Goal: Transaction & Acquisition: Purchase product/service

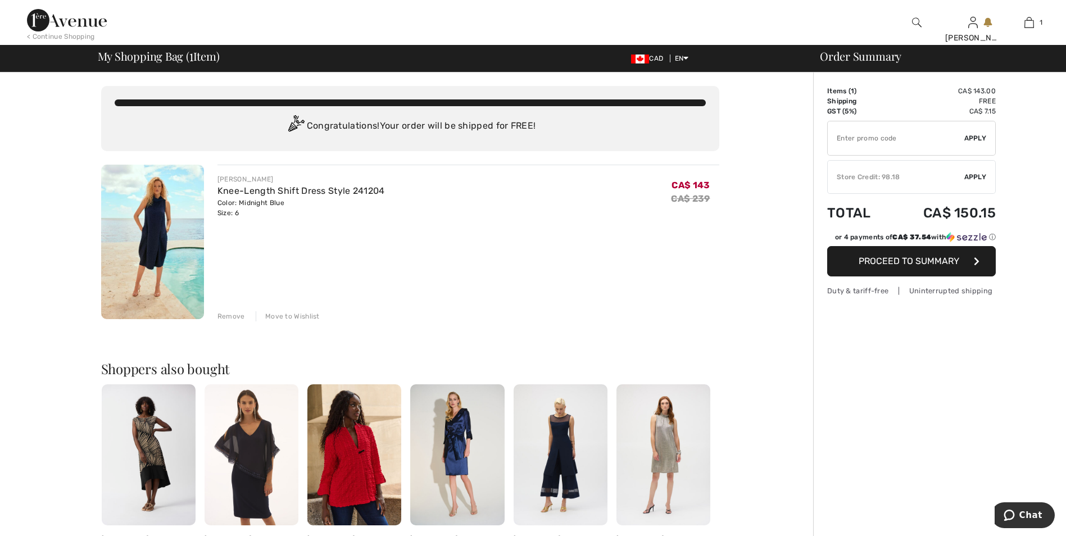
type input "NEW15"
type input "FREEXPRESS"
type input "FLASH15"
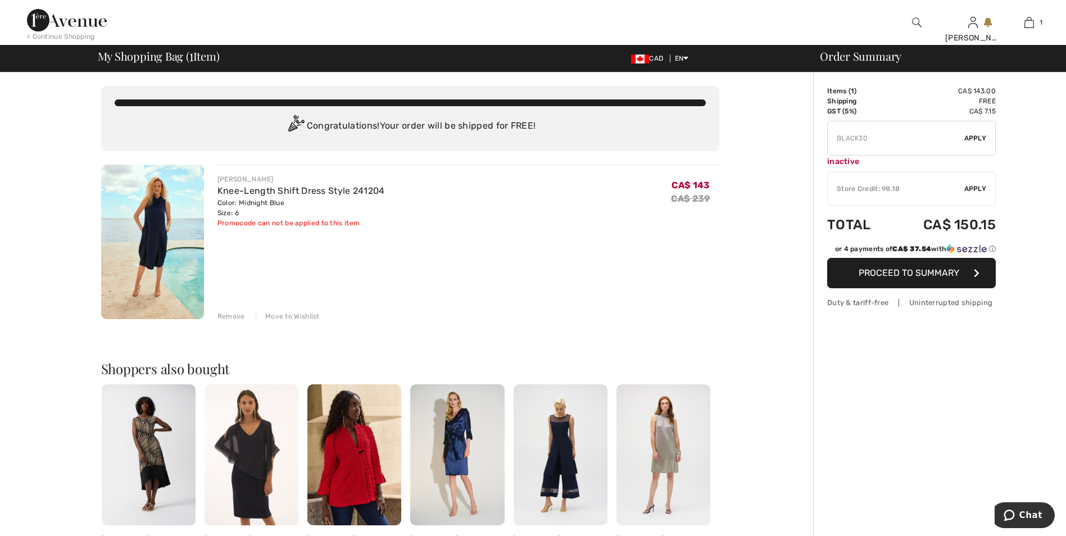
type input "SALEAVENUE"
type input "FREEDENIMBAG"
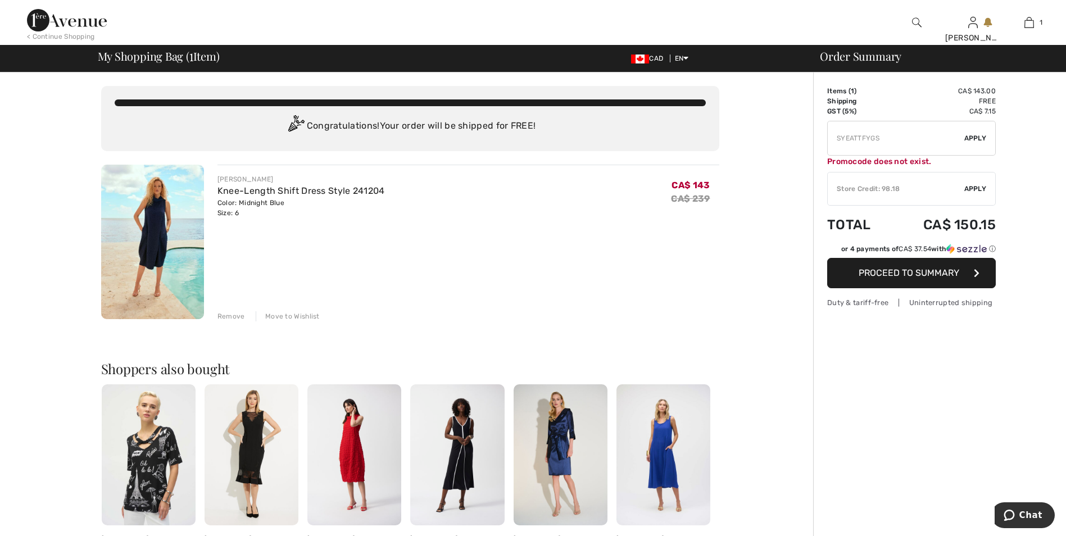
type input "LIVE10"
type input "FLASH15"
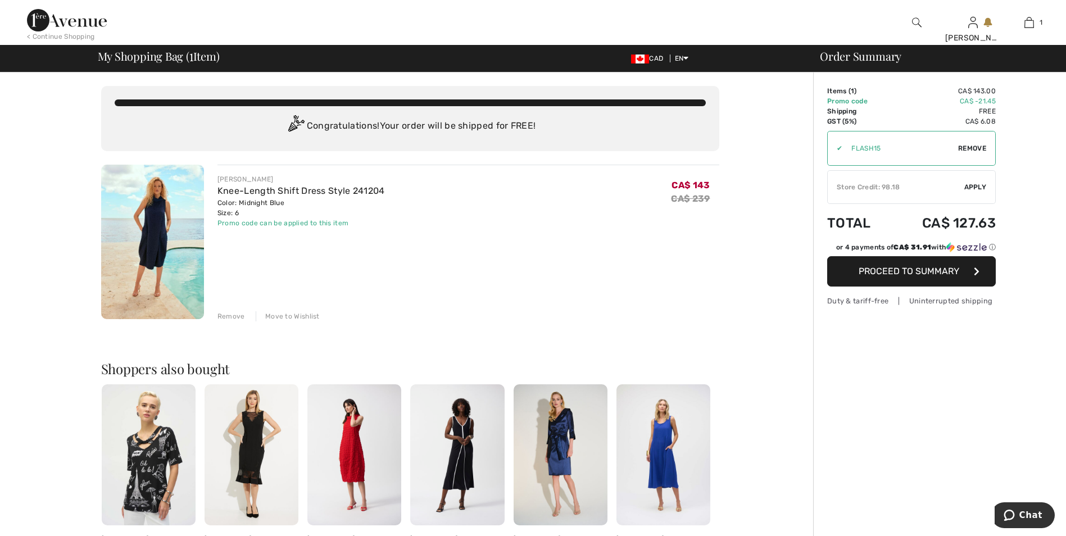
click at [973, 150] on span "Remove" at bounding box center [972, 148] width 28 height 10
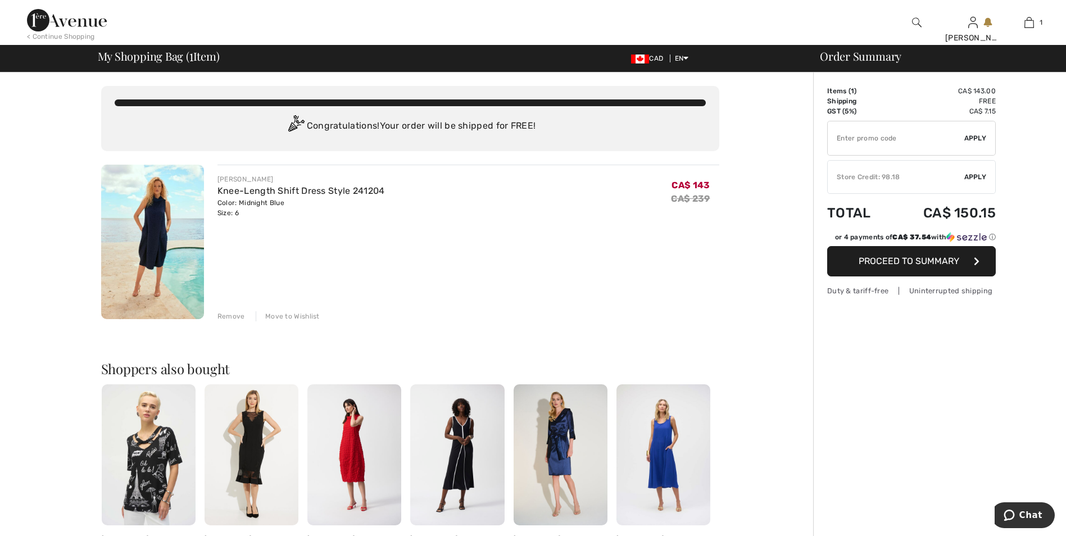
click at [858, 140] on input "TEXT" at bounding box center [895, 138] width 137 height 34
type input "SALEAVENUE"
click at [974, 142] on span "Apply" at bounding box center [975, 138] width 22 height 10
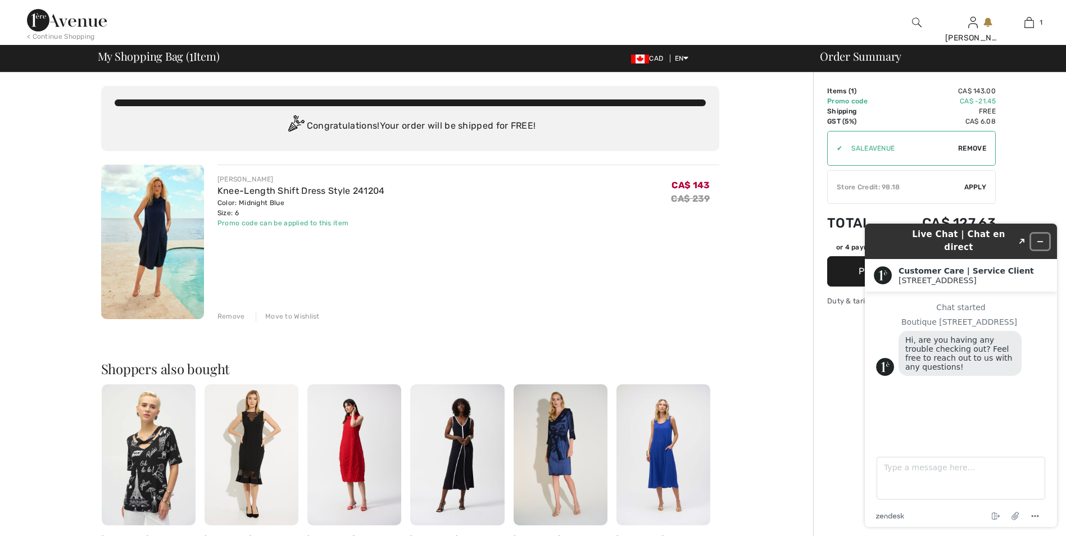
click at [1043, 238] on icon "Minimize widget" at bounding box center [1040, 242] width 8 height 8
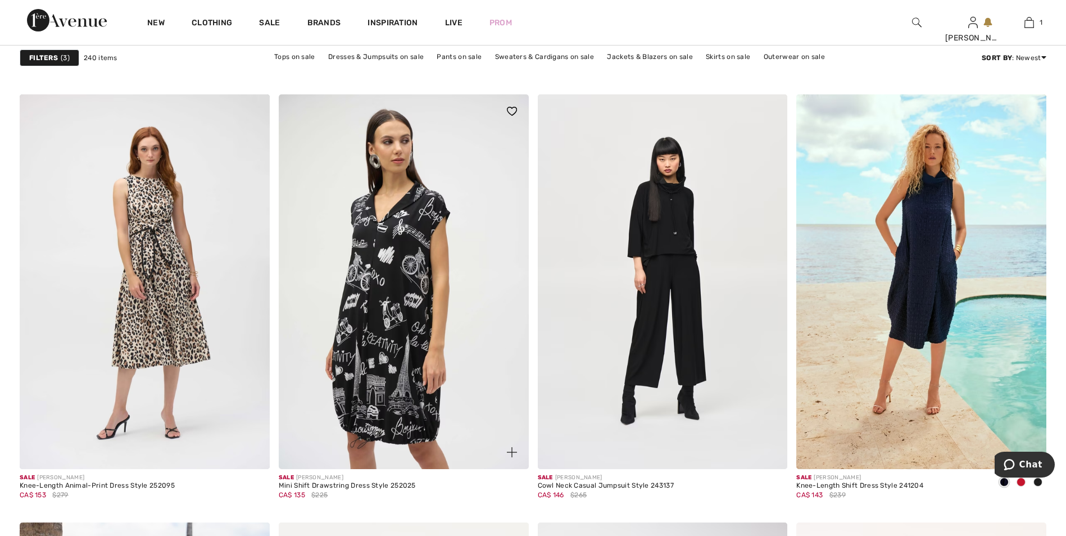
scroll to position [5786, 0]
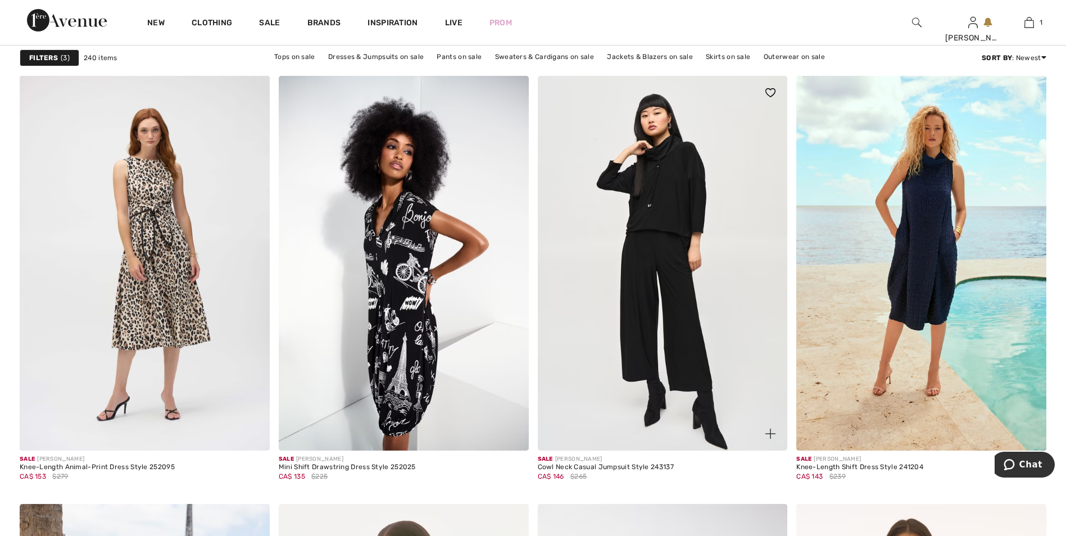
click at [701, 320] on img at bounding box center [663, 263] width 250 height 375
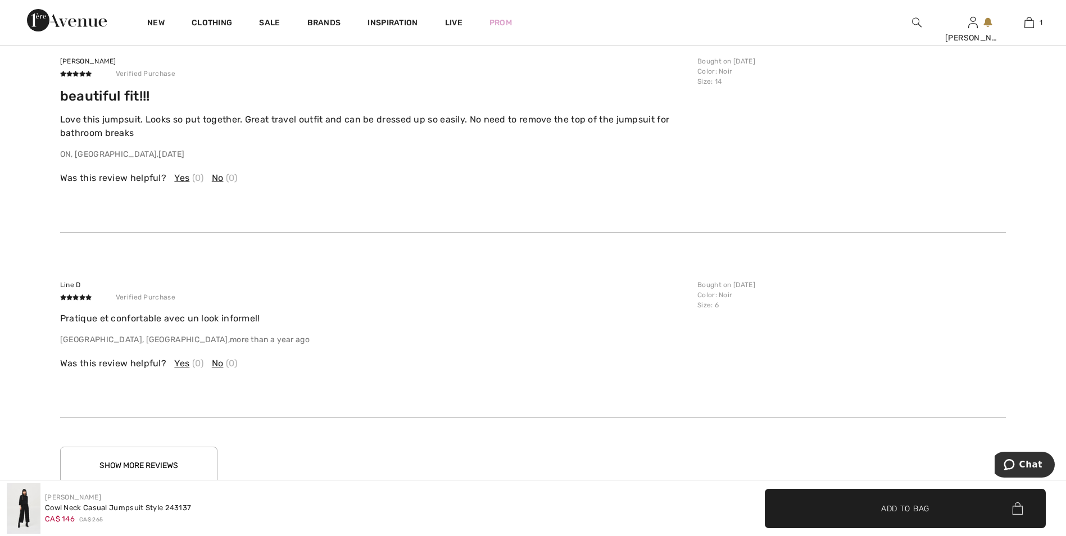
scroll to position [3202, 0]
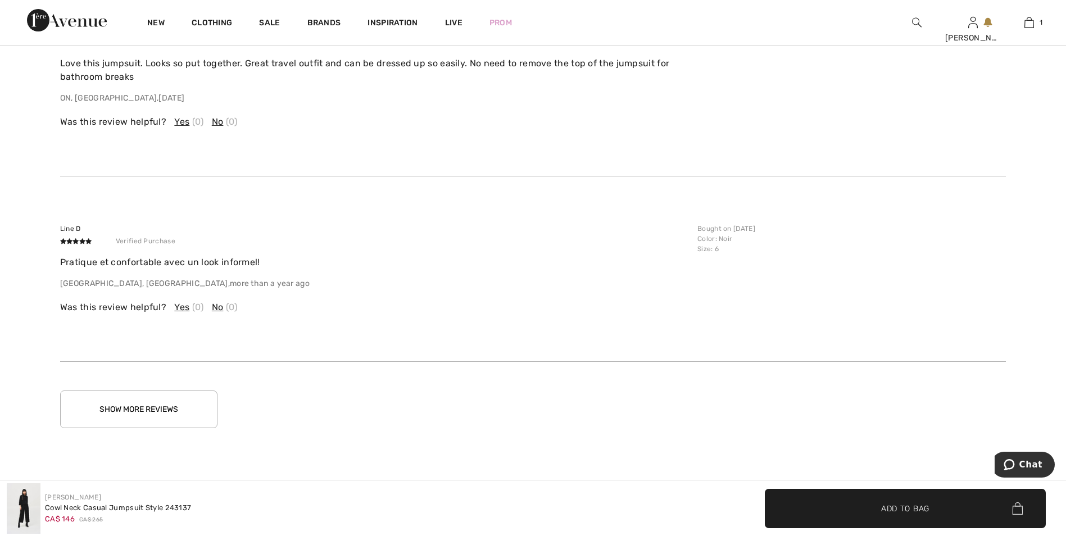
click at [185, 415] on button "Show More Reviews" at bounding box center [138, 409] width 157 height 38
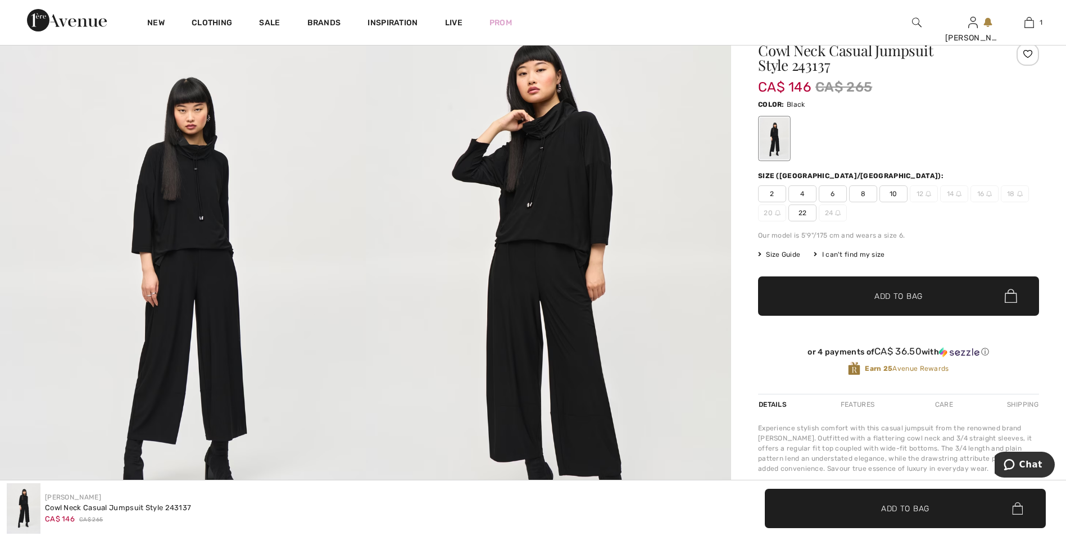
scroll to position [112, 0]
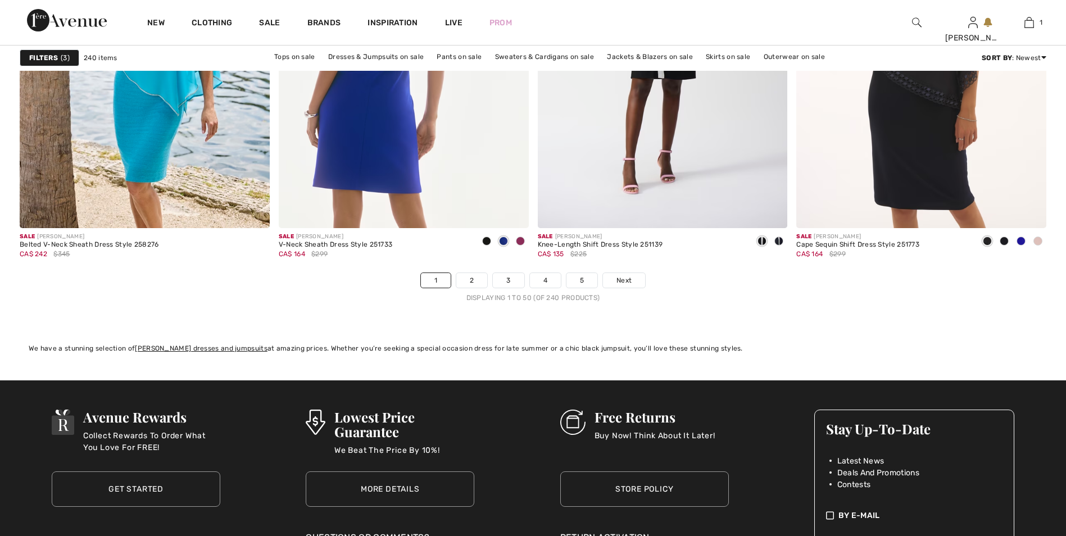
scroll to position [6467, 0]
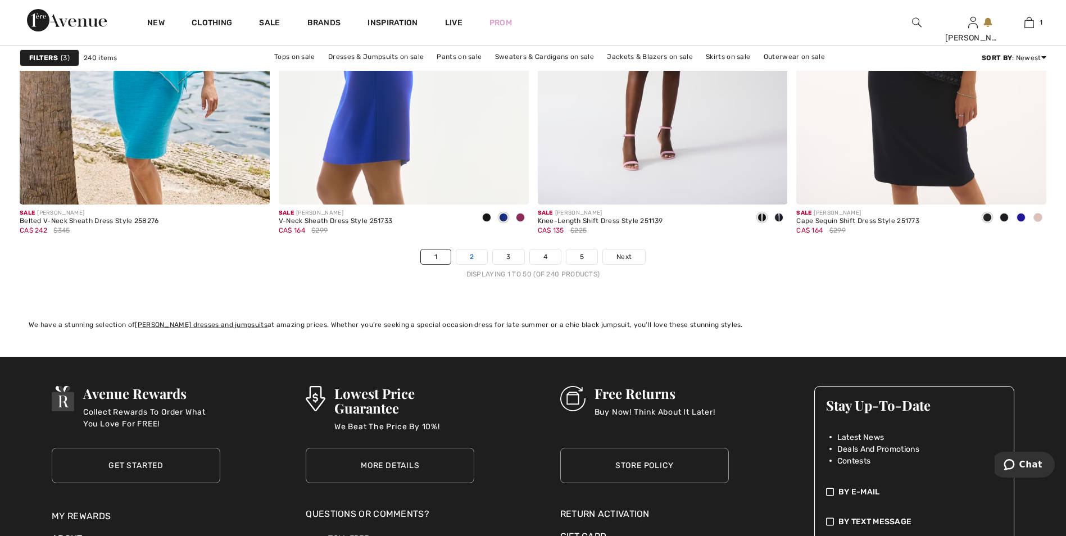
click at [472, 256] on link "2" at bounding box center [471, 256] width 31 height 15
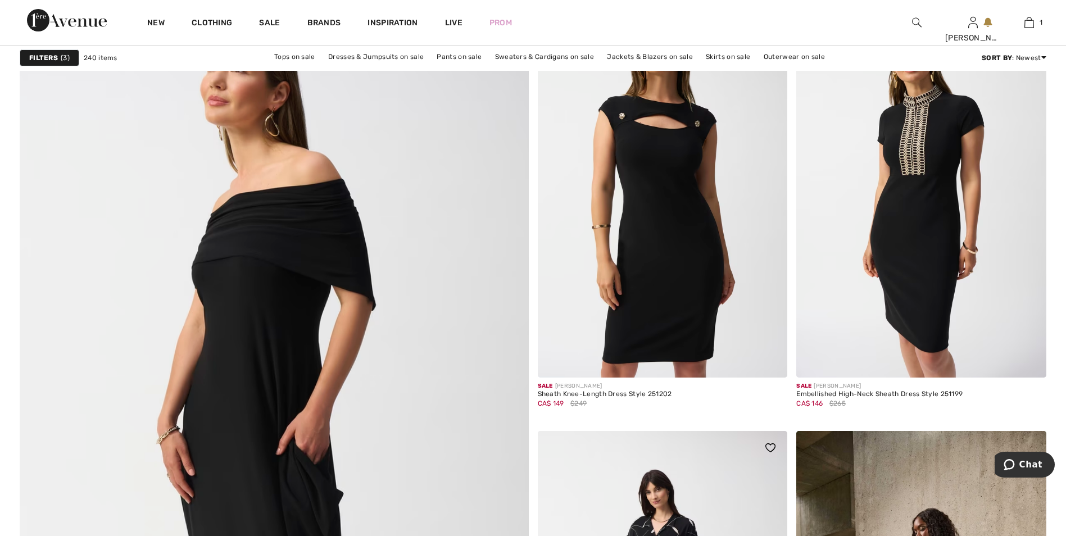
scroll to position [3539, 0]
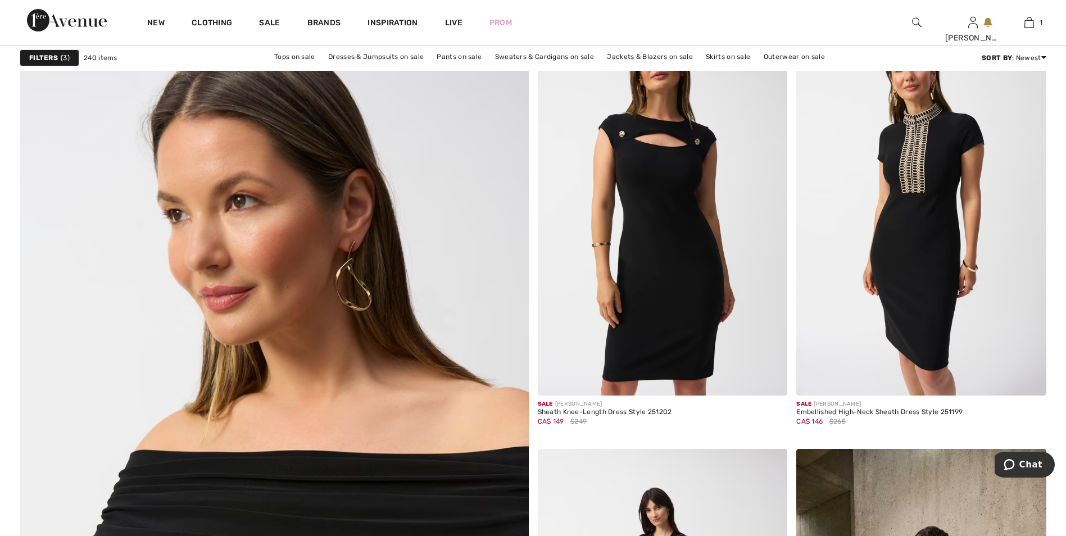
click at [340, 324] on img at bounding box center [274, 479] width 611 height 916
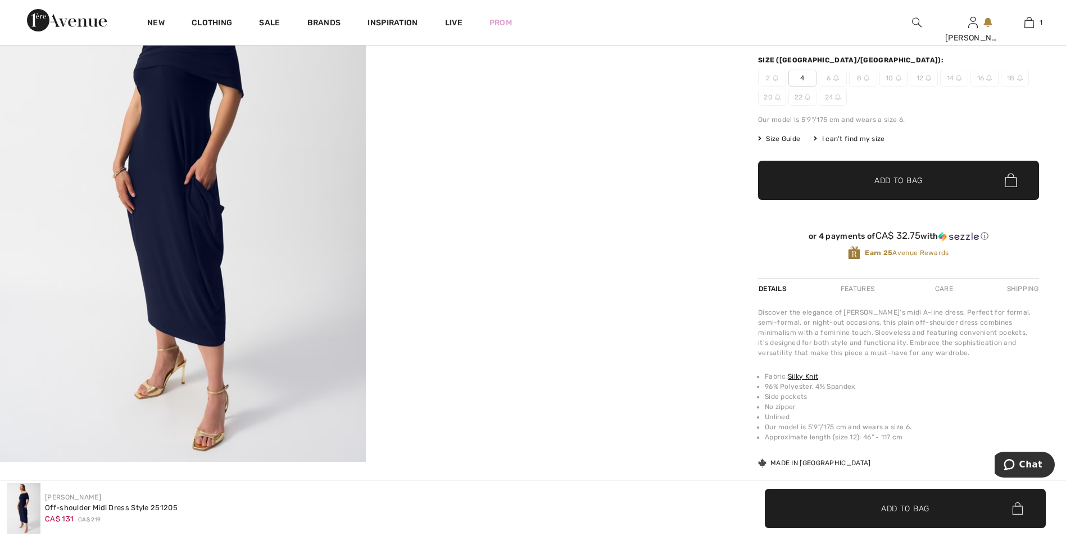
scroll to position [225, 0]
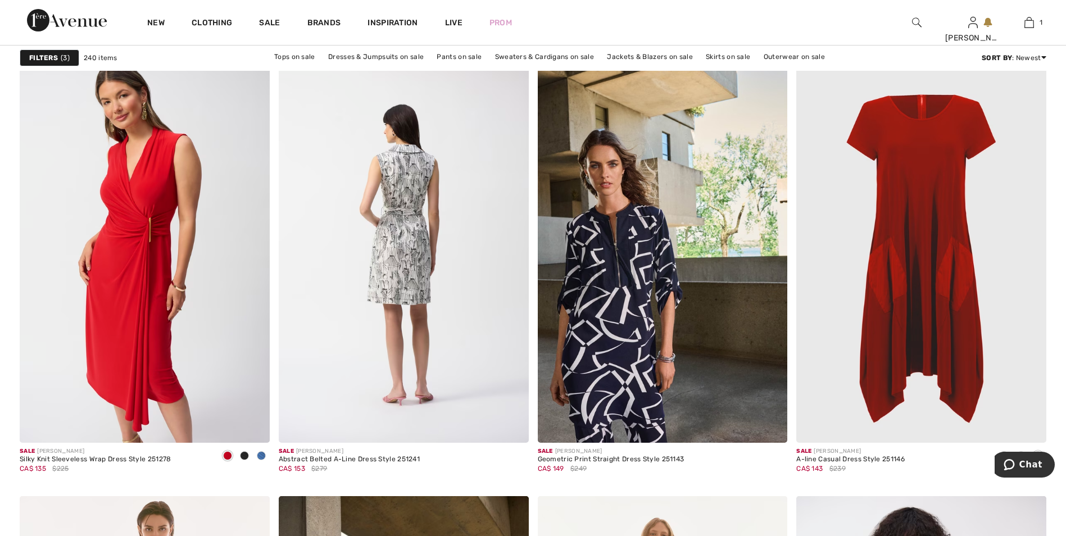
scroll to position [5393, 0]
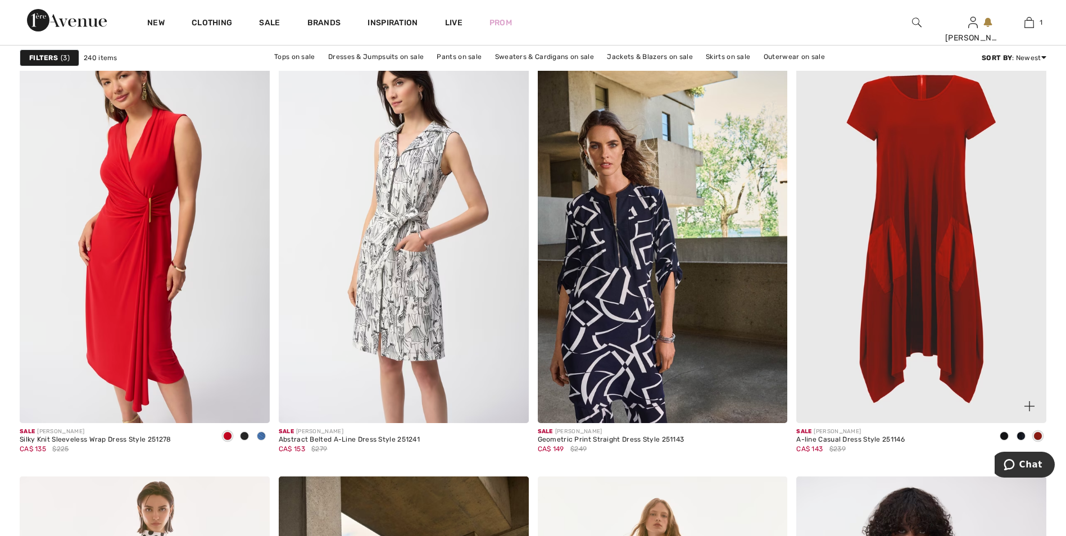
click at [931, 317] on img at bounding box center [921, 235] width 250 height 375
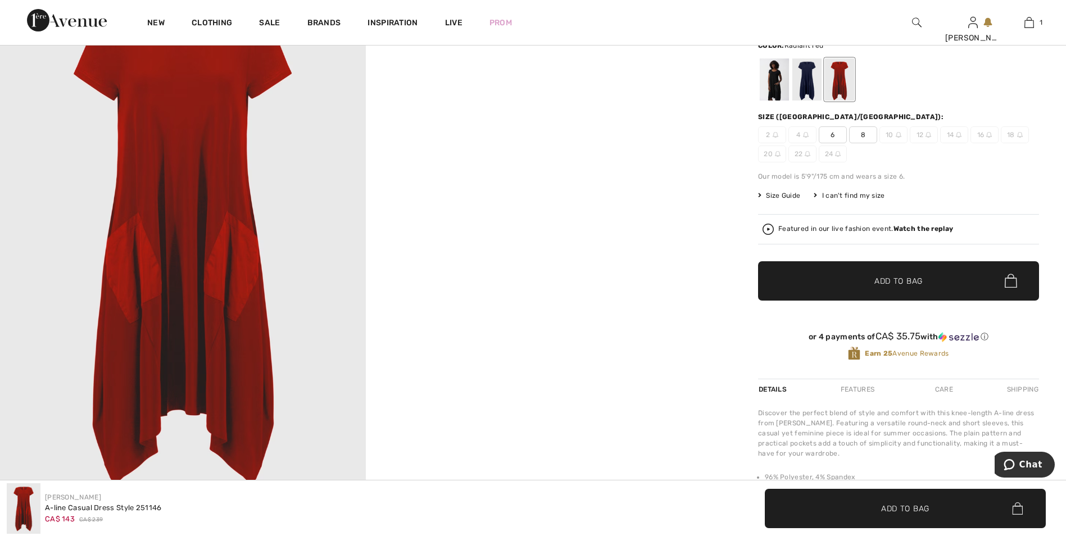
scroll to position [112, 0]
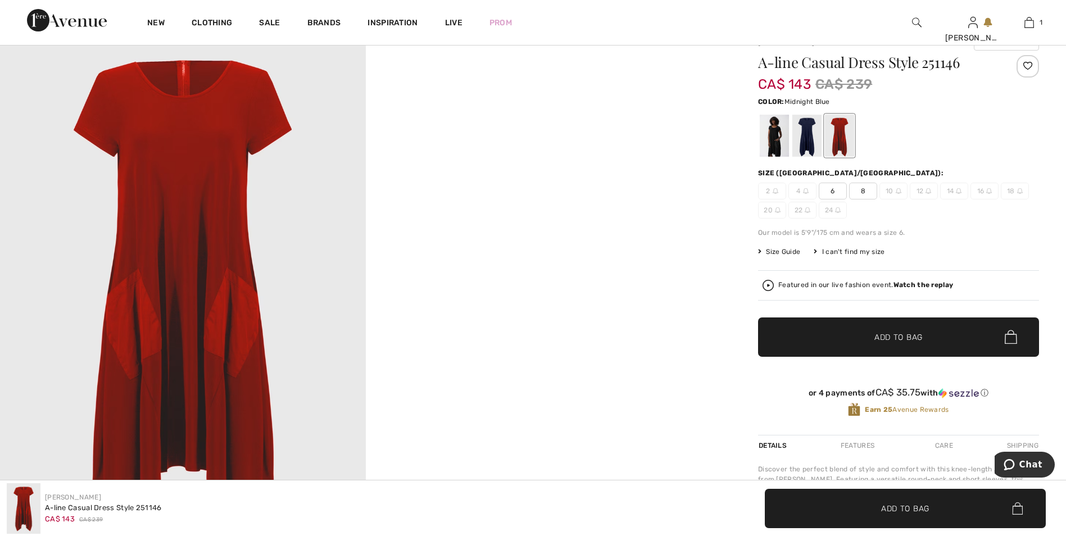
click at [806, 138] on div at bounding box center [806, 136] width 29 height 42
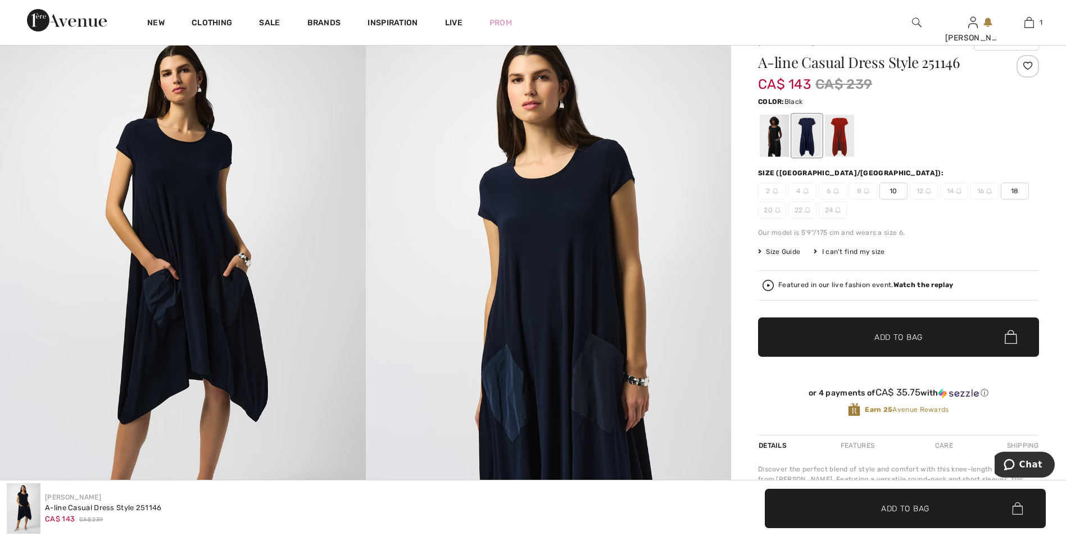
click at [770, 141] on div at bounding box center [773, 136] width 29 height 42
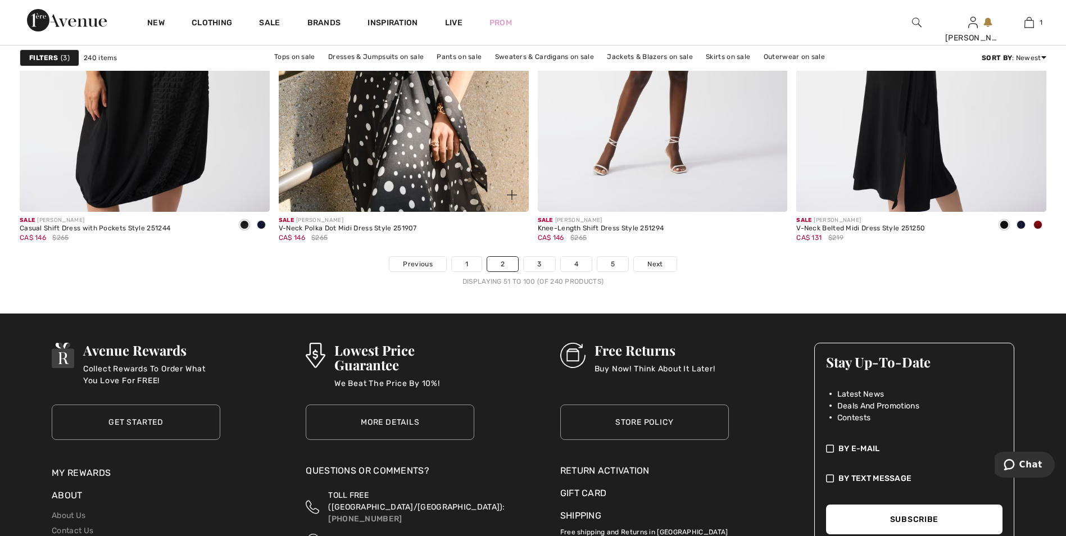
scroll to position [6460, 0]
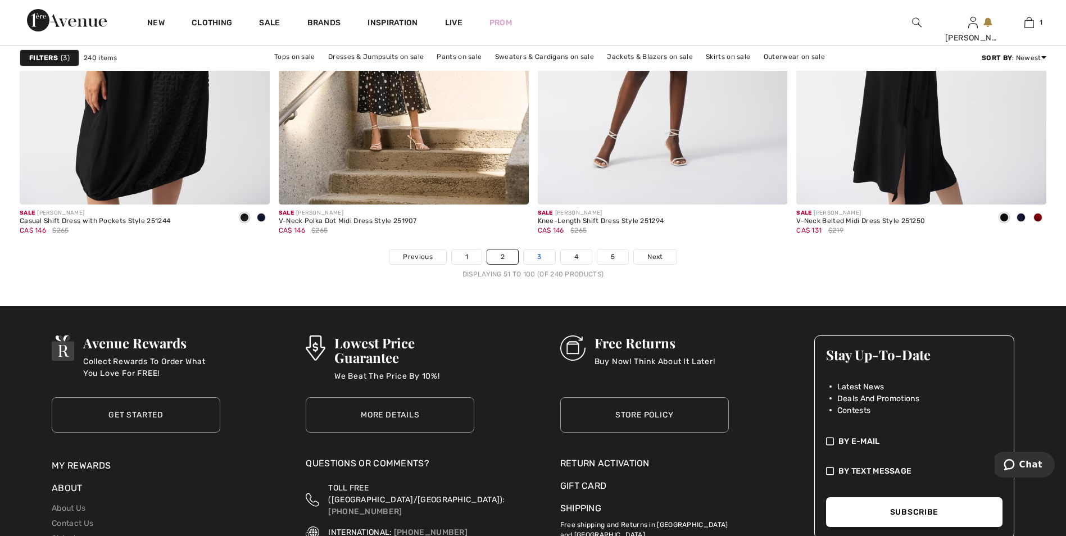
click at [541, 258] on link "3" at bounding box center [539, 256] width 31 height 15
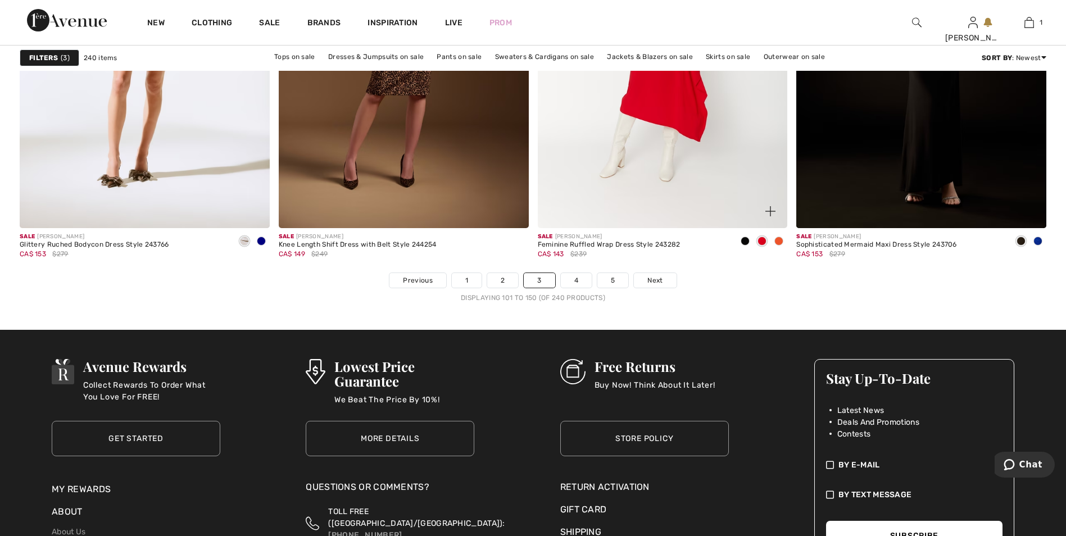
scroll to position [6460, 0]
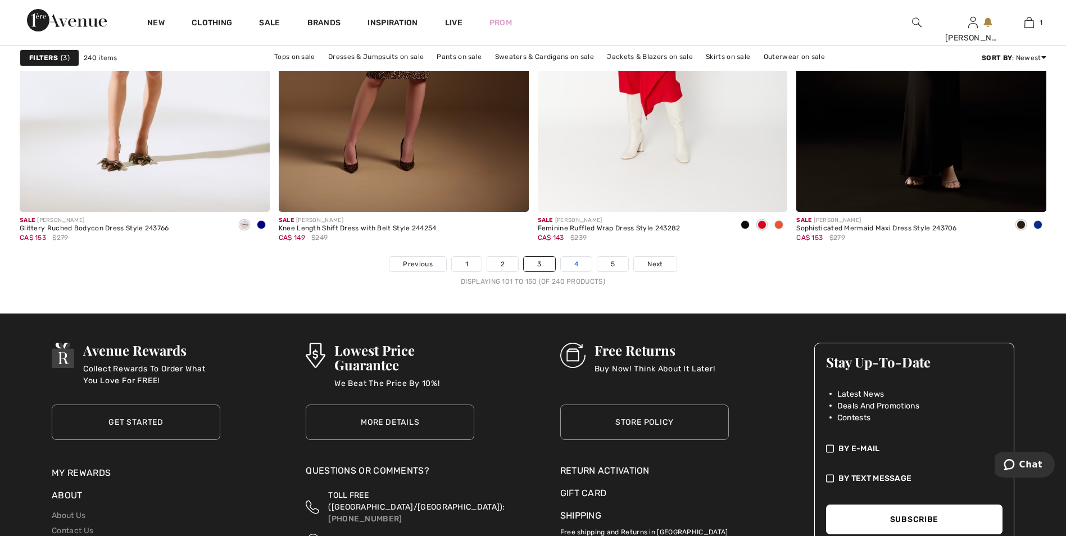
click at [572, 263] on link "4" at bounding box center [576, 264] width 31 height 15
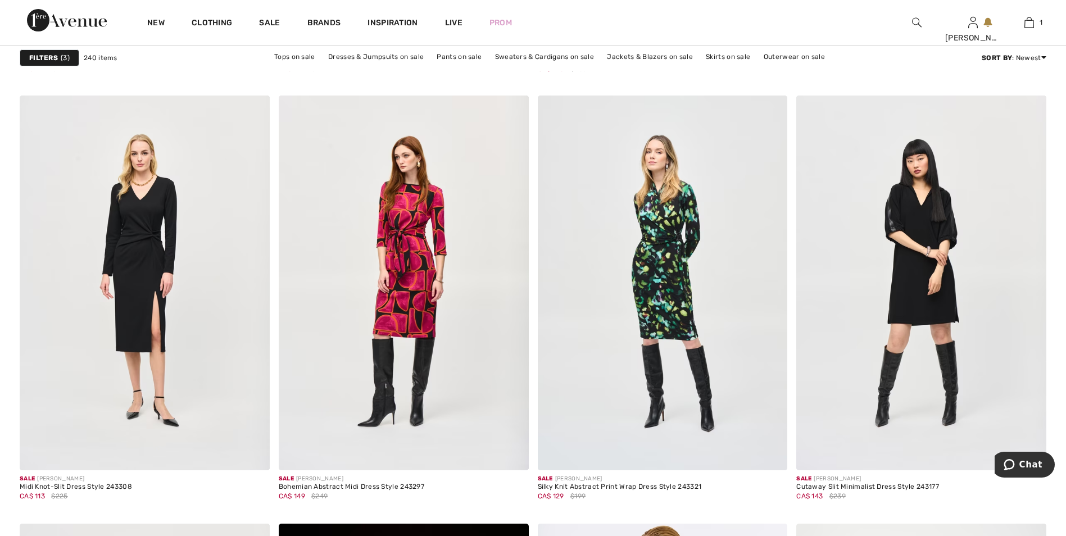
scroll to position [1011, 0]
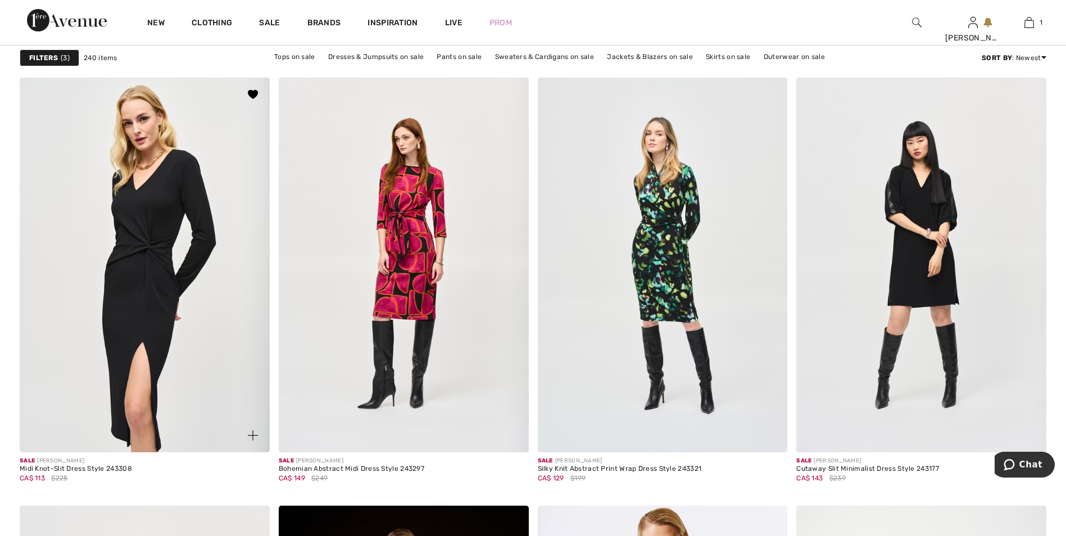
click at [160, 258] on img at bounding box center [145, 265] width 250 height 375
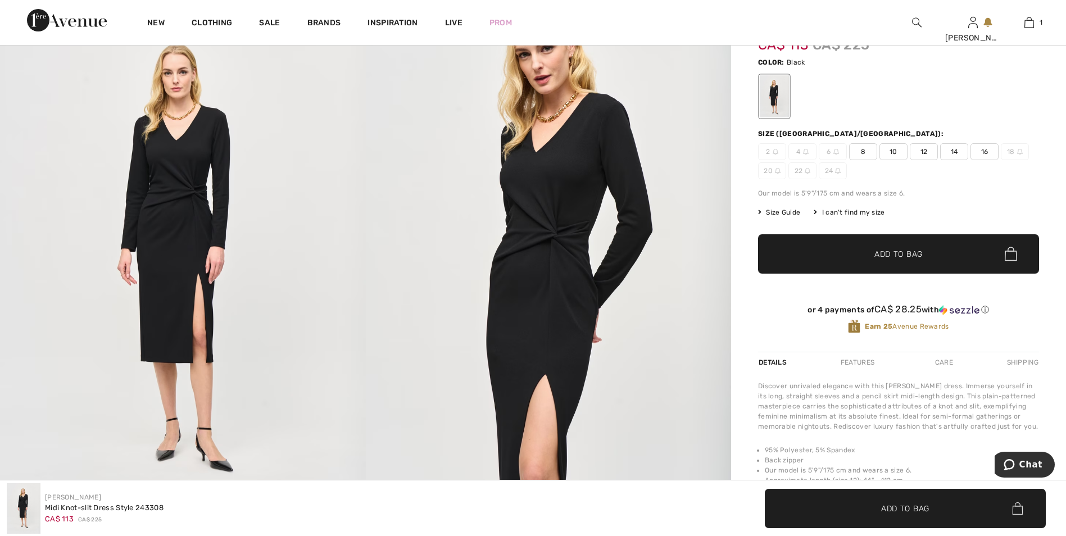
scroll to position [112, 0]
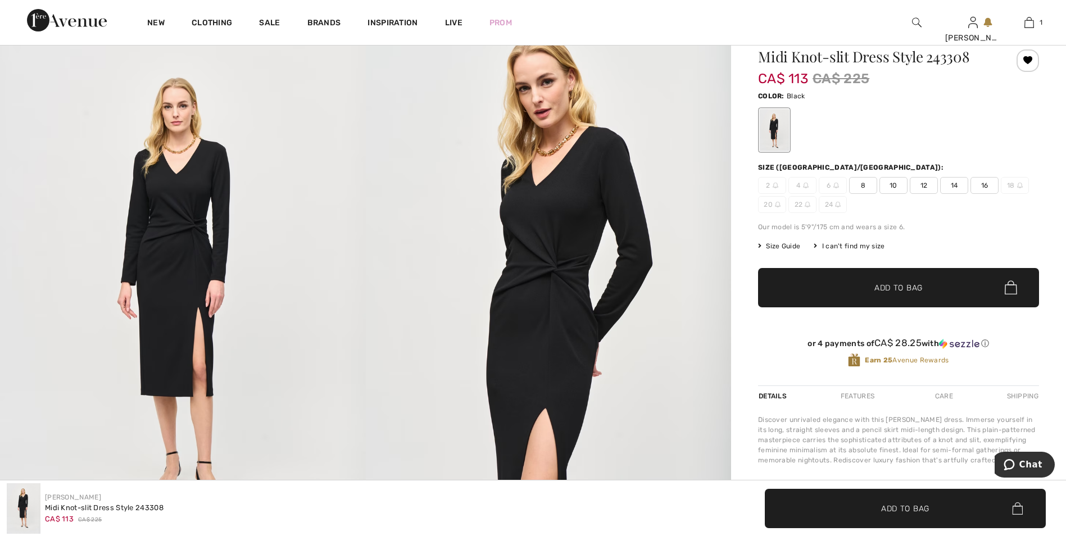
click at [866, 187] on span "8" at bounding box center [863, 185] width 28 height 17
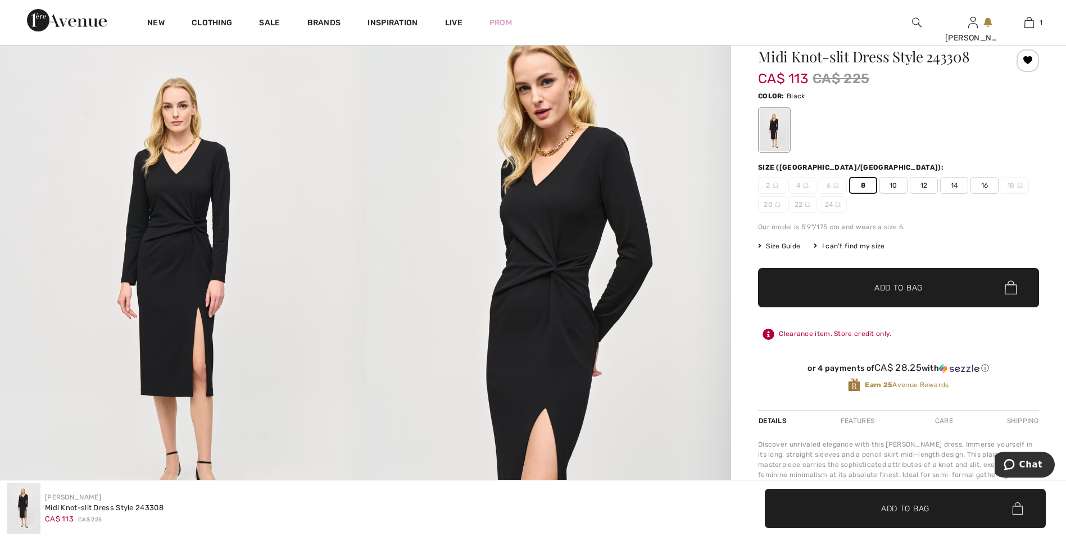
click at [908, 290] on span "Add to Bag" at bounding box center [898, 287] width 48 height 12
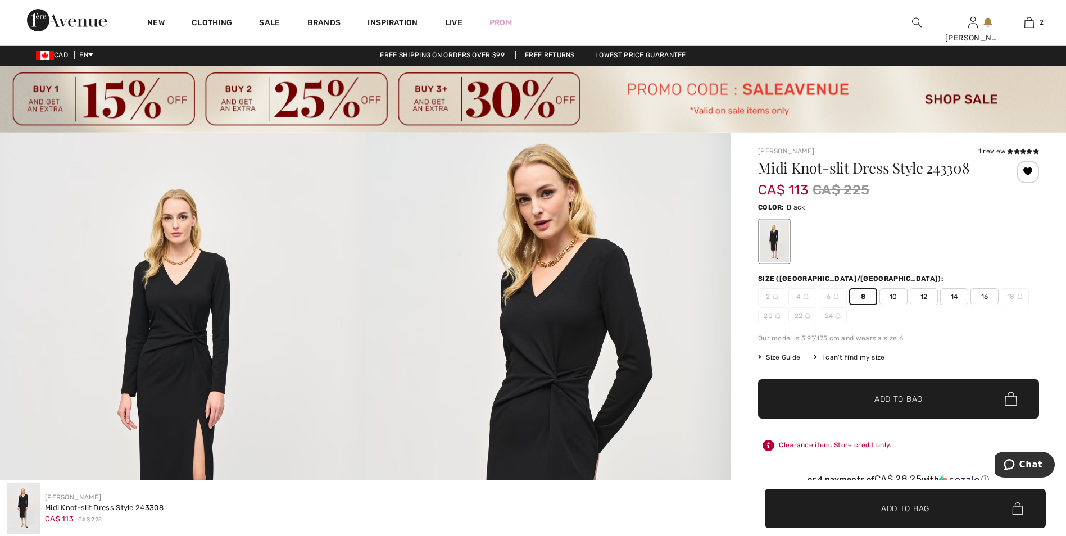
scroll to position [0, 0]
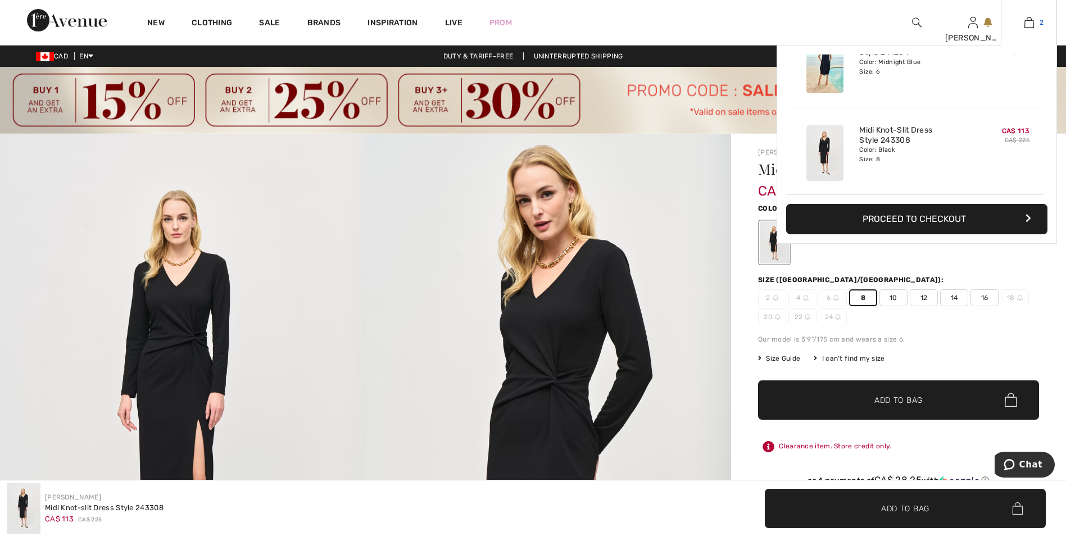
click at [1031, 26] on img at bounding box center [1029, 22] width 10 height 13
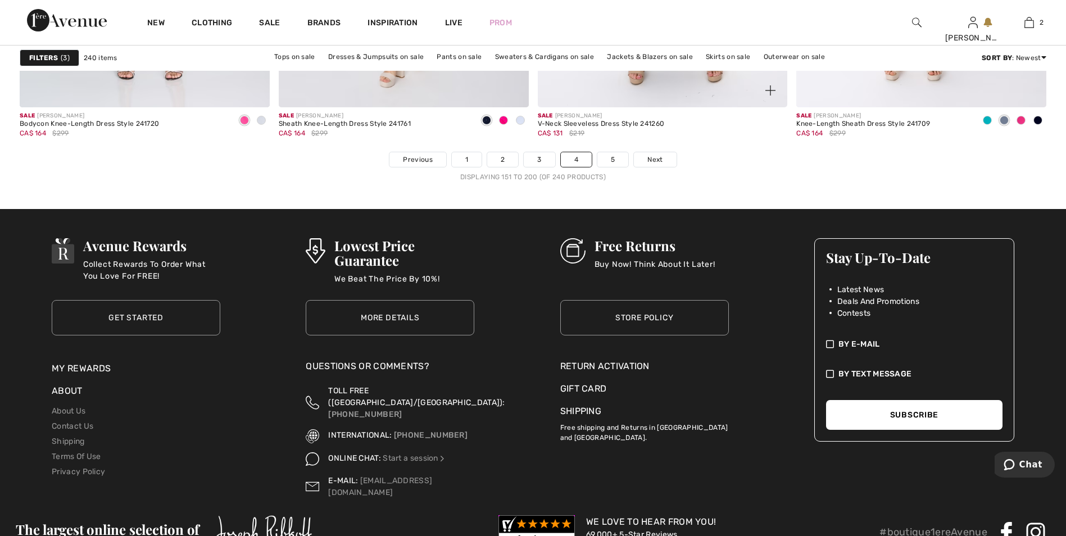
scroll to position [6573, 0]
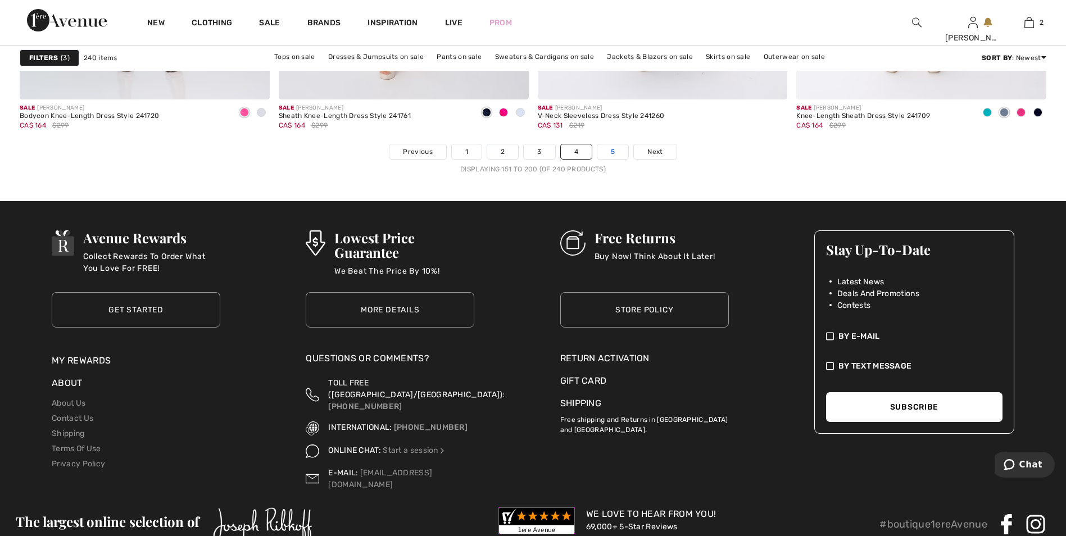
click at [617, 155] on link "5" at bounding box center [612, 151] width 31 height 15
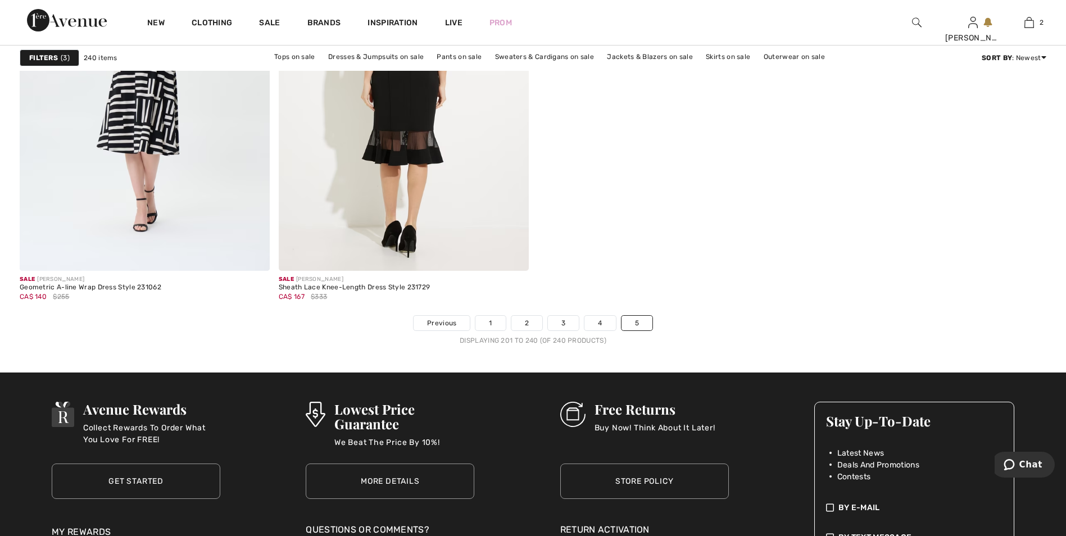
scroll to position [5561, 0]
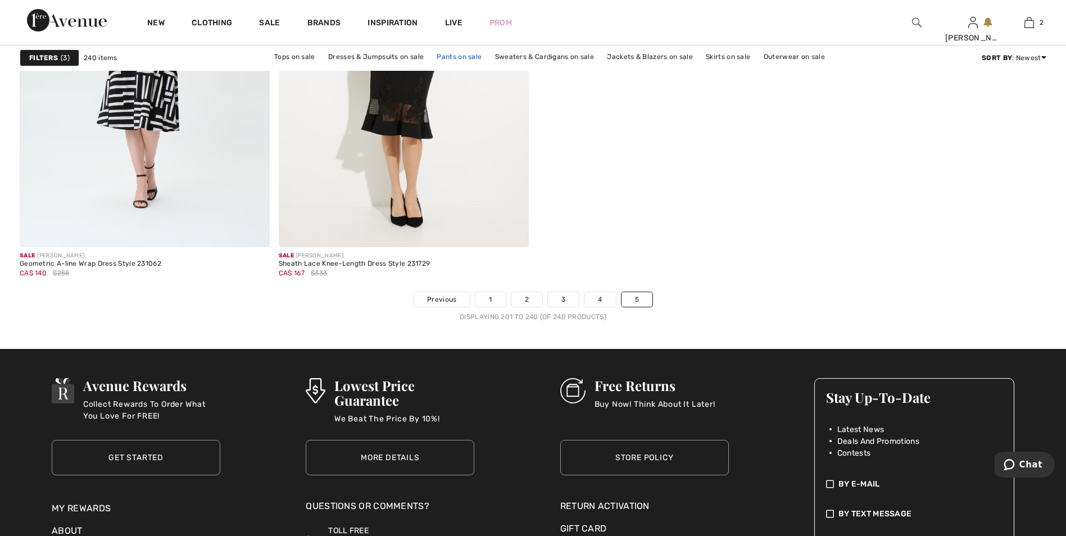
click at [472, 54] on link "Pants on sale" at bounding box center [459, 56] width 56 height 15
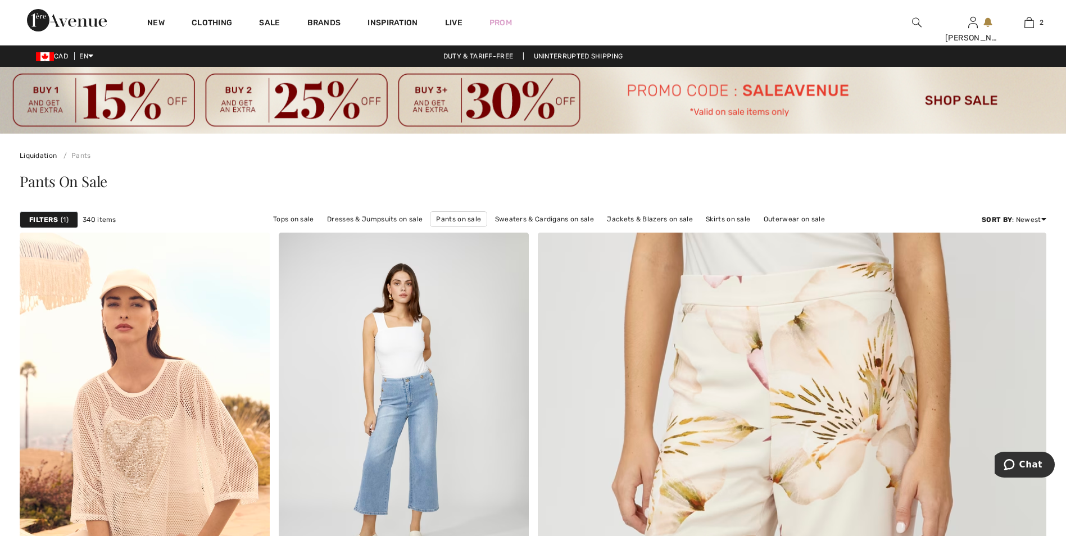
click at [56, 221] on strong "Filters" at bounding box center [43, 220] width 29 height 10
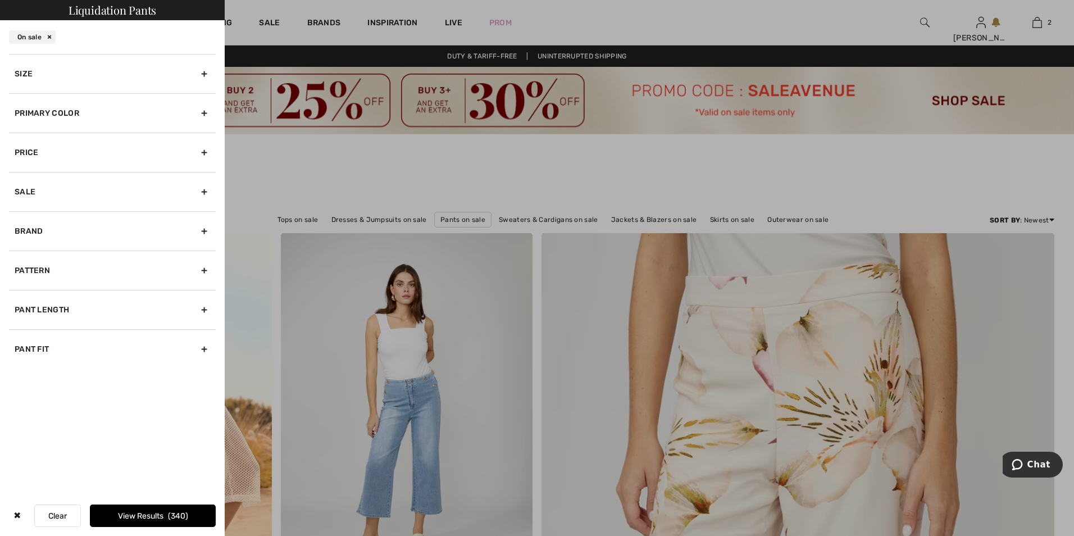
click at [205, 113] on div "Primary Color" at bounding box center [112, 112] width 207 height 39
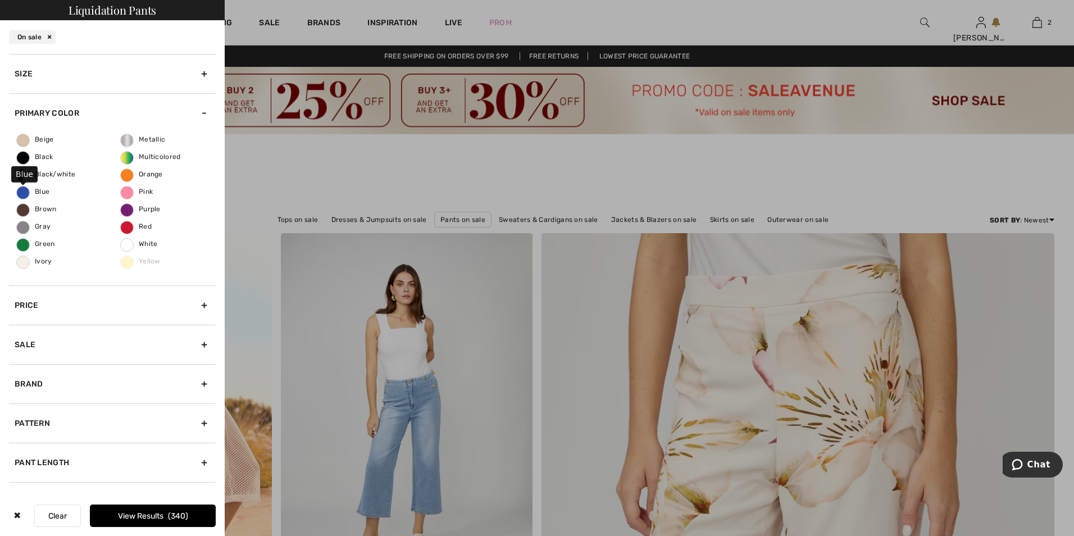
click at [22, 195] on label "Blue" at bounding box center [22, 192] width 13 height 13
click at [0, 0] on input "Blue" at bounding box center [0, 0] width 0 height 0
click at [159, 515] on button "View Results 89" at bounding box center [153, 515] width 126 height 22
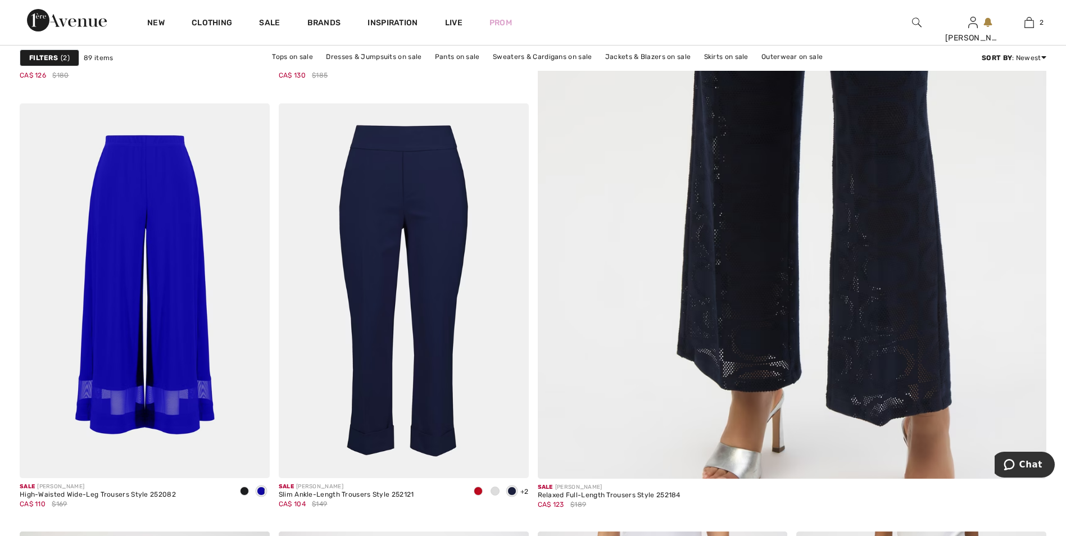
scroll to position [562, 0]
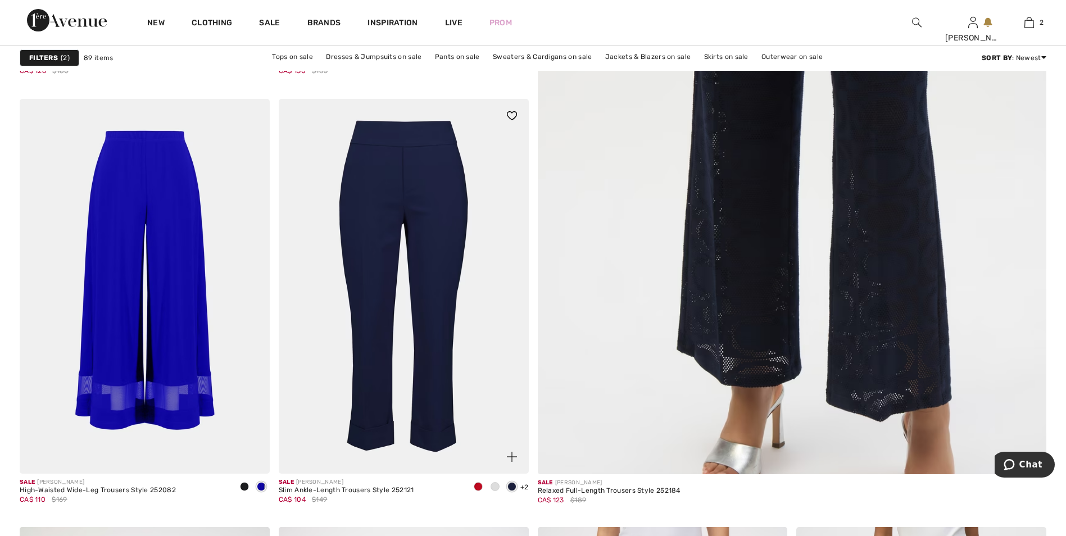
click at [440, 287] on img at bounding box center [404, 286] width 250 height 375
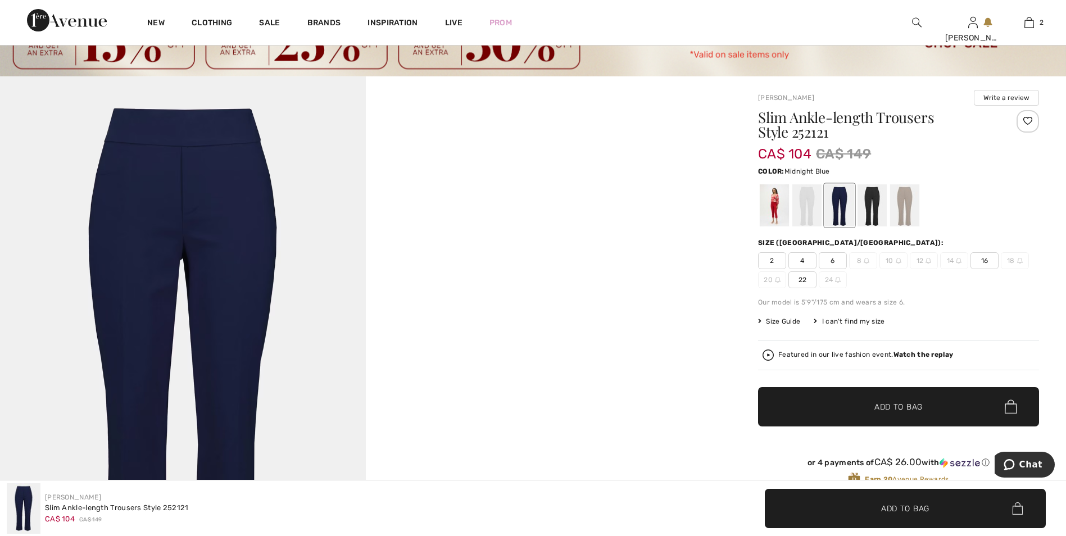
scroll to position [56, 0]
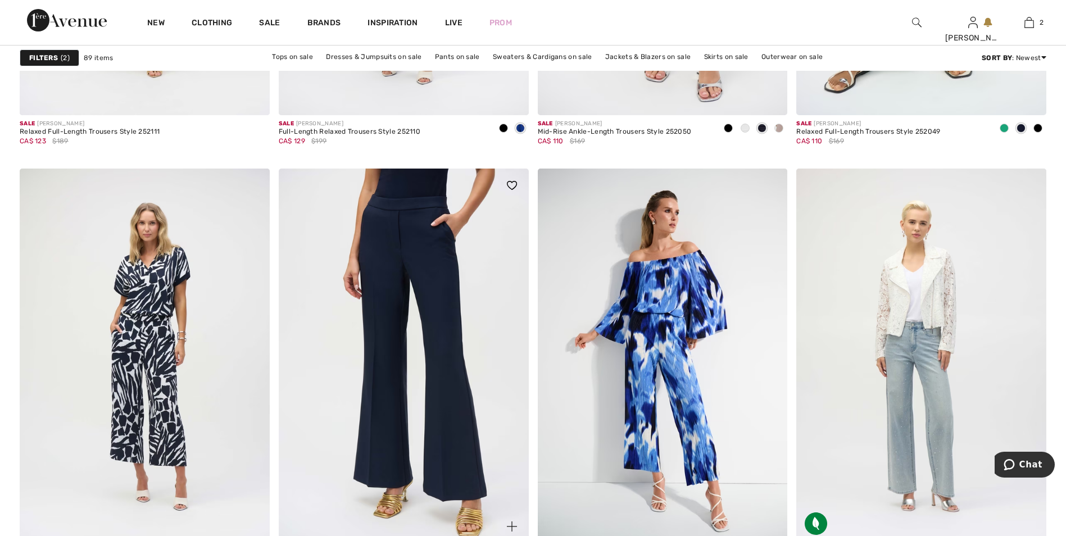
scroll to position [1404, 0]
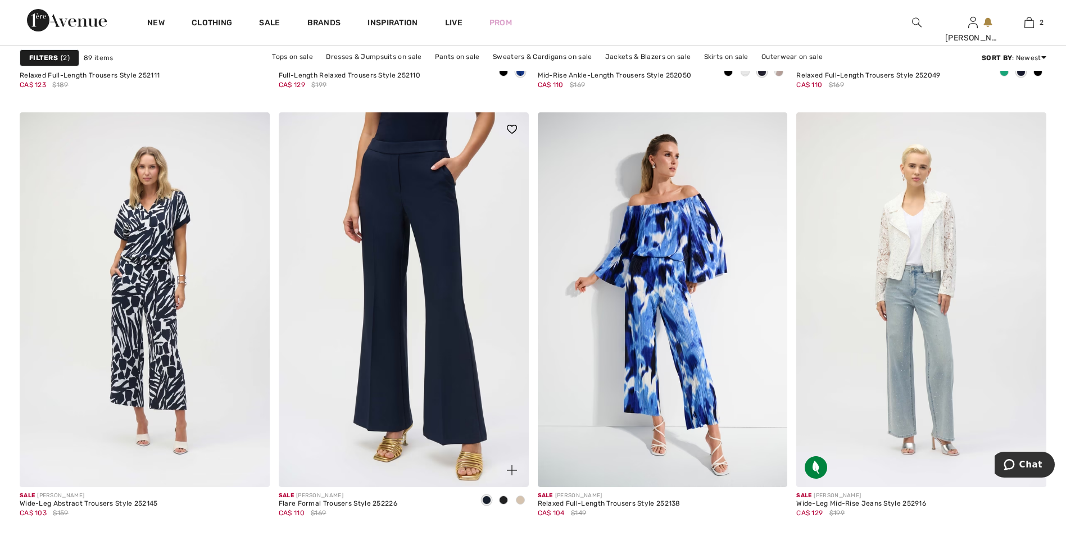
click at [445, 340] on img at bounding box center [404, 299] width 250 height 375
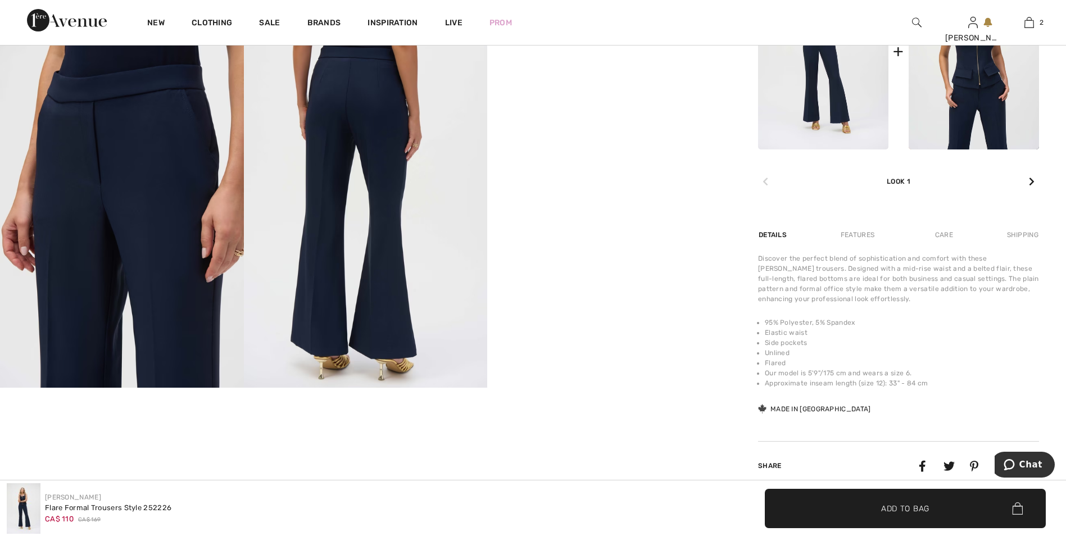
scroll to position [674, 0]
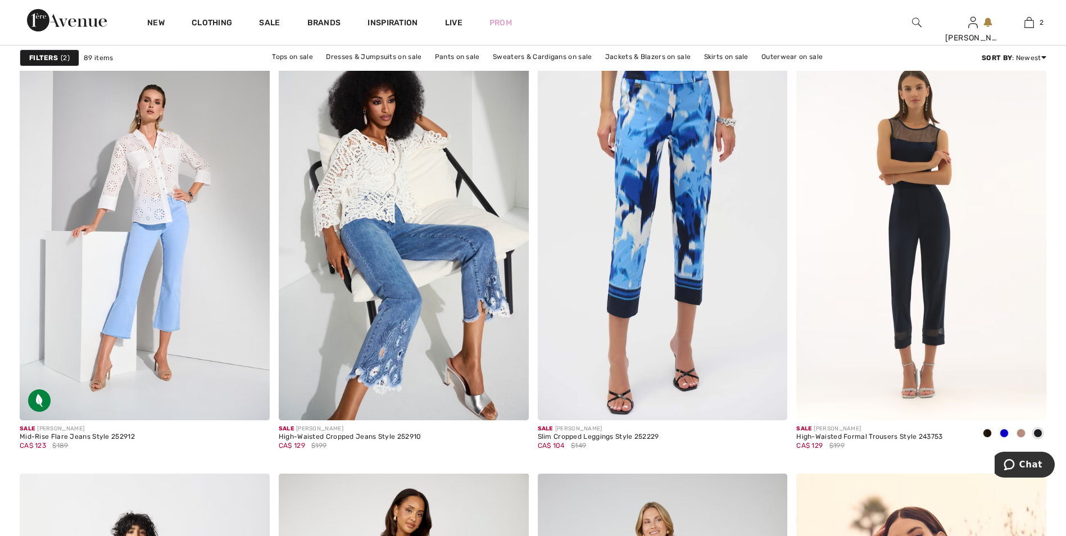
scroll to position [2078, 0]
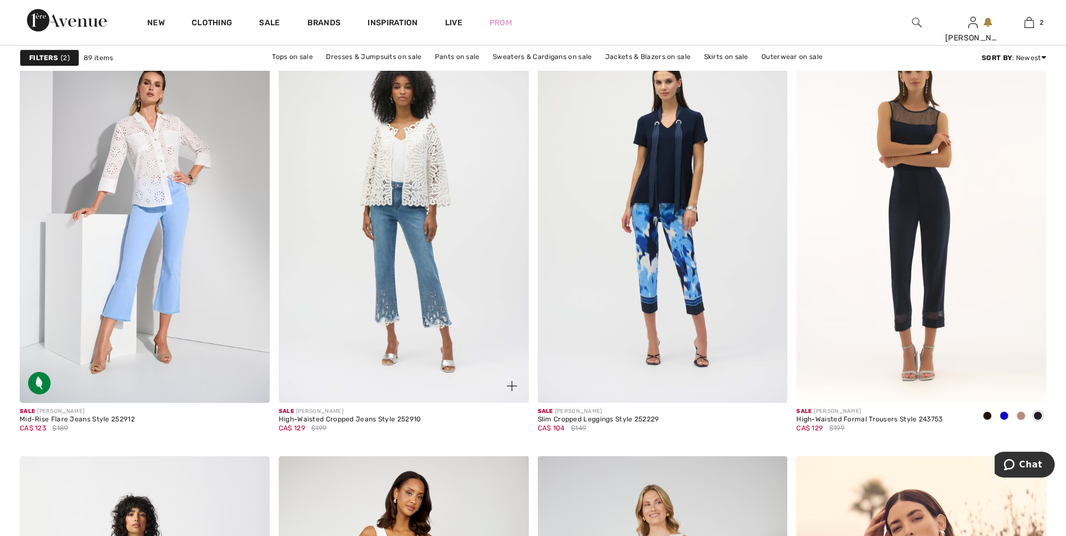
click at [435, 291] on img at bounding box center [404, 215] width 250 height 375
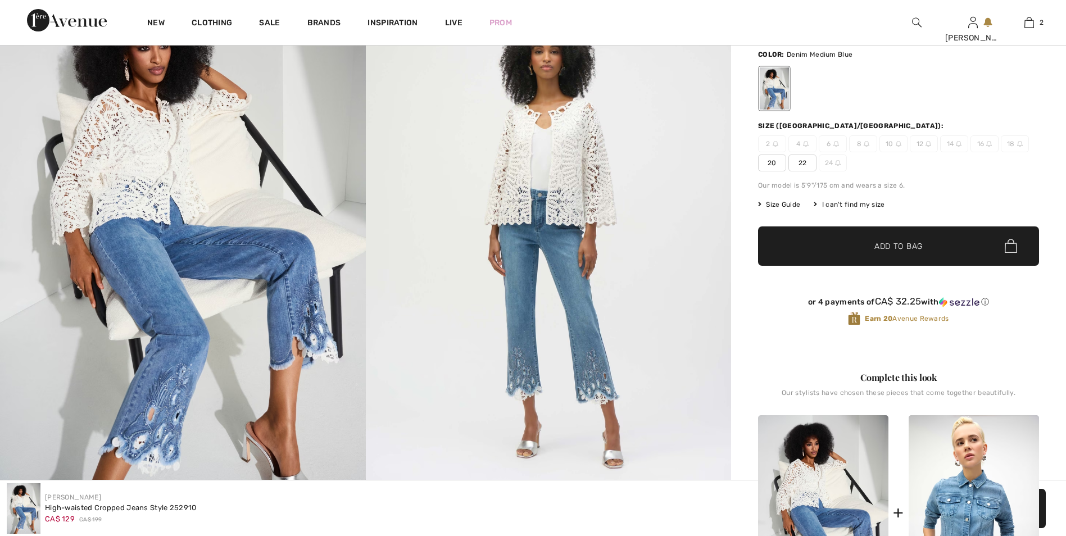
scroll to position [225, 0]
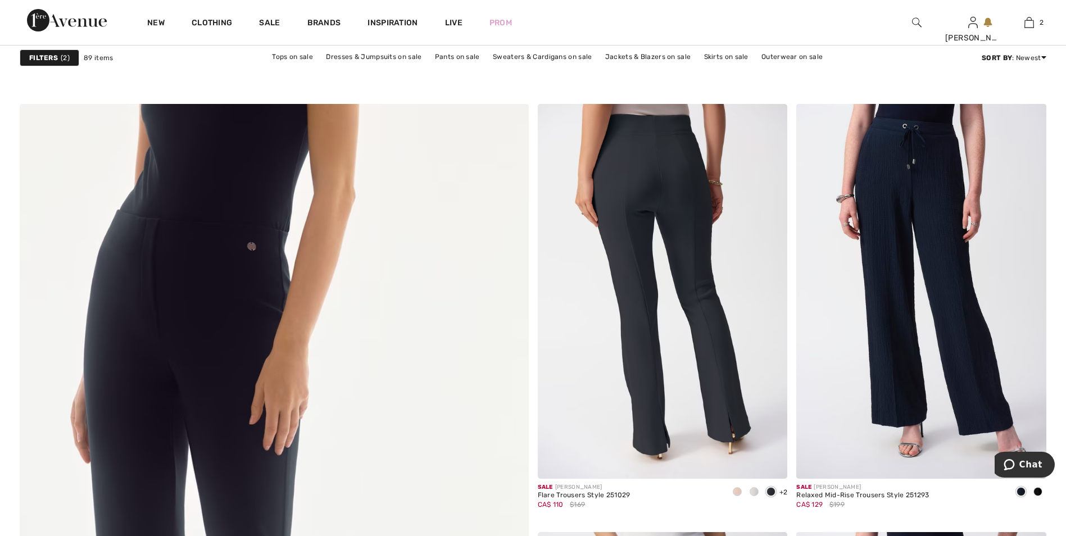
scroll to position [3483, 0]
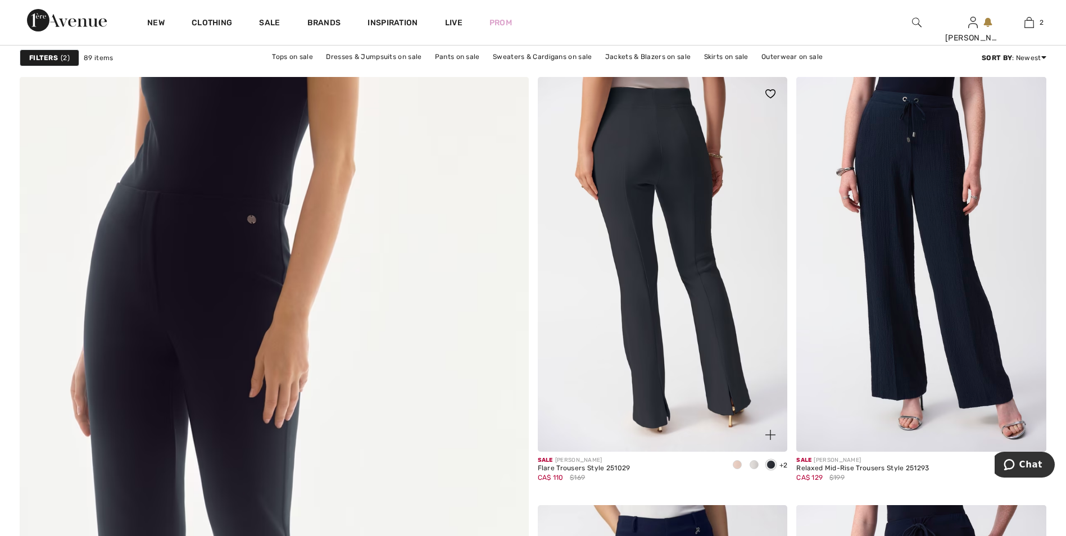
click at [694, 341] on img at bounding box center [663, 264] width 250 height 375
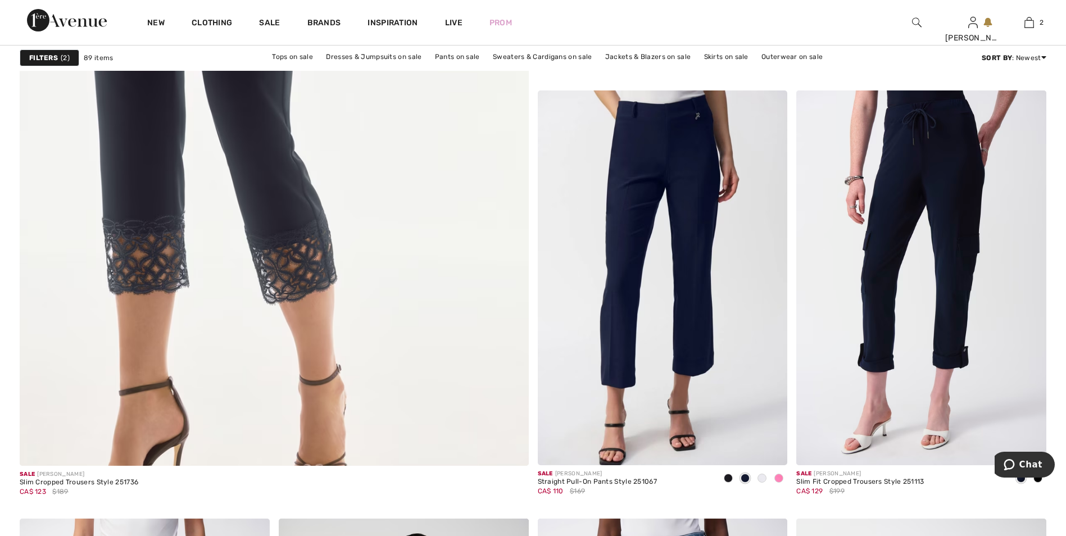
scroll to position [3925, 0]
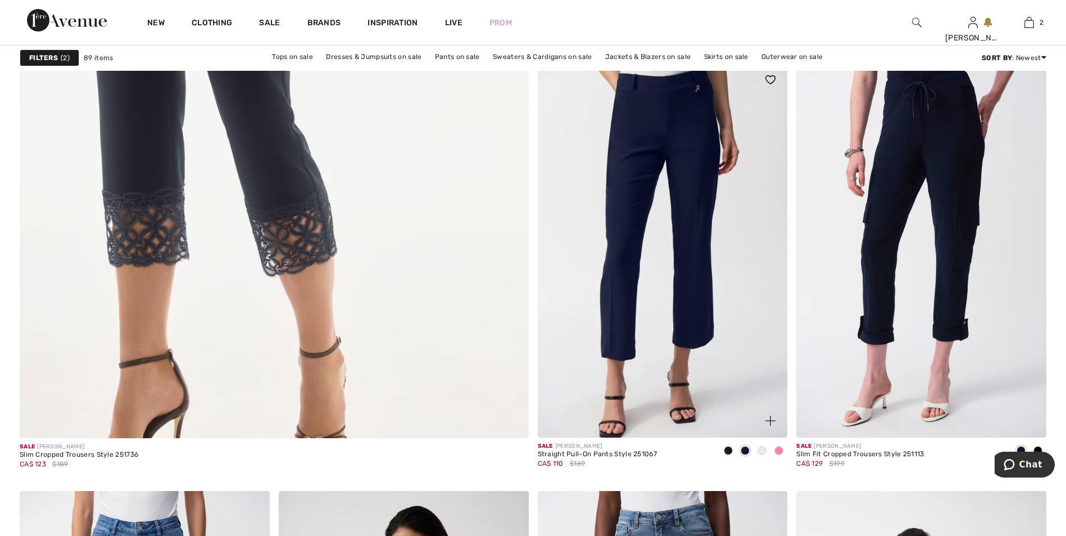
click at [695, 289] on img at bounding box center [663, 250] width 250 height 375
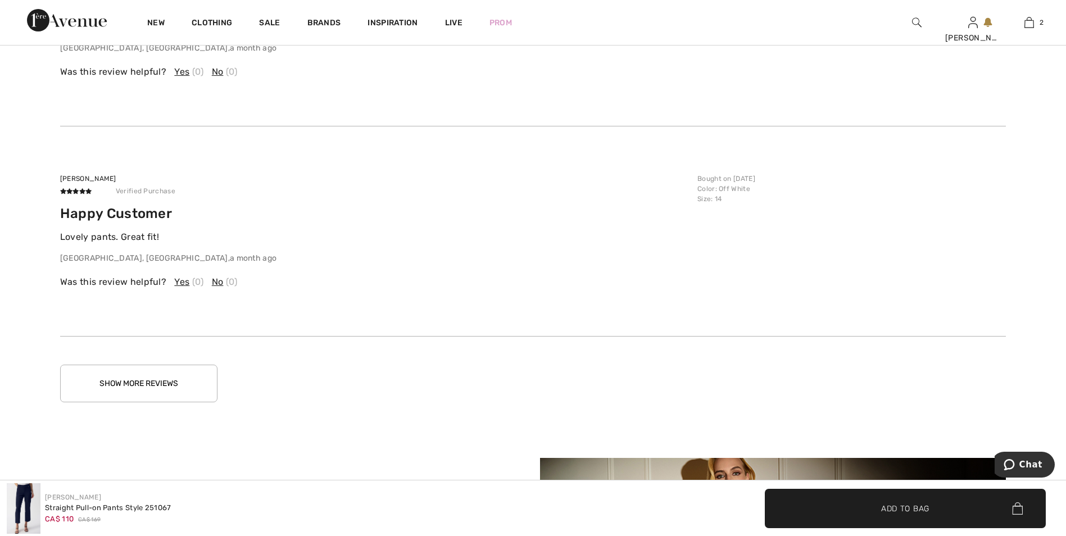
scroll to position [1910, 0]
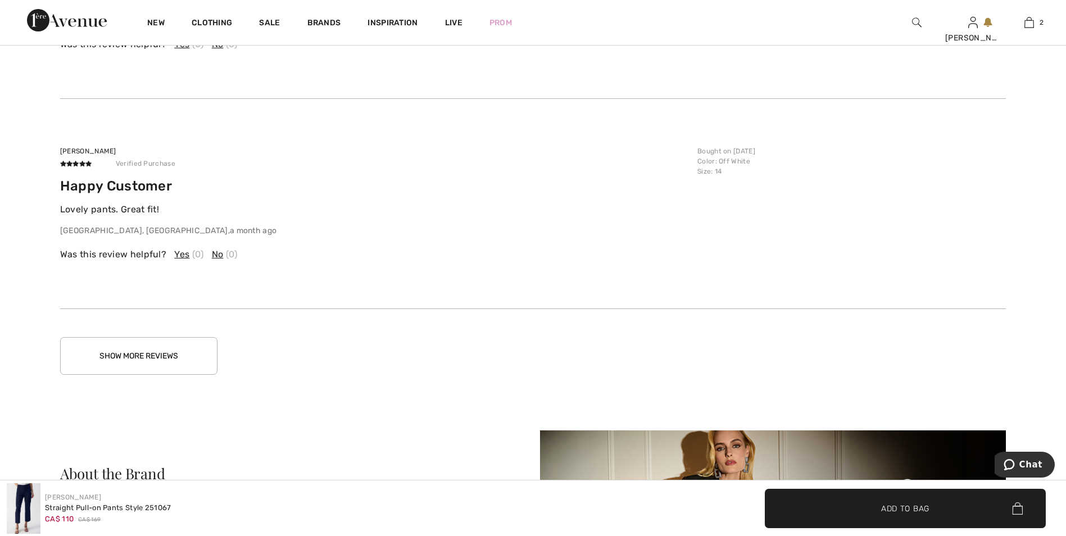
click at [129, 348] on button "Show More Reviews" at bounding box center [138, 356] width 157 height 38
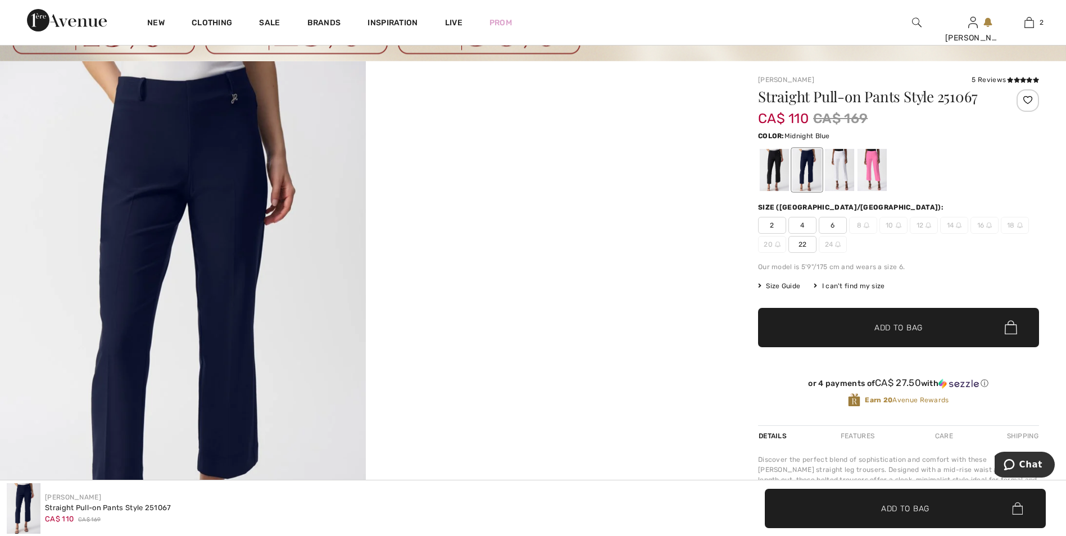
scroll to position [56, 0]
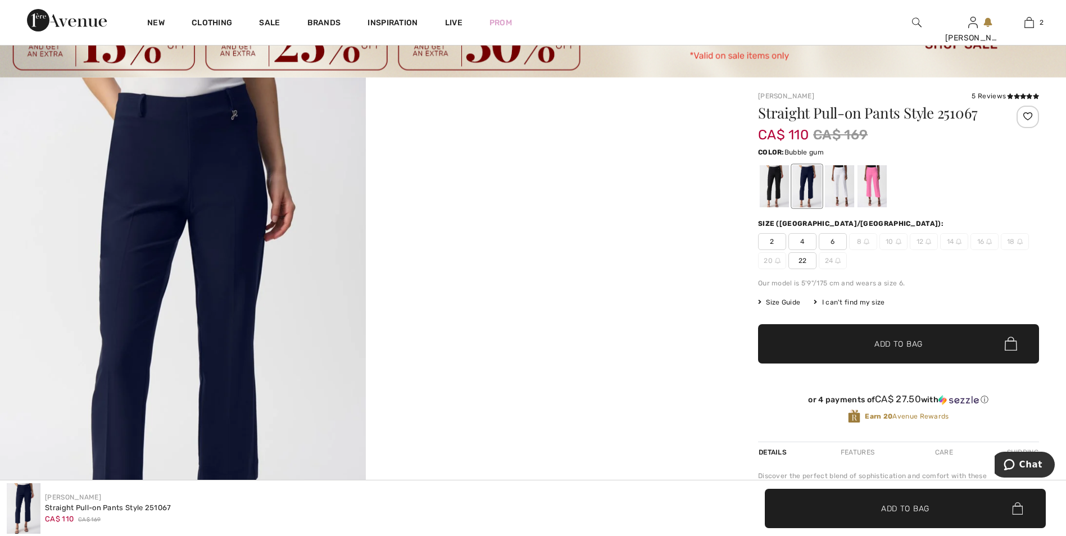
click at [871, 189] on div at bounding box center [871, 186] width 29 height 42
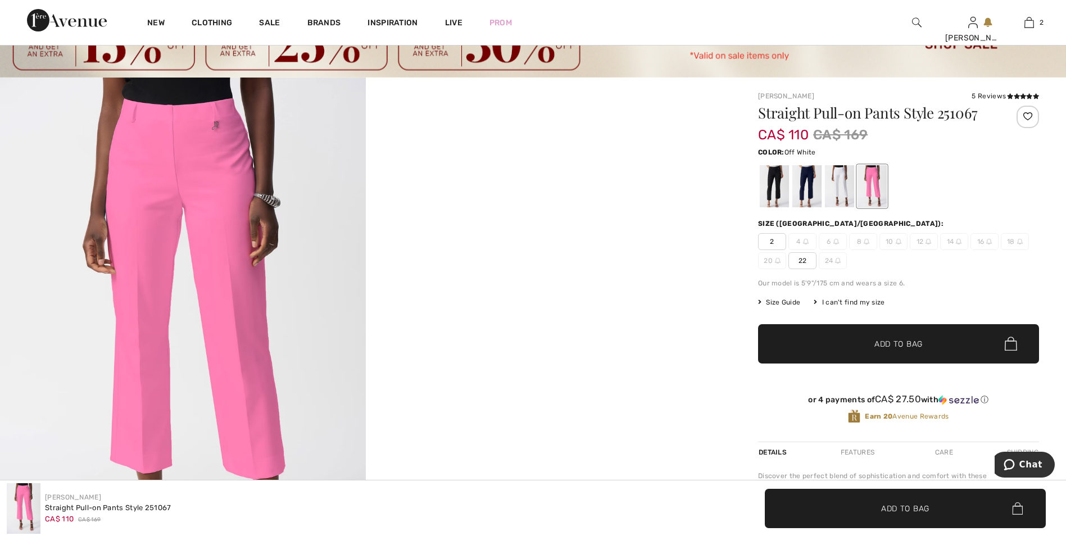
click at [843, 195] on div at bounding box center [839, 186] width 29 height 42
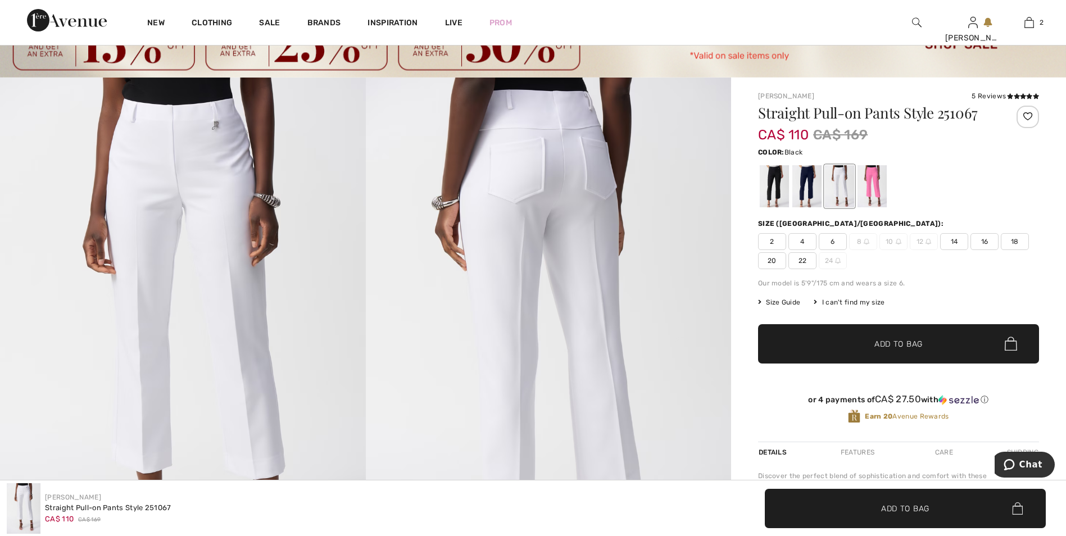
click at [775, 191] on div at bounding box center [773, 186] width 29 height 42
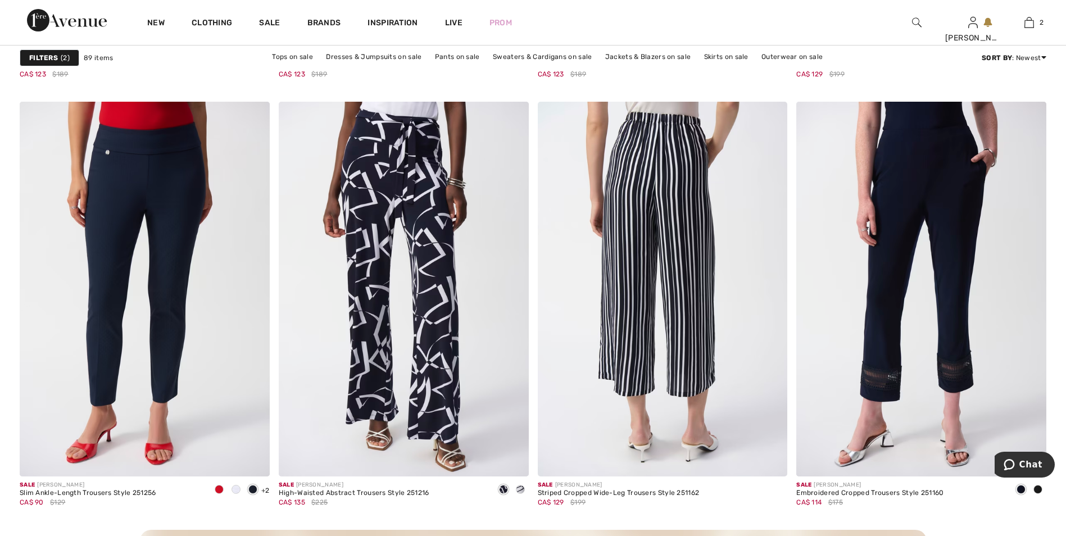
scroll to position [4768, 0]
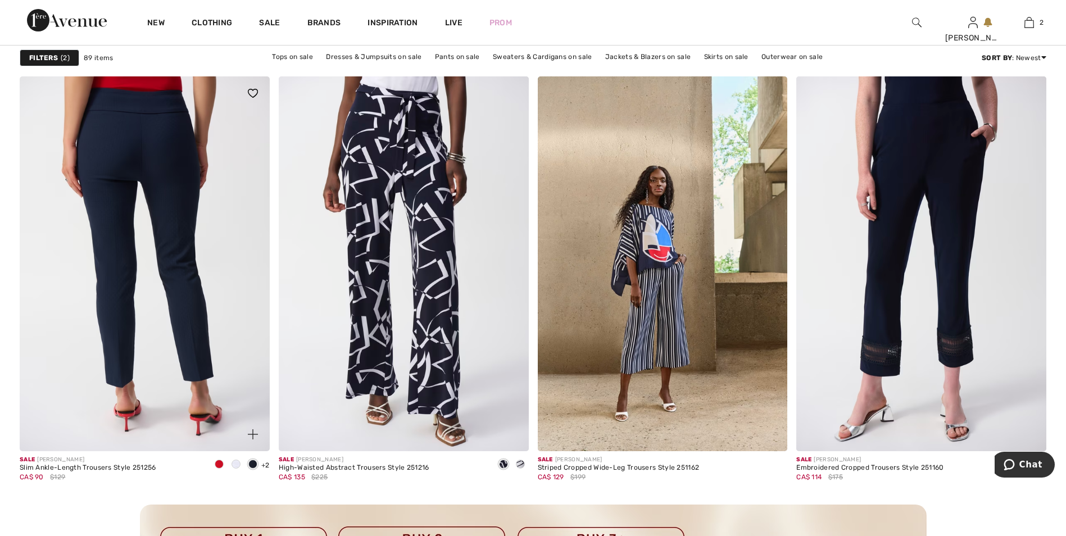
click at [194, 291] on img at bounding box center [145, 263] width 250 height 375
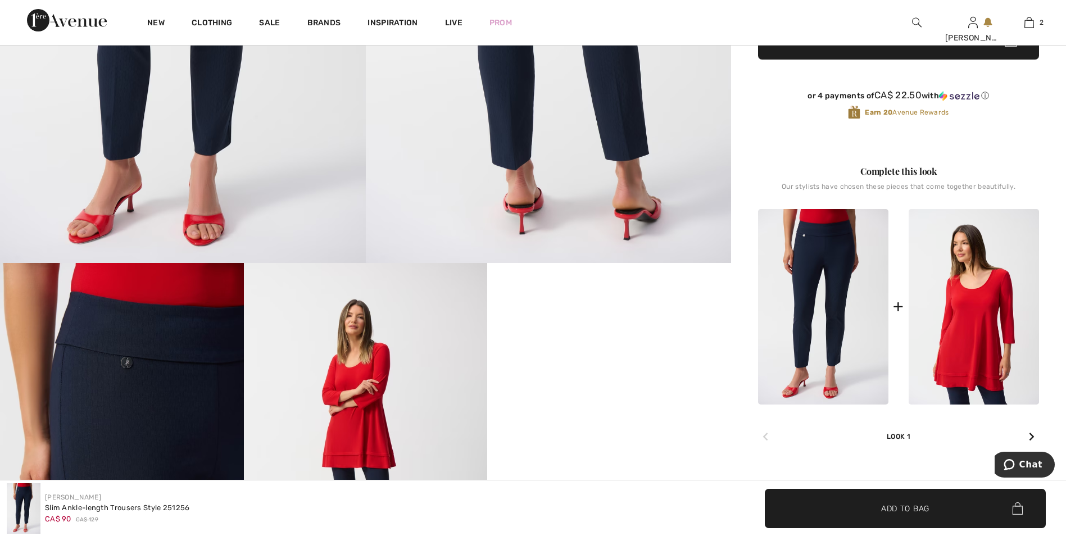
scroll to position [393, 0]
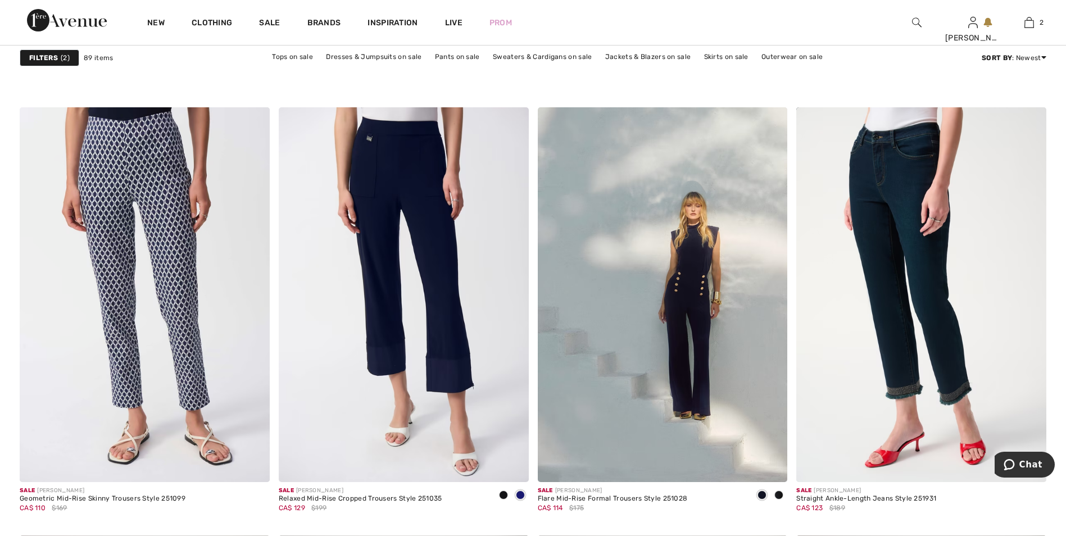
scroll to position [5329, 0]
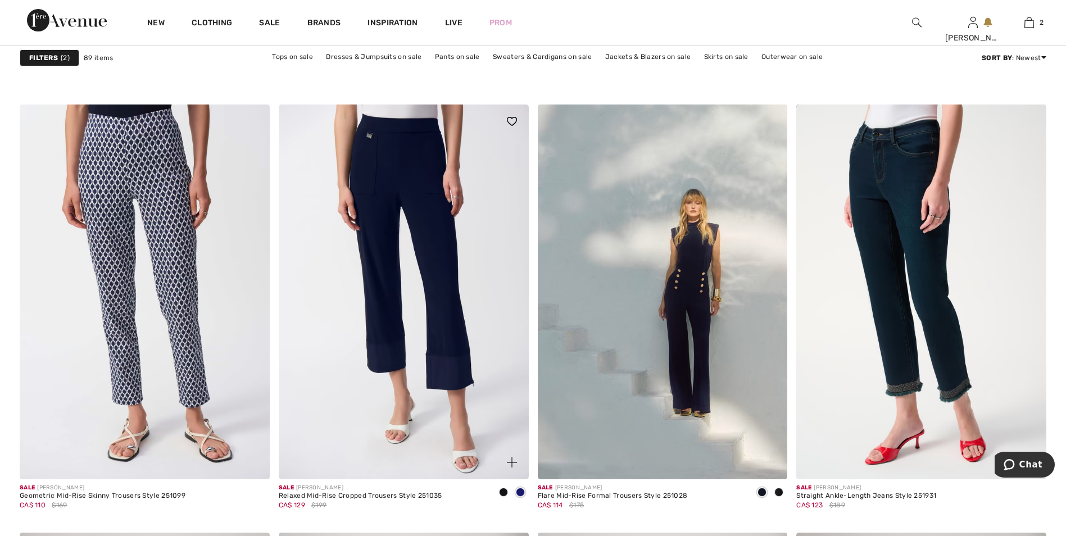
click at [495, 331] on img at bounding box center [404, 291] width 250 height 375
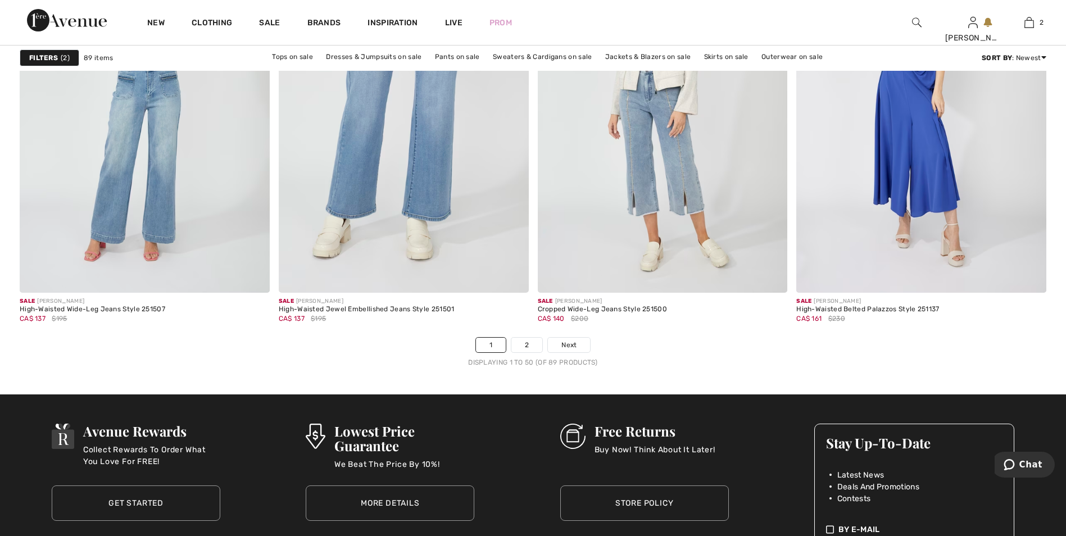
scroll to position [6397, 0]
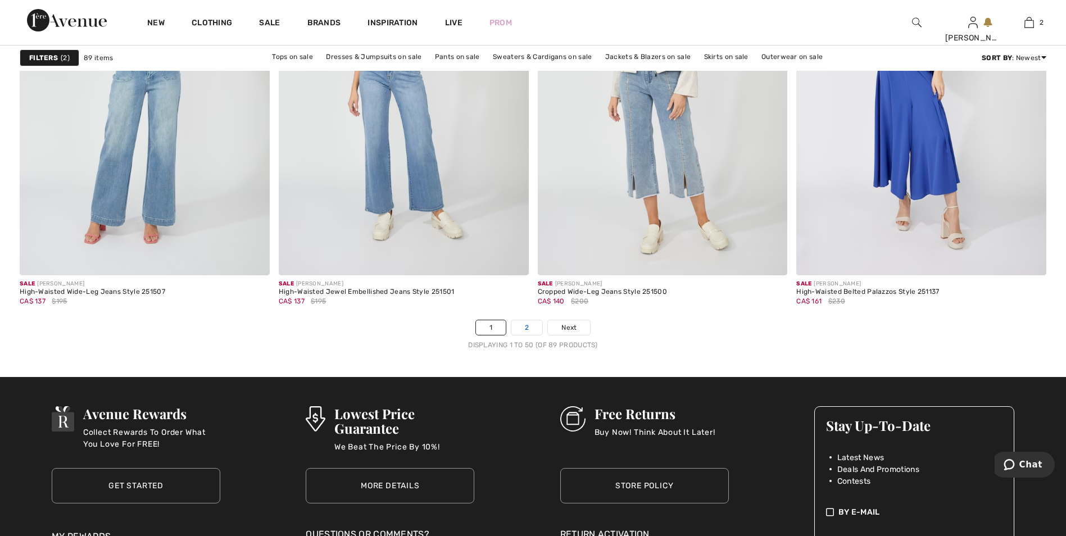
click at [527, 330] on link "2" at bounding box center [526, 327] width 31 height 15
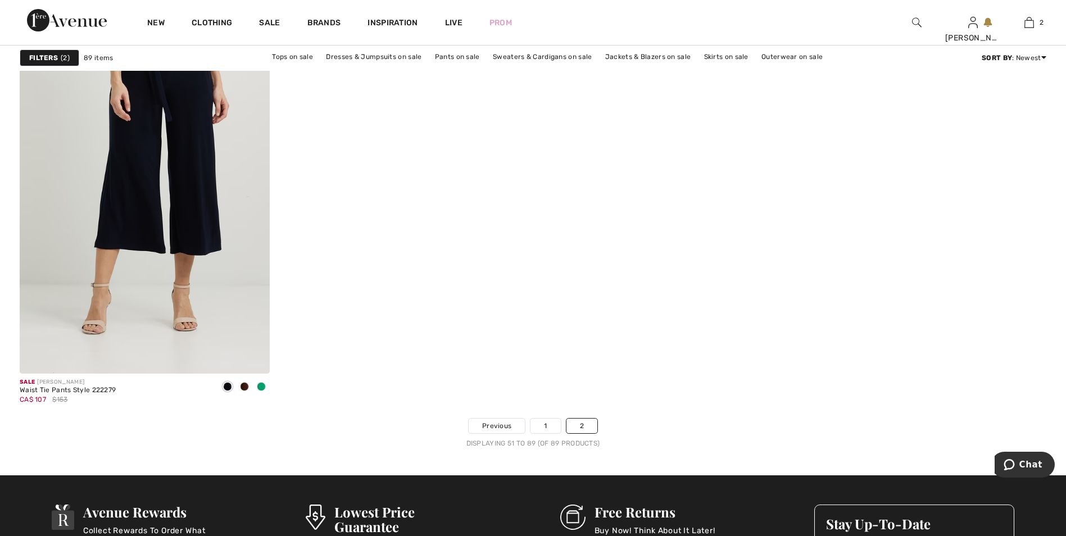
scroll to position [5449, 0]
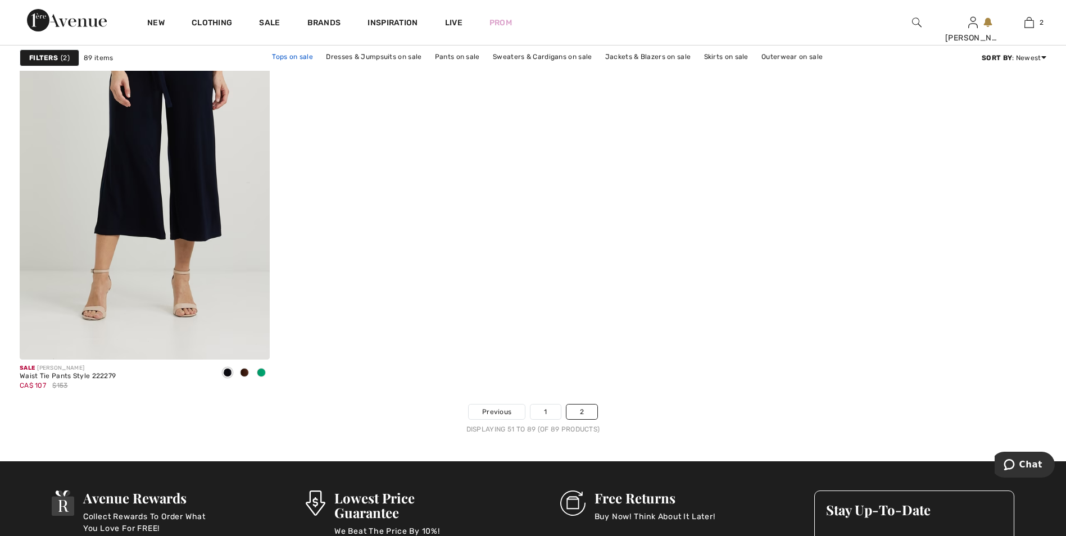
click at [298, 56] on link "Tops on sale" at bounding box center [292, 56] width 52 height 15
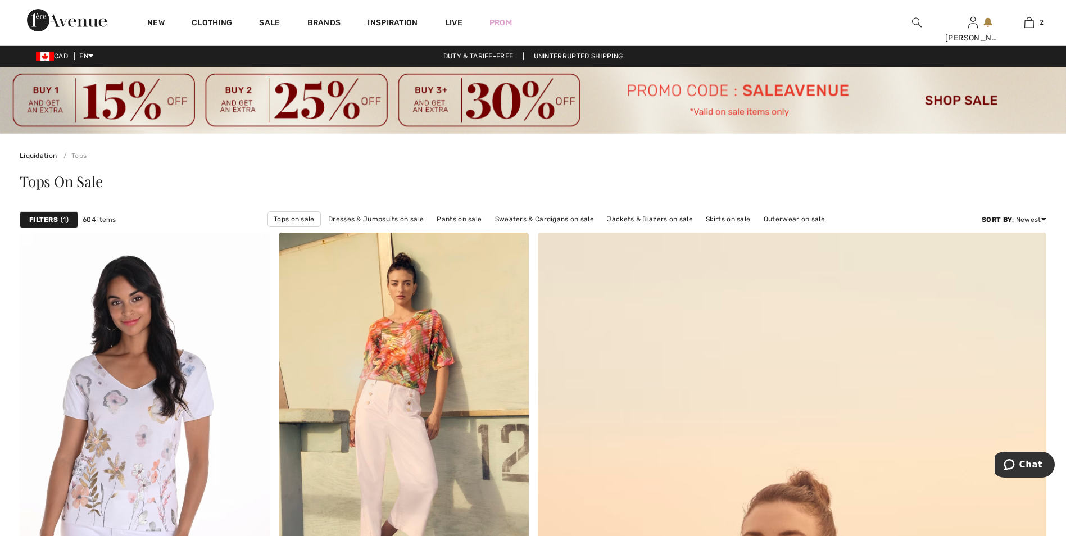
click at [54, 221] on strong "Filters" at bounding box center [43, 220] width 29 height 10
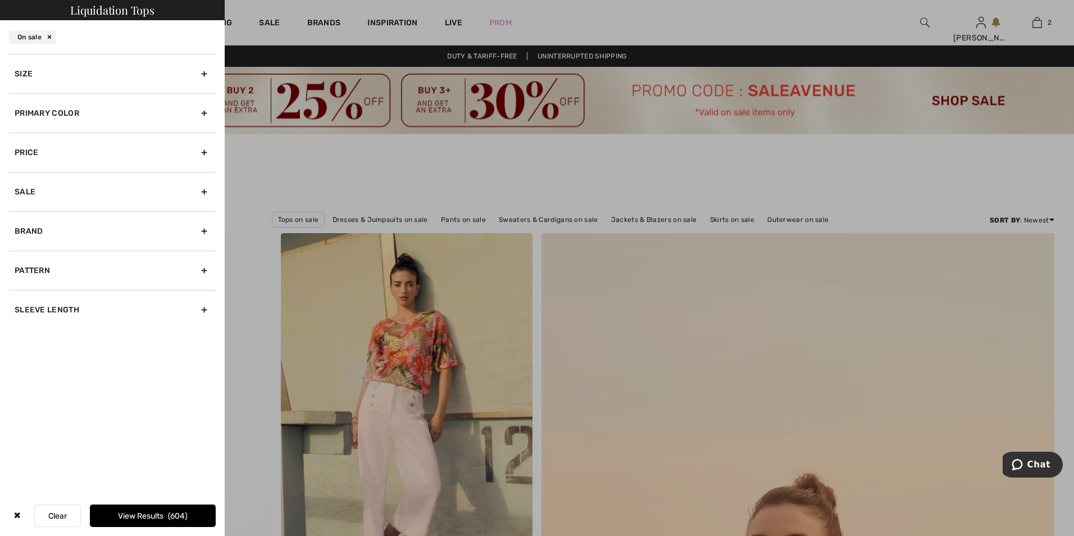
click at [204, 74] on div "Size" at bounding box center [112, 73] width 207 height 39
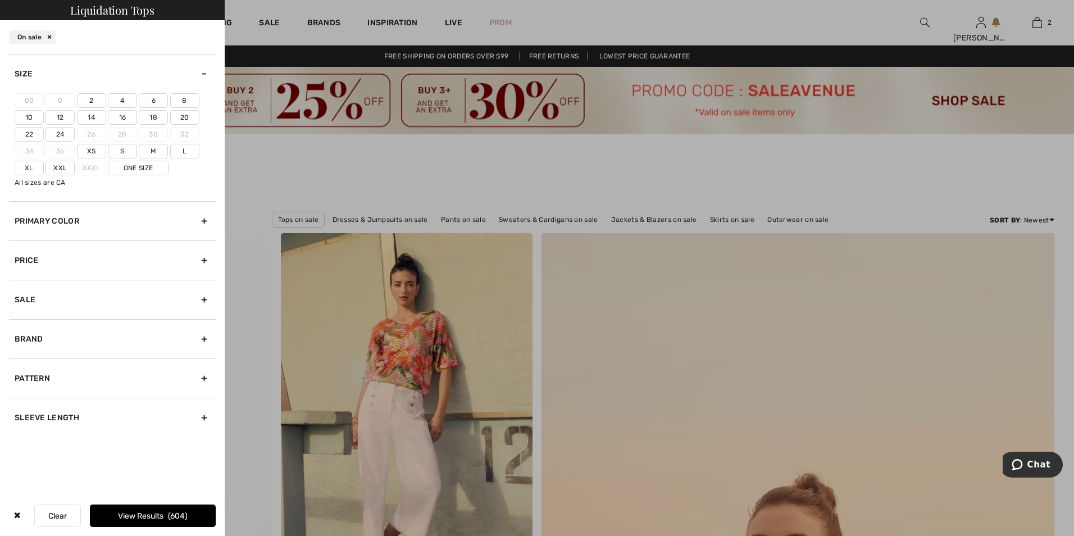
click at [156, 101] on label "6" at bounding box center [153, 100] width 29 height 15
click at [0, 0] on input"] "6" at bounding box center [0, 0] width 0 height 0
click at [183, 98] on label "8" at bounding box center [184, 100] width 29 height 15
click at [0, 0] on input"] "8" at bounding box center [0, 0] width 0 height 0
click at [122, 153] on label "S" at bounding box center [122, 151] width 29 height 15
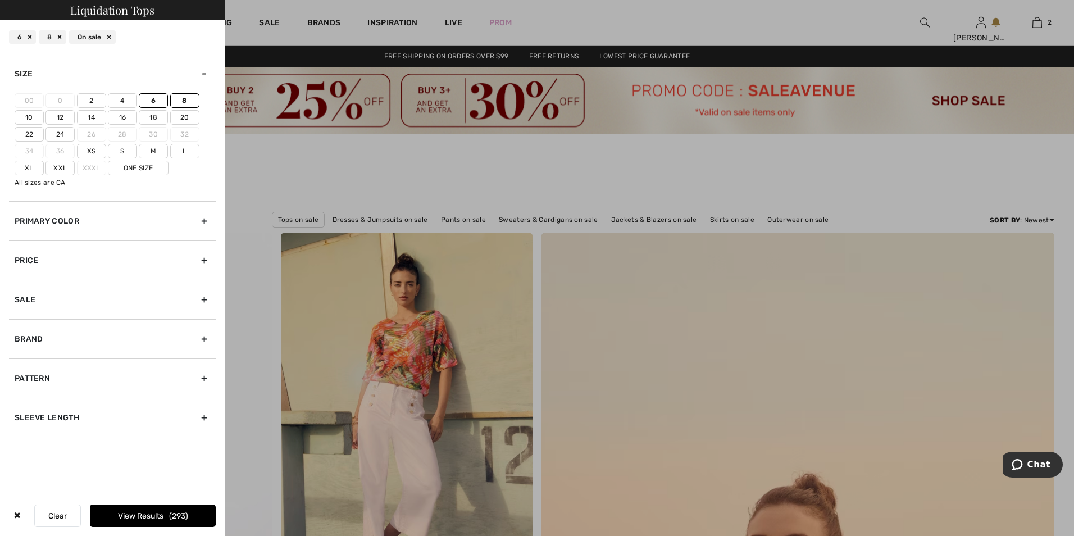
click at [0, 0] on input"] "S" at bounding box center [0, 0] width 0 height 0
click at [156, 151] on label "M" at bounding box center [153, 151] width 29 height 15
click at [0, 0] on input"] "M" at bounding box center [0, 0] width 0 height 0
click at [159, 513] on button "View Results 391" at bounding box center [153, 515] width 126 height 22
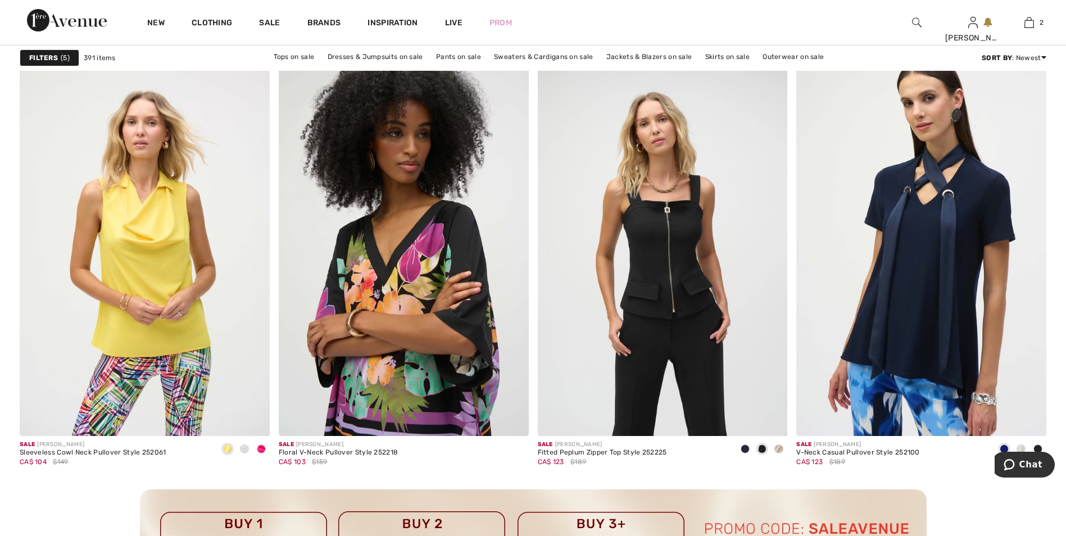
scroll to position [2921, 0]
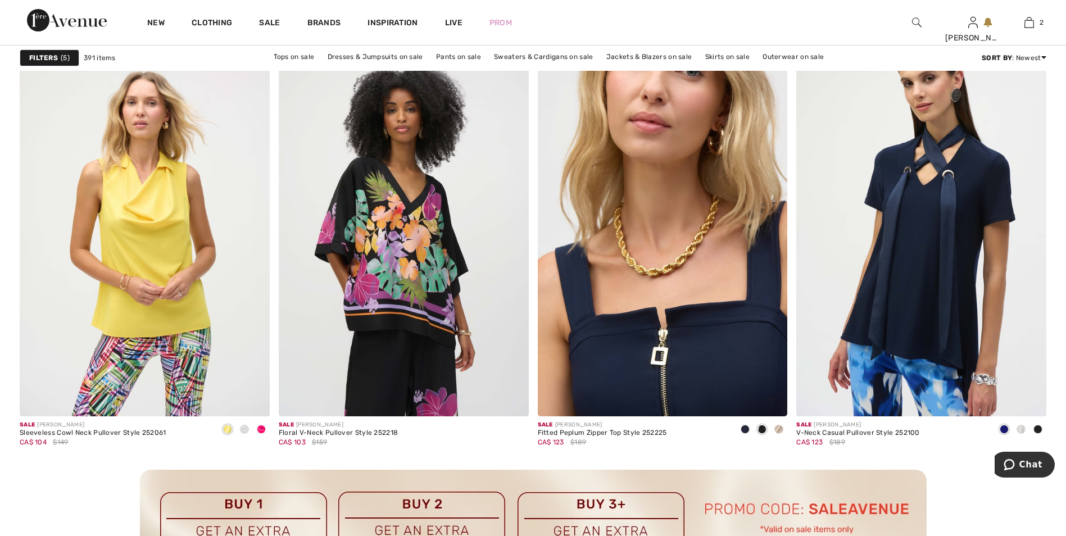
click at [681, 351] on img at bounding box center [663, 229] width 250 height 375
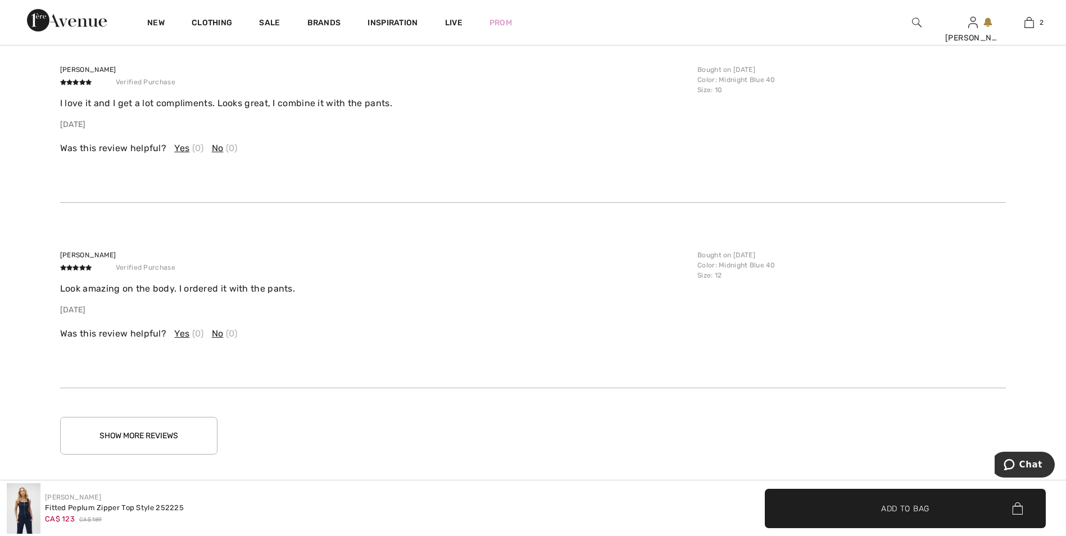
scroll to position [2416, 0]
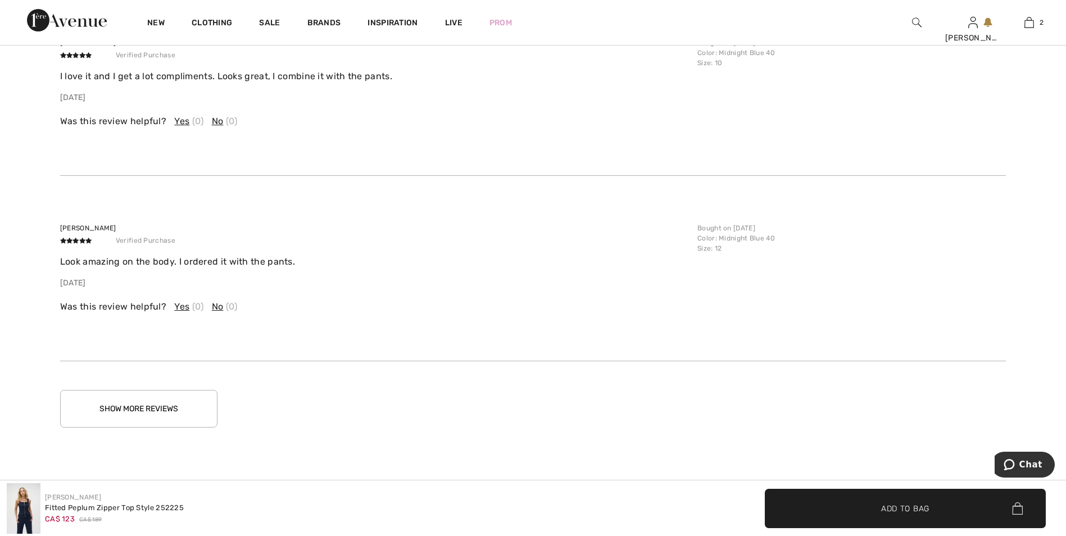
click at [165, 408] on button "Show More Reviews" at bounding box center [138, 409] width 157 height 38
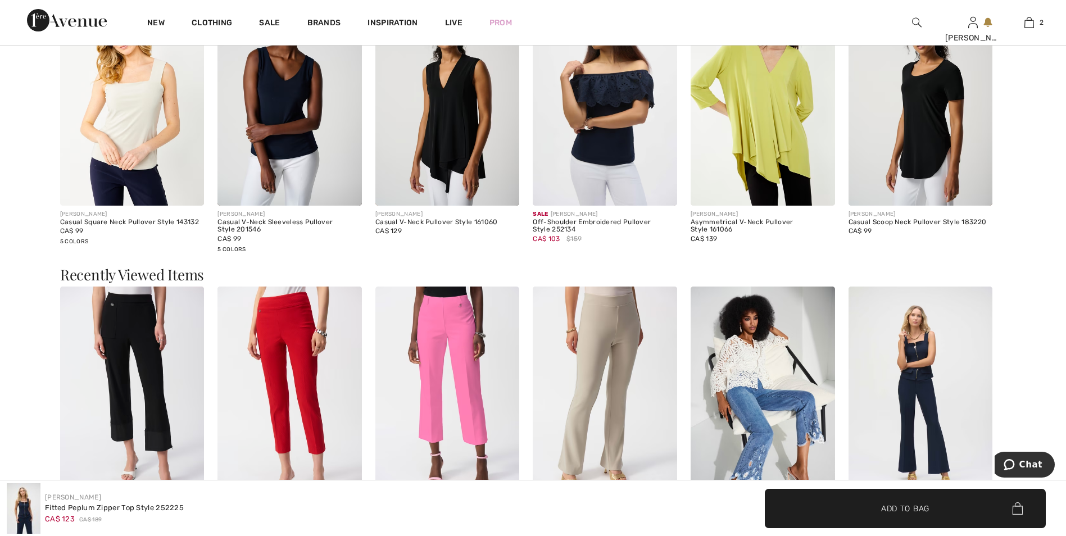
scroll to position [1854, 0]
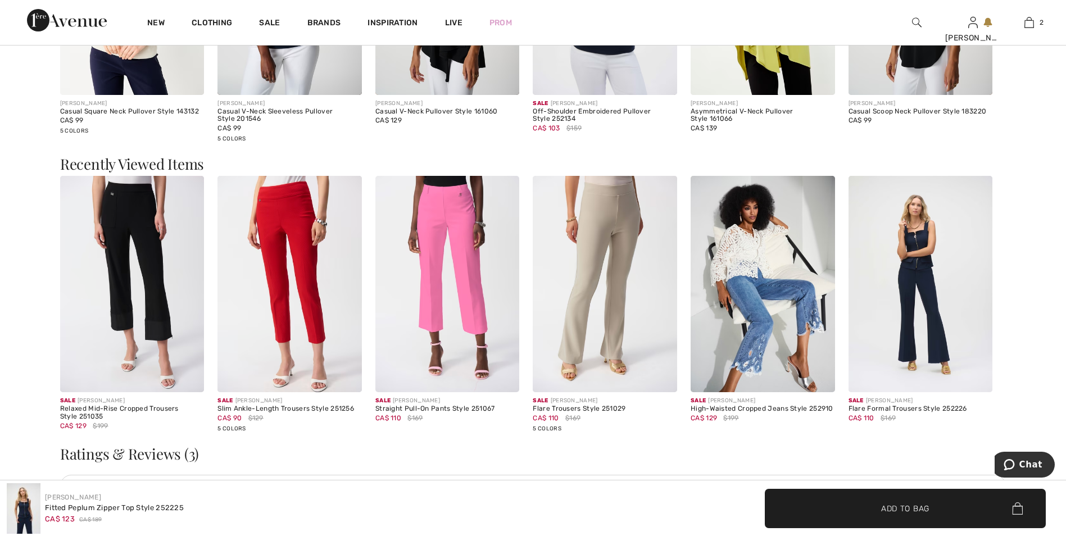
click at [921, 315] on img at bounding box center [920, 284] width 144 height 216
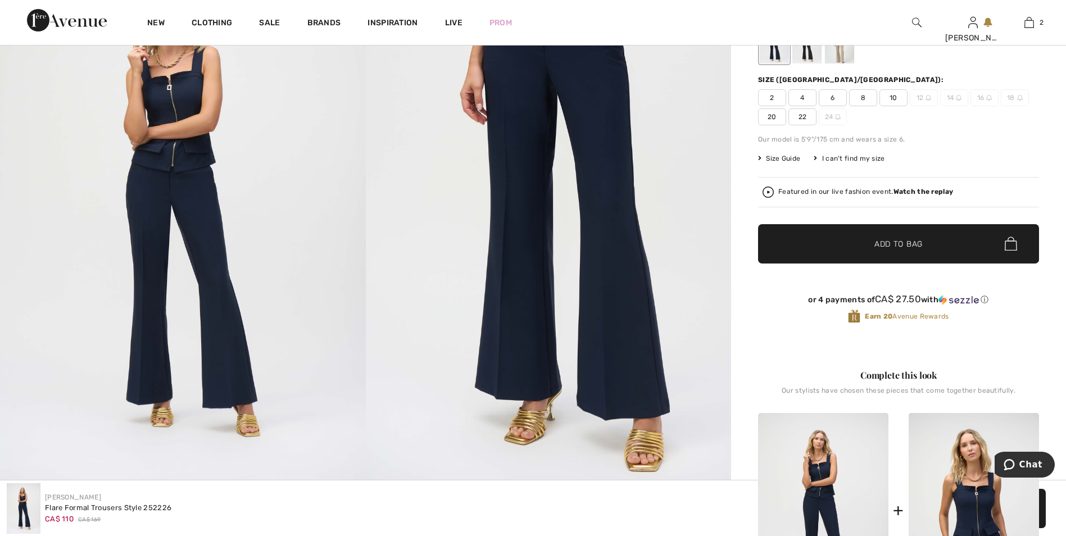
scroll to position [169, 0]
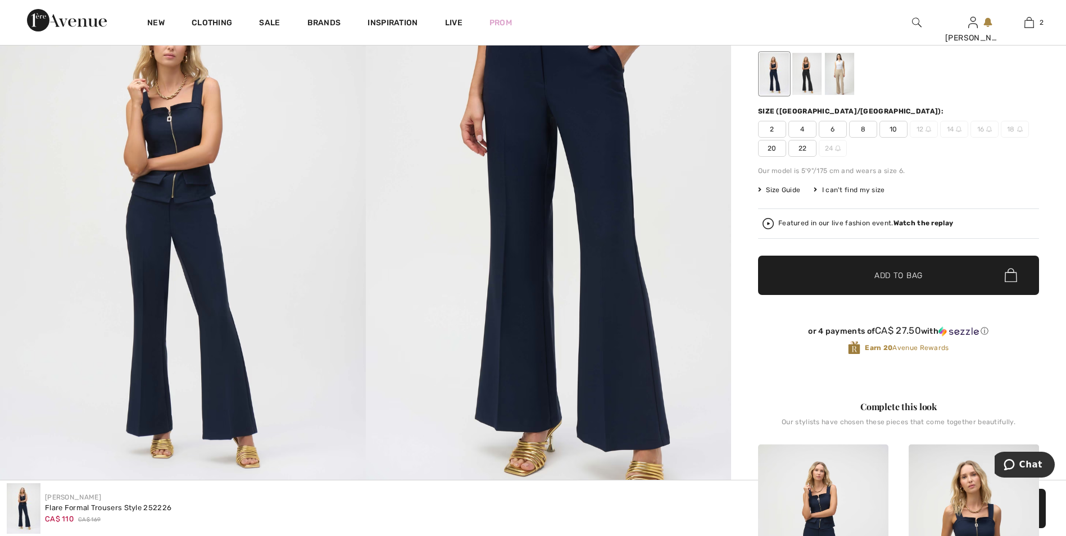
click at [834, 131] on span "6" at bounding box center [832, 129] width 28 height 17
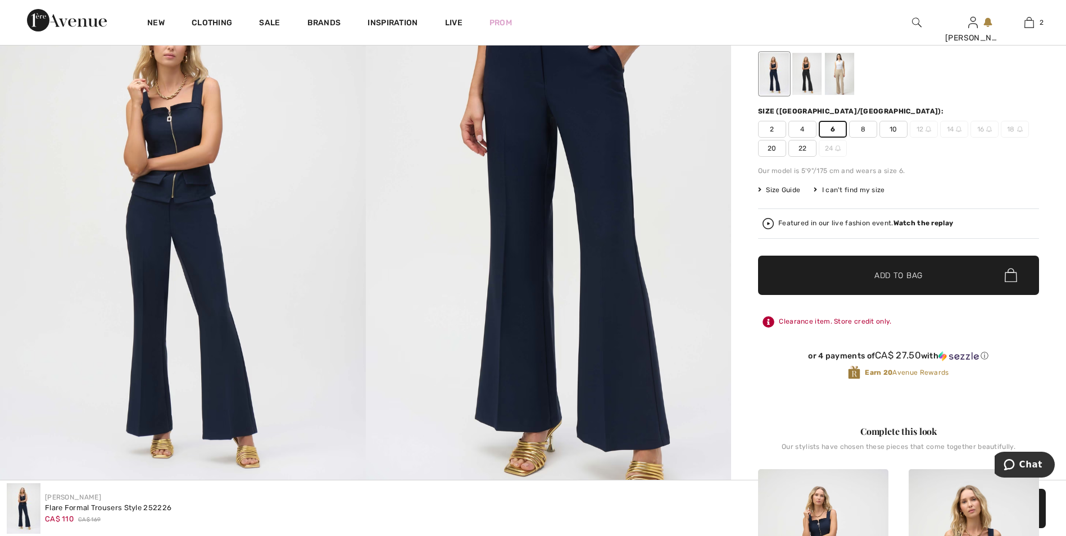
click at [893, 279] on span "Add to Bag" at bounding box center [898, 275] width 48 height 12
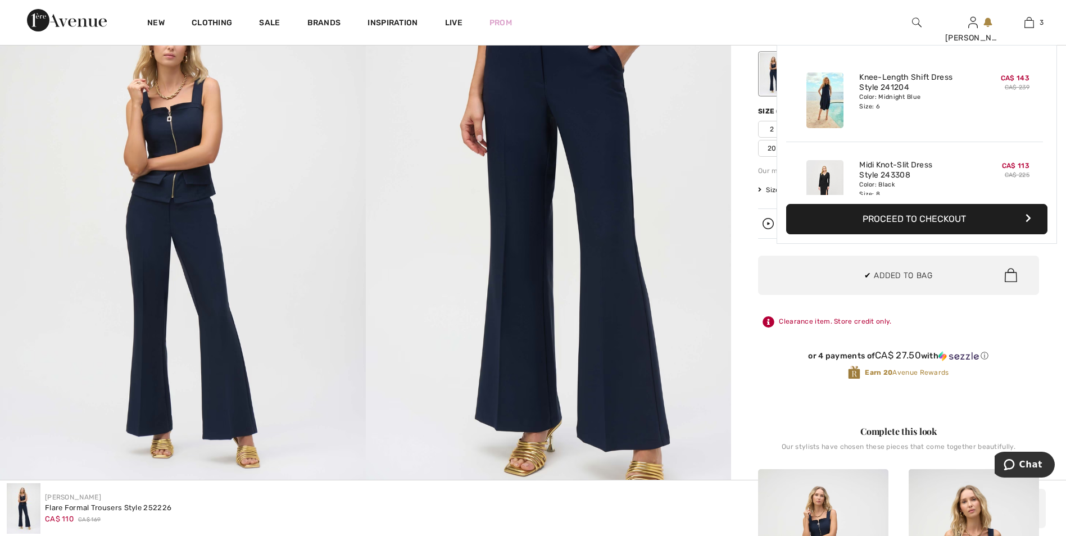
scroll to position [122, 0]
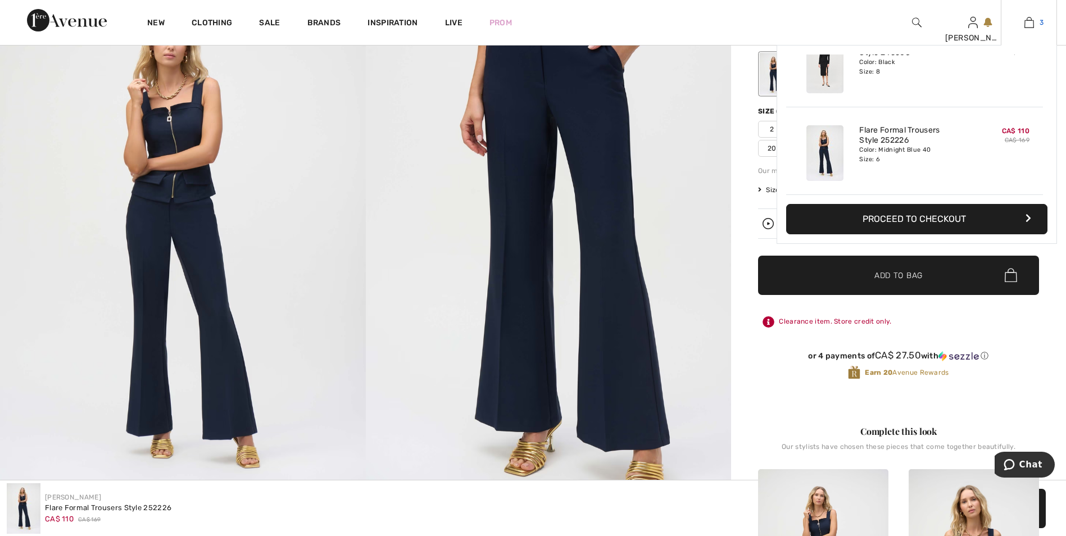
click at [1031, 25] on img at bounding box center [1029, 22] width 10 height 13
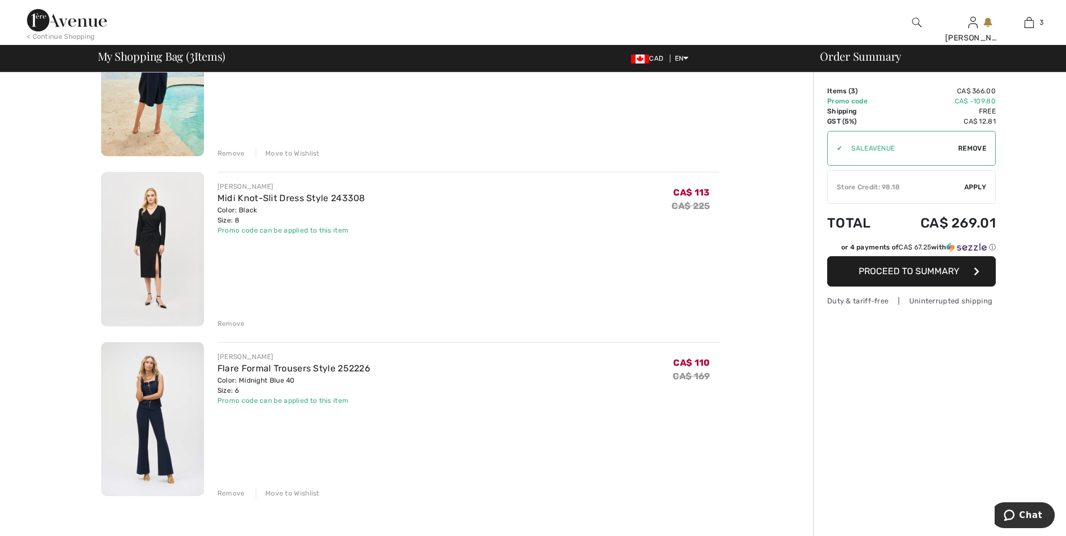
scroll to position [225, 0]
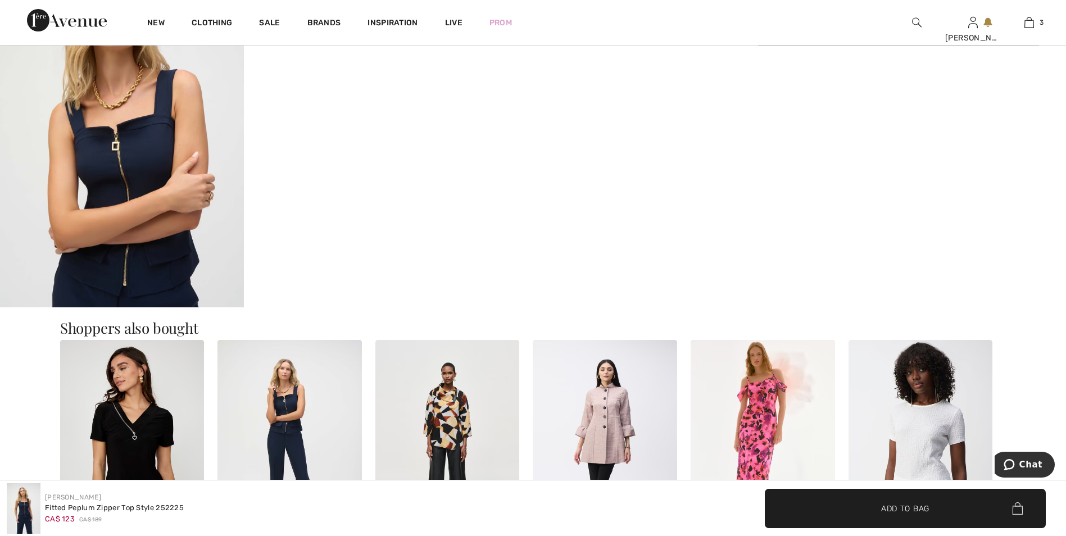
scroll to position [955, 0]
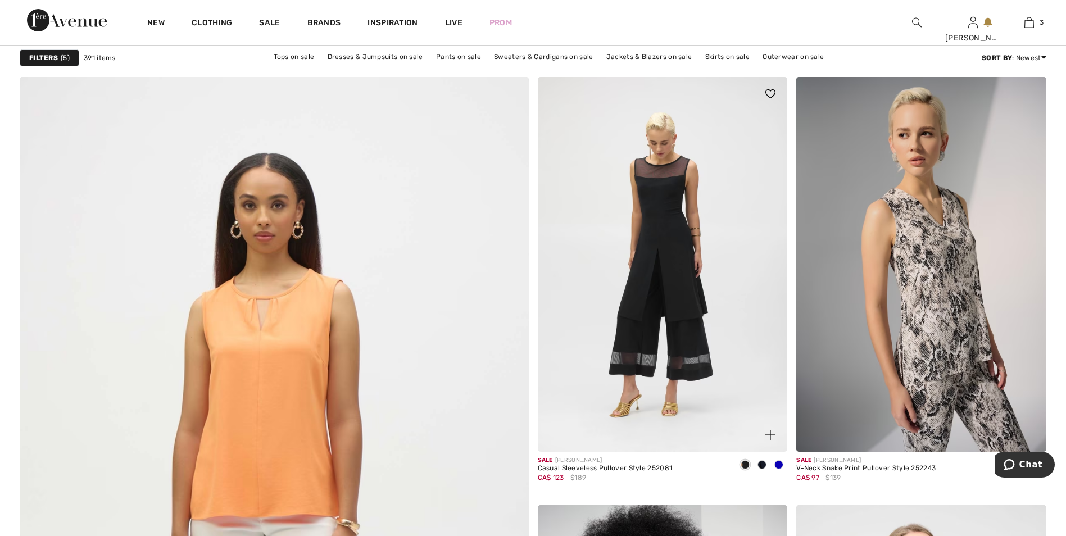
scroll to position [3539, 0]
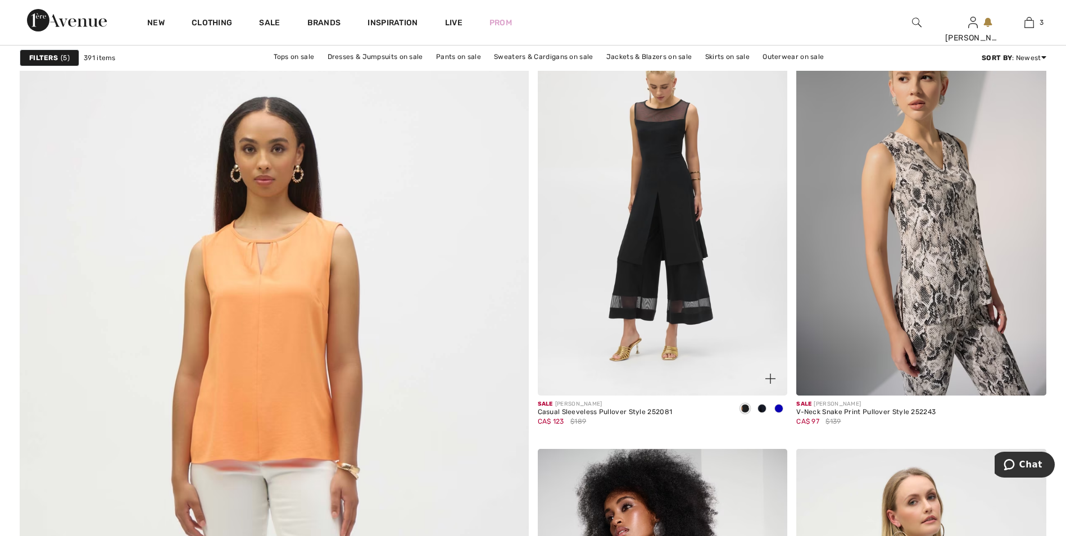
click at [676, 219] on img at bounding box center [663, 208] width 250 height 375
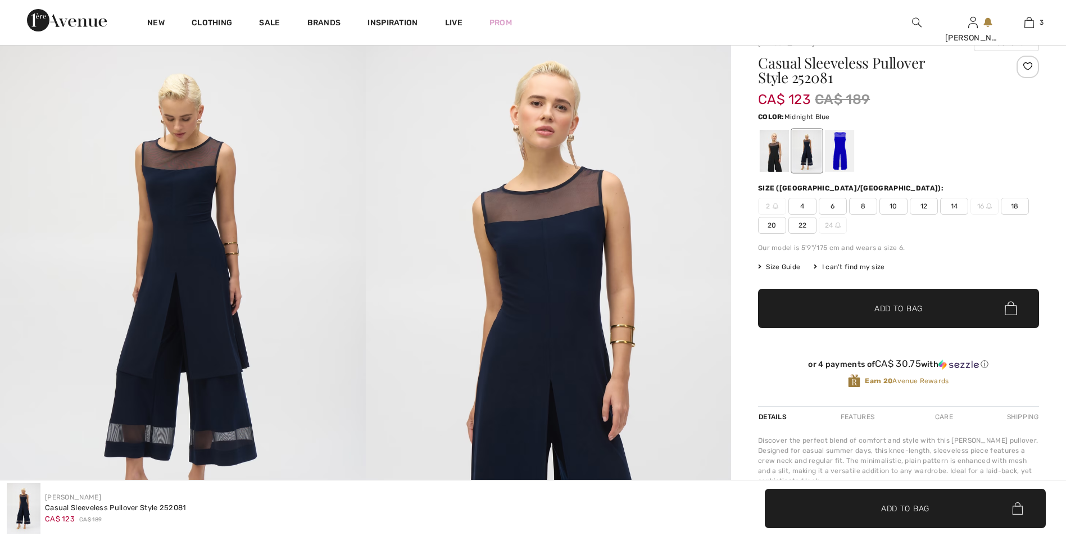
scroll to position [112, 0]
click at [809, 152] on div at bounding box center [806, 150] width 29 height 42
click at [767, 158] on div at bounding box center [773, 150] width 29 height 42
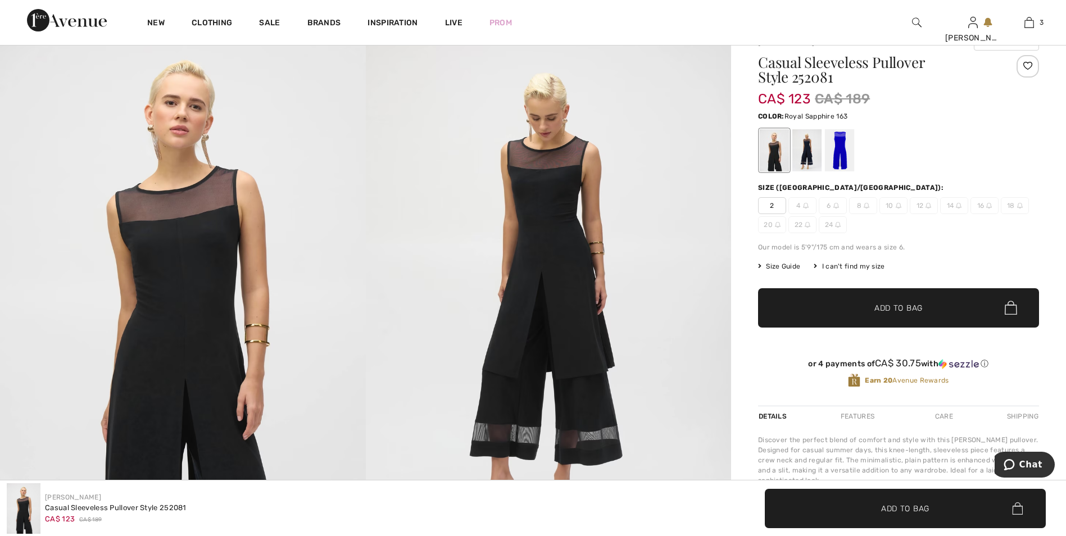
click at [838, 156] on div at bounding box center [839, 150] width 29 height 42
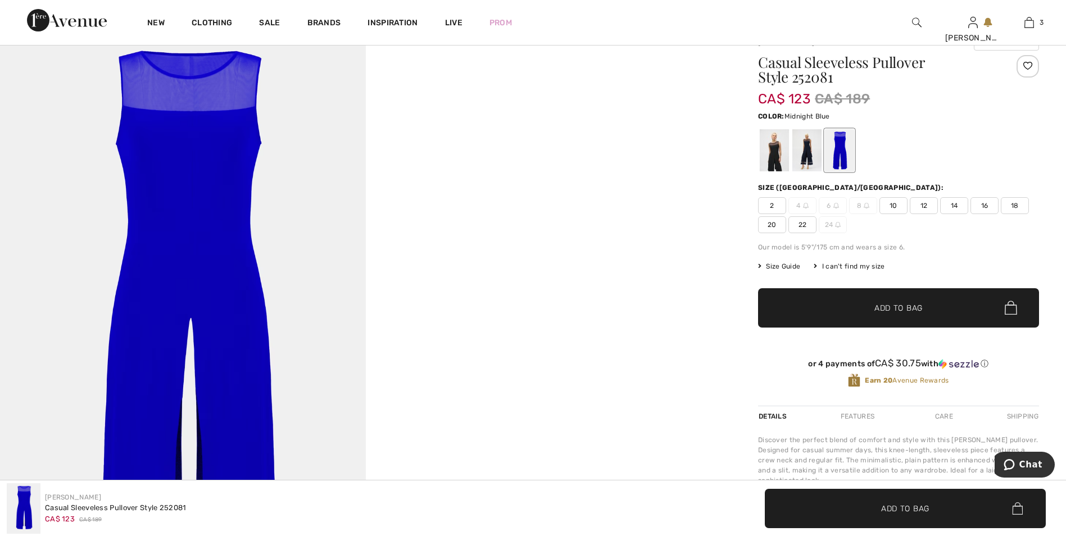
click at [803, 161] on div at bounding box center [806, 150] width 29 height 42
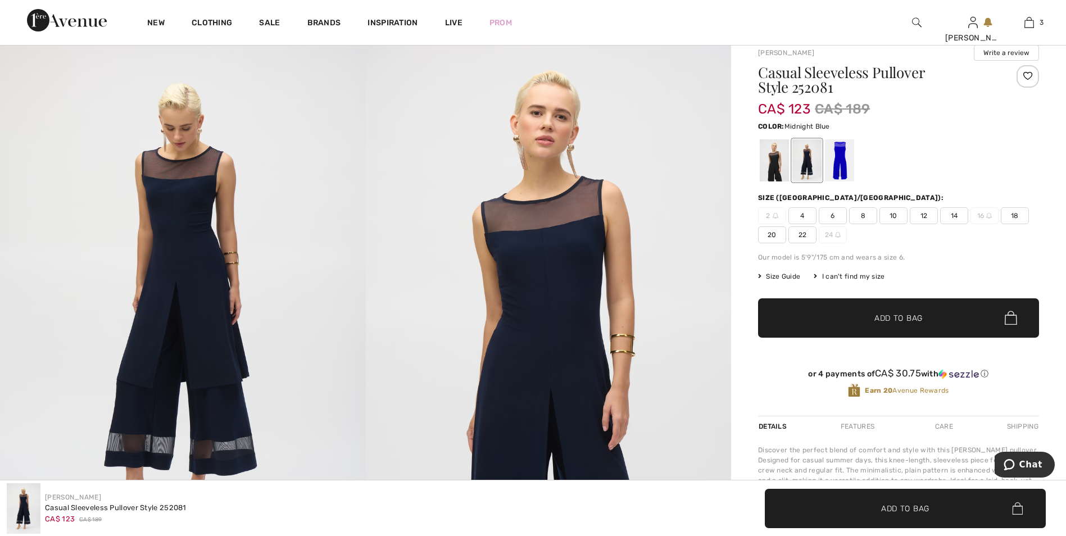
scroll to position [0, 0]
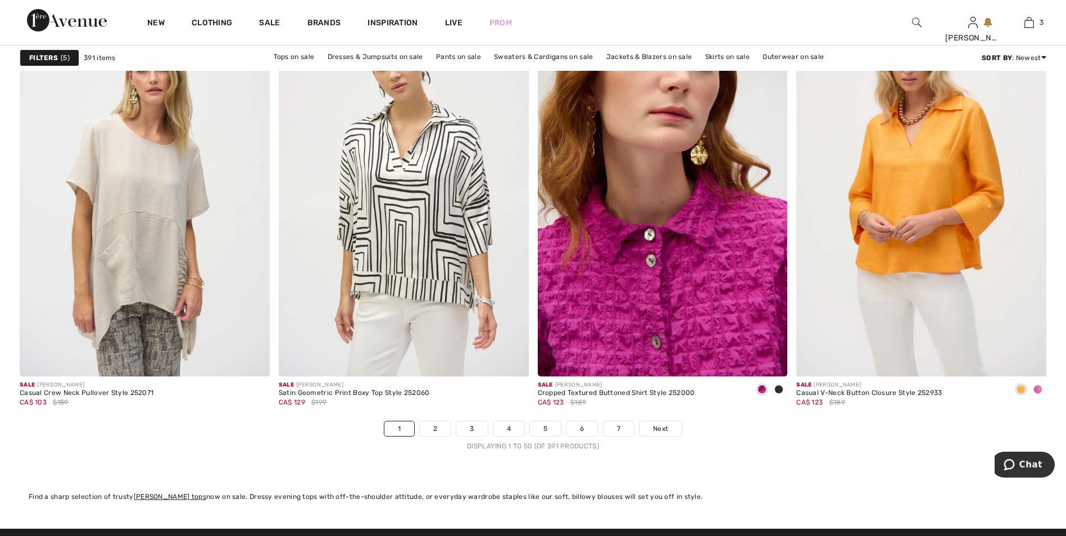
scroll to position [6292, 0]
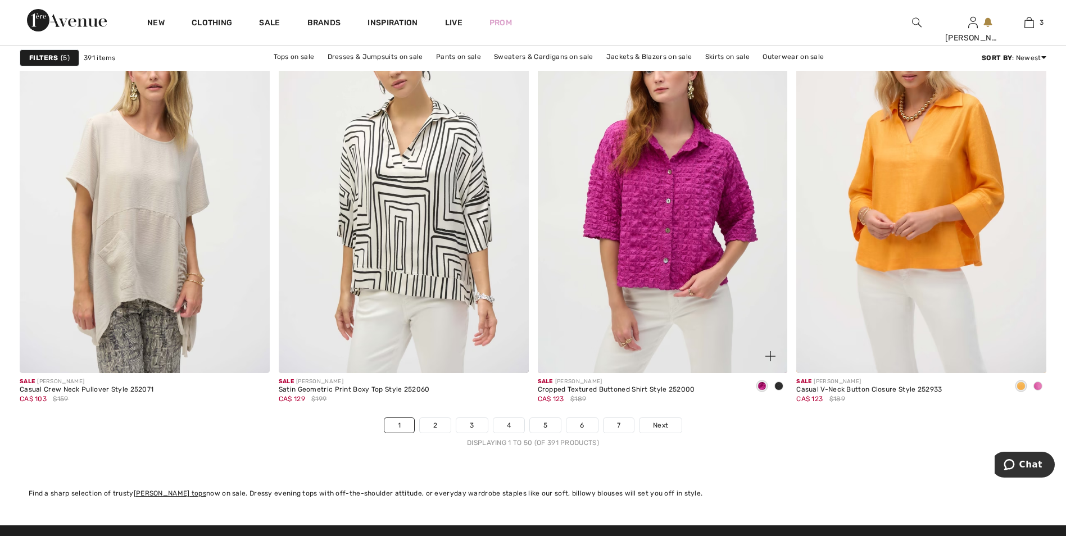
click at [779, 387] on span at bounding box center [778, 385] width 9 height 9
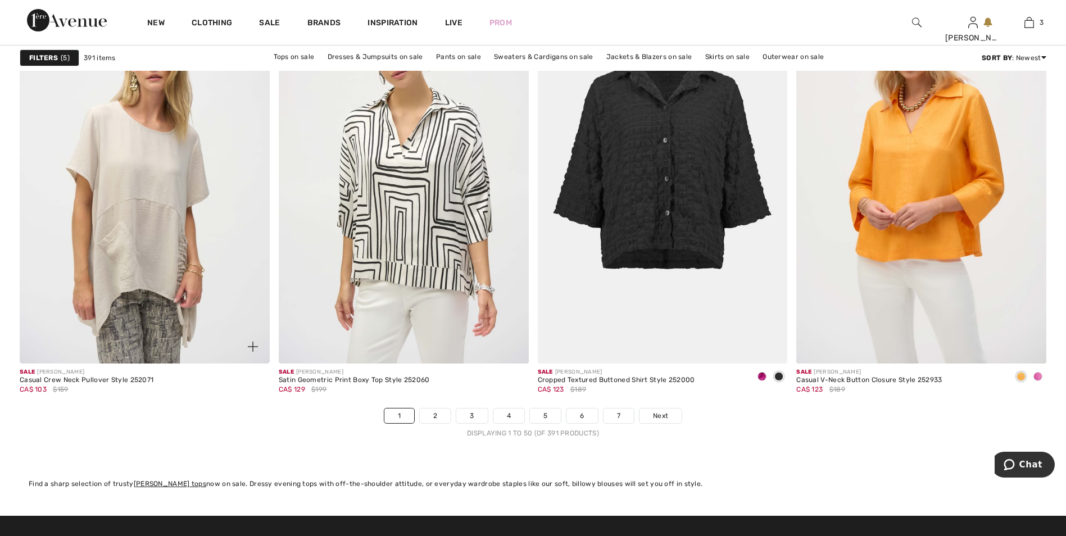
scroll to position [6235, 0]
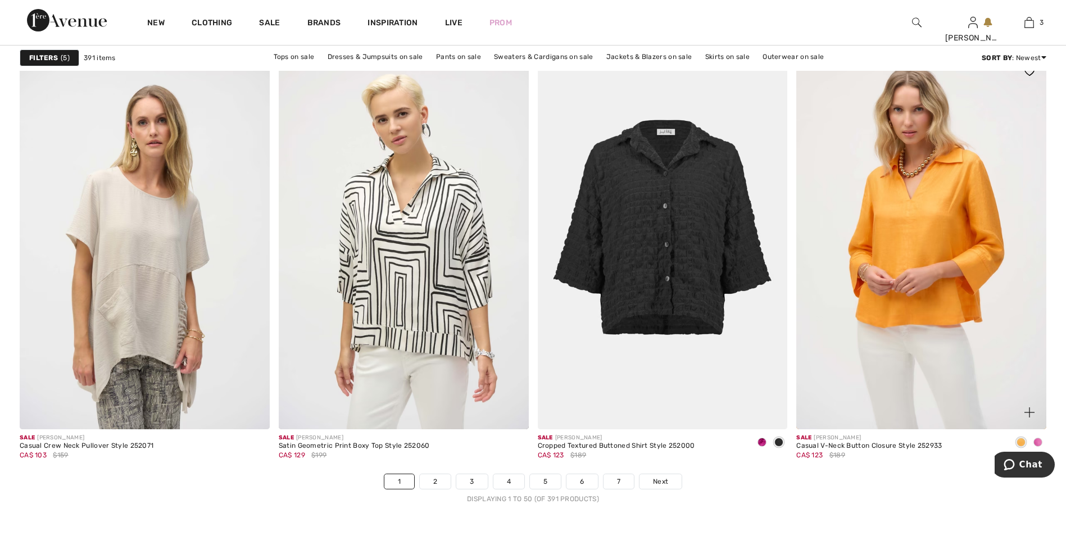
click at [1040, 443] on span at bounding box center [1037, 442] width 9 height 9
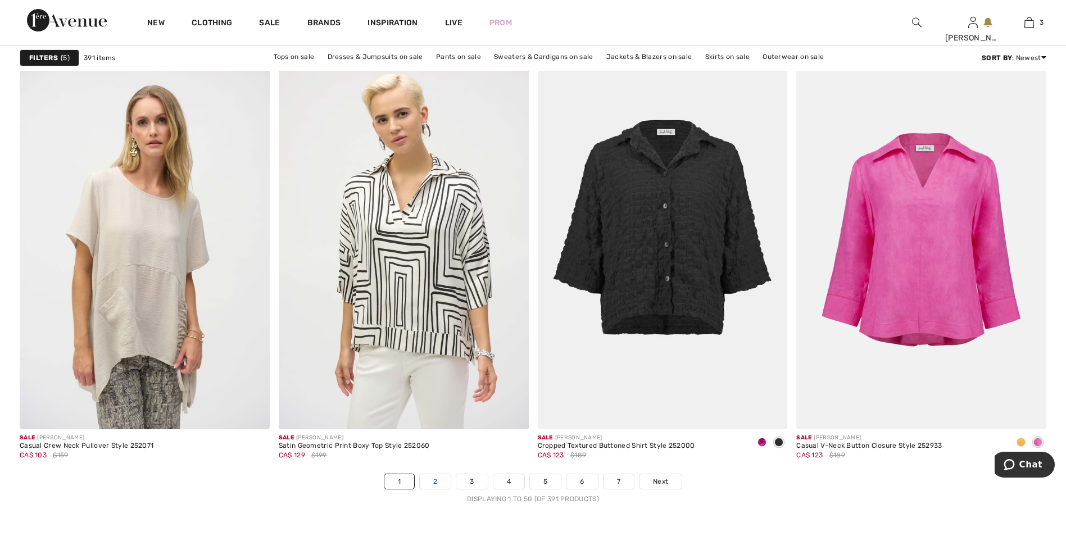
click at [433, 480] on link "2" at bounding box center [435, 481] width 31 height 15
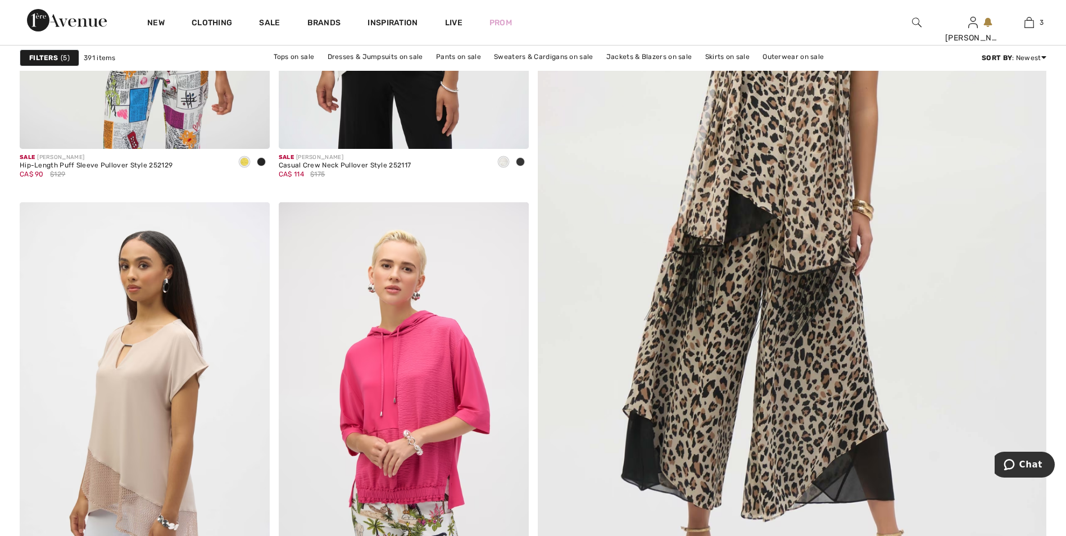
scroll to position [506, 0]
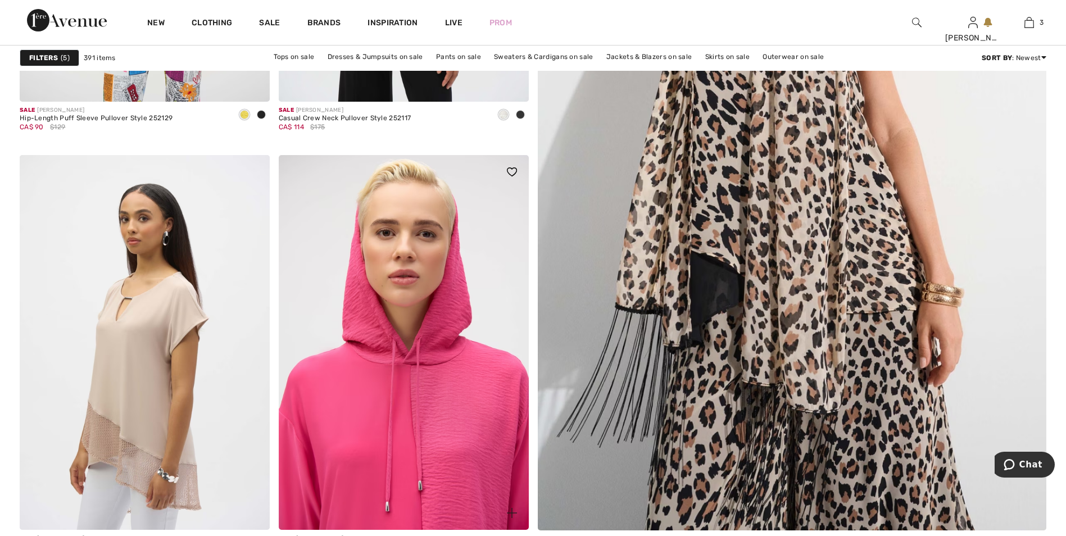
click at [446, 356] on img at bounding box center [404, 342] width 250 height 375
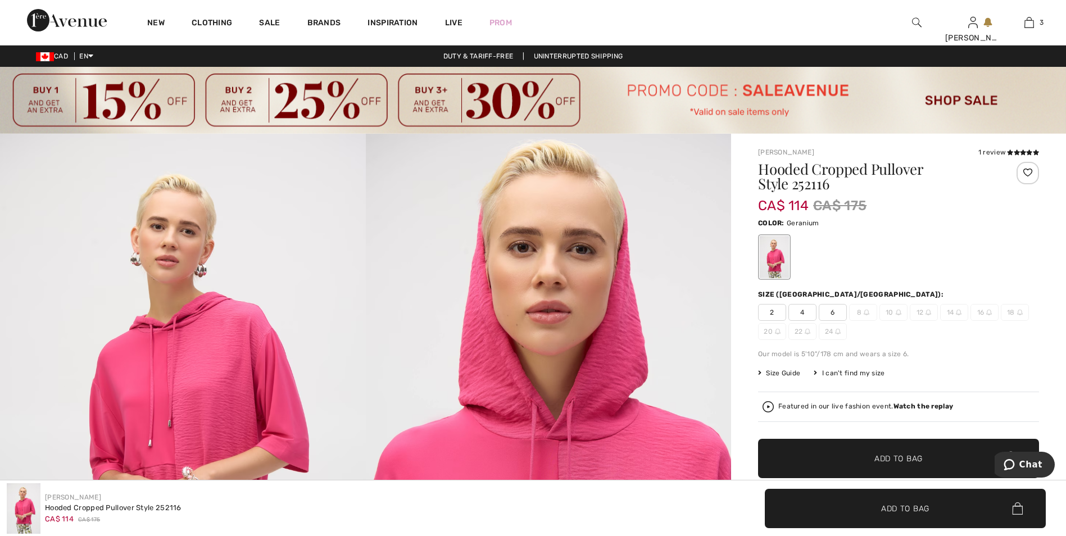
click at [833, 310] on span "6" at bounding box center [832, 312] width 28 height 17
click at [903, 461] on span "Add to Bag" at bounding box center [898, 458] width 48 height 12
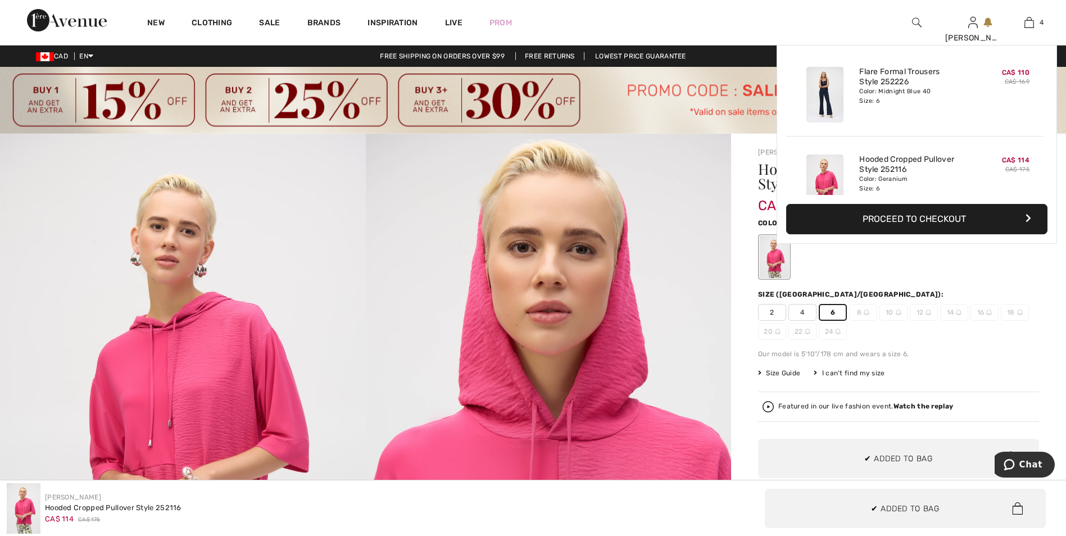
scroll to position [210, 0]
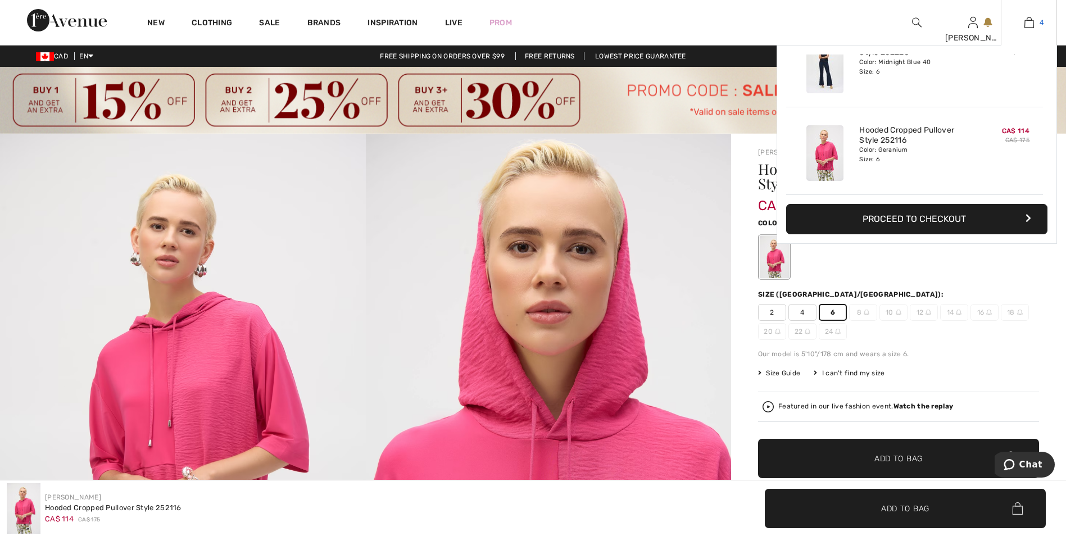
click at [1030, 22] on img at bounding box center [1029, 22] width 10 height 13
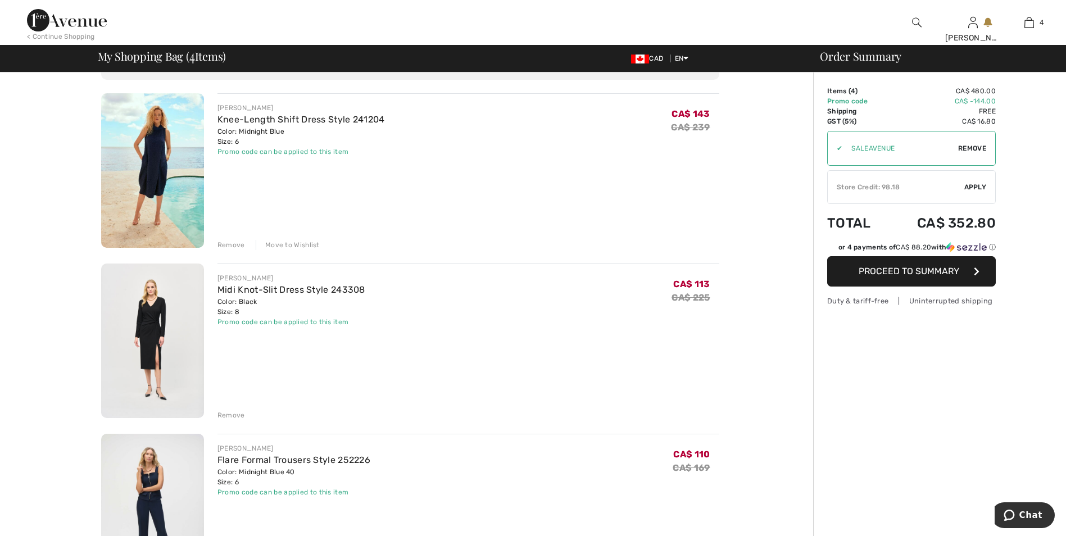
scroll to position [56, 0]
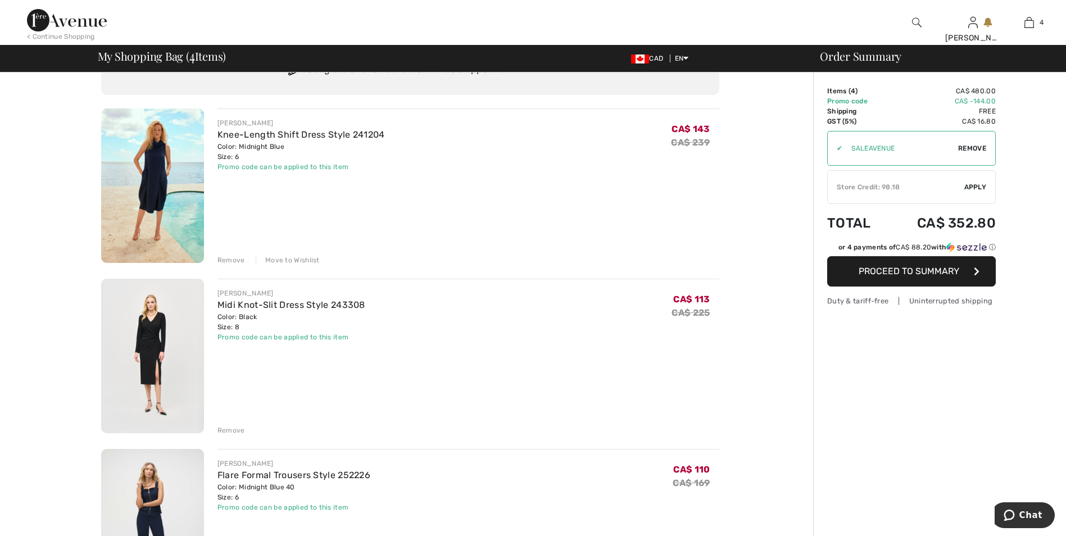
click at [235, 431] on div "Remove" at bounding box center [231, 430] width 28 height 10
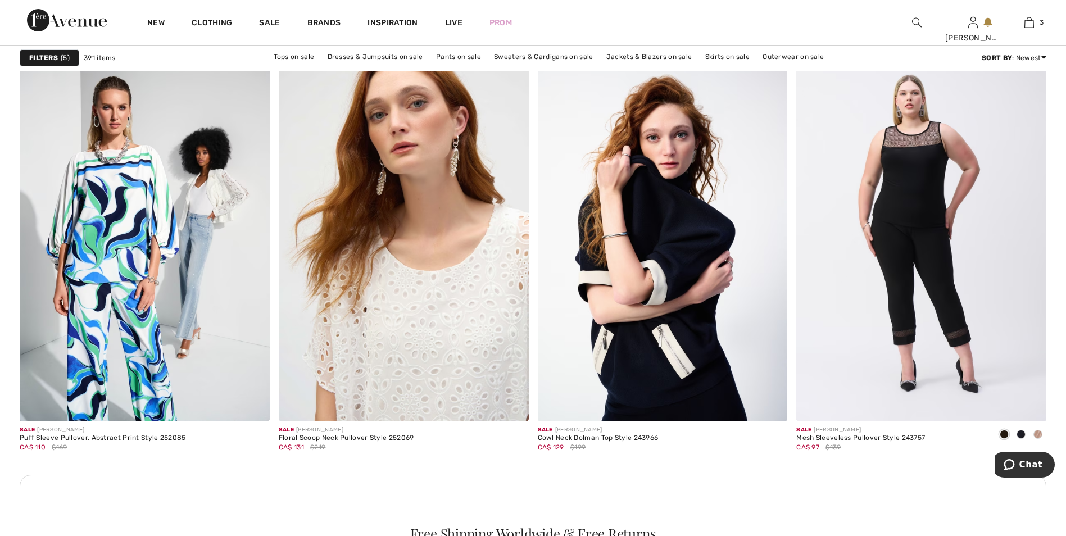
scroll to position [1517, 0]
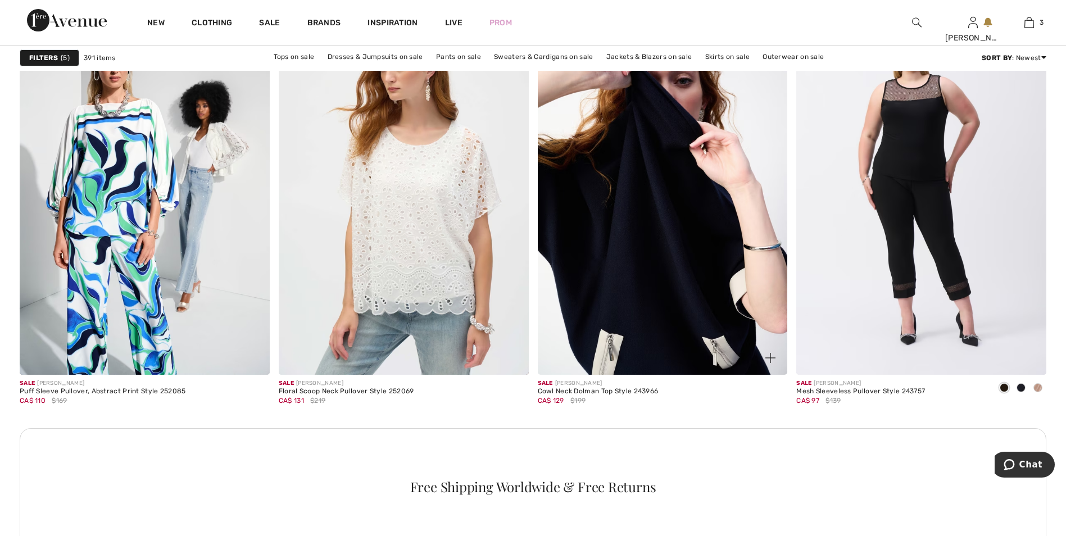
click at [714, 256] on img at bounding box center [663, 187] width 250 height 375
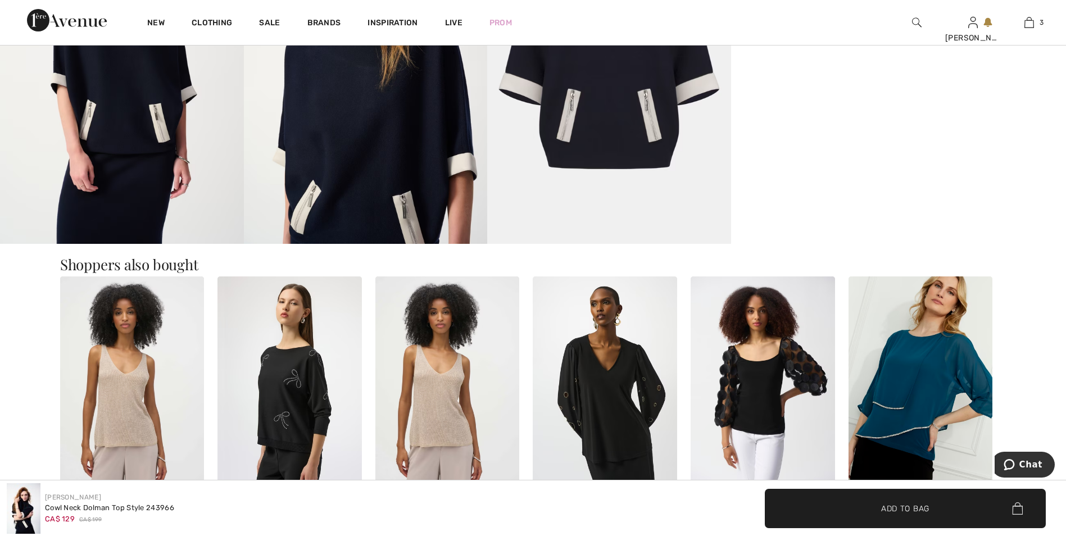
scroll to position [1236, 0]
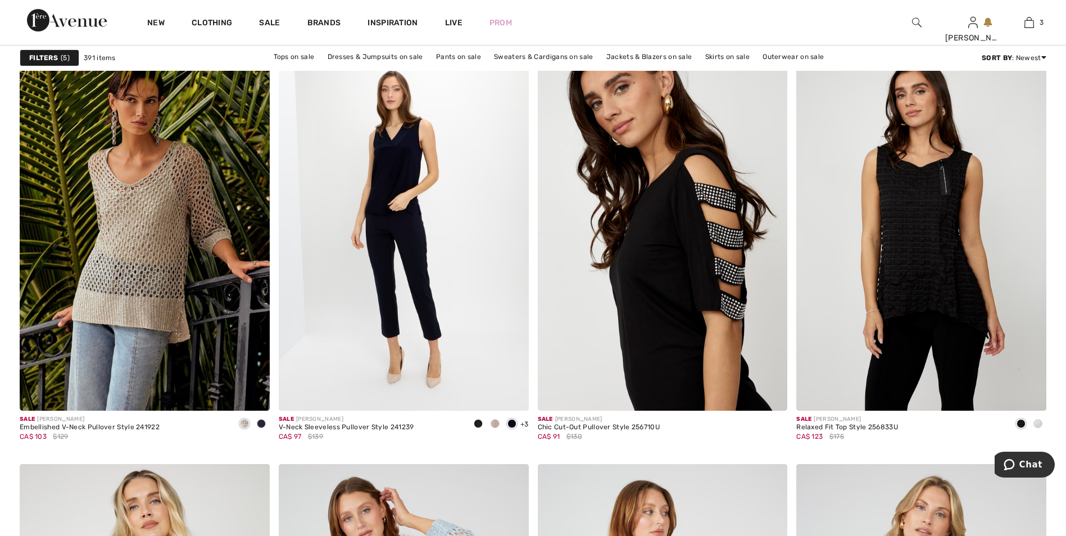
scroll to position [2078, 0]
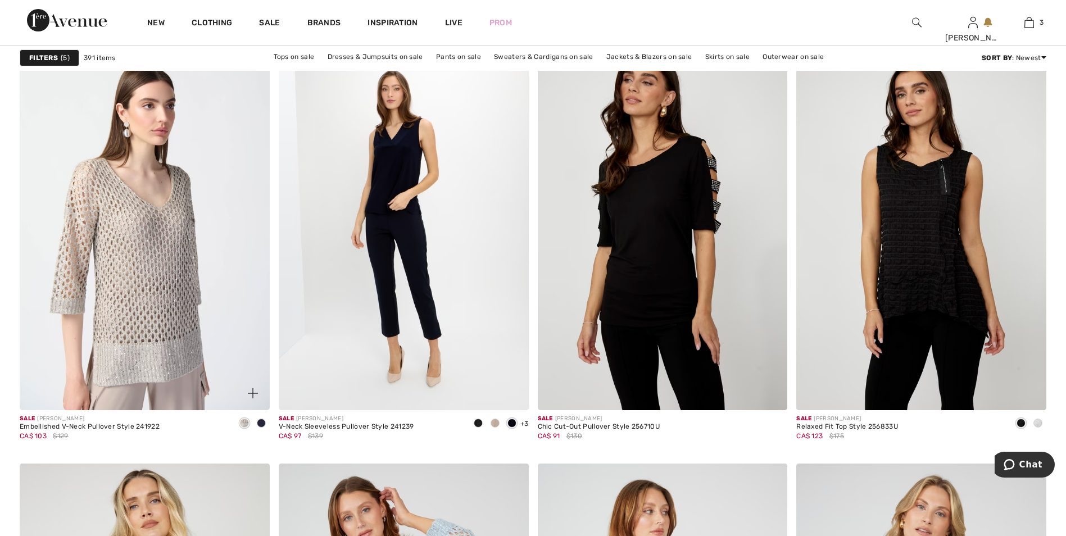
click at [176, 266] on img at bounding box center [145, 222] width 250 height 375
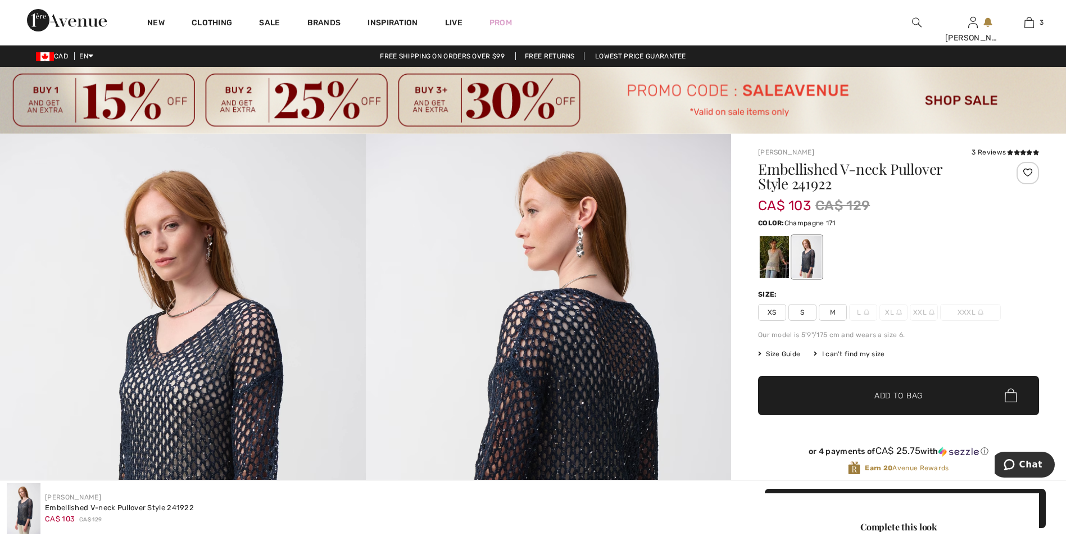
click at [770, 261] on div at bounding box center [773, 257] width 29 height 42
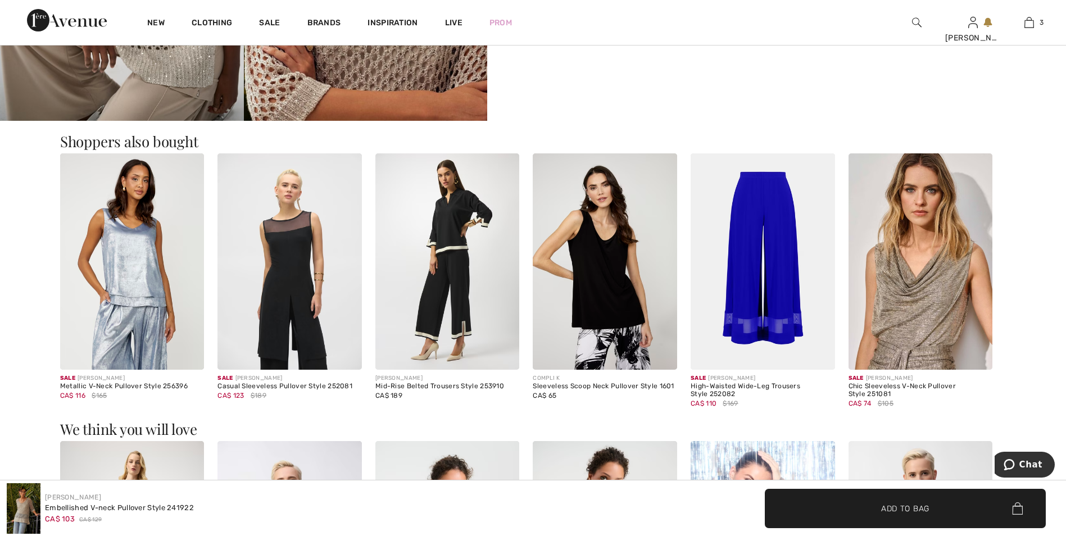
scroll to position [2078, 0]
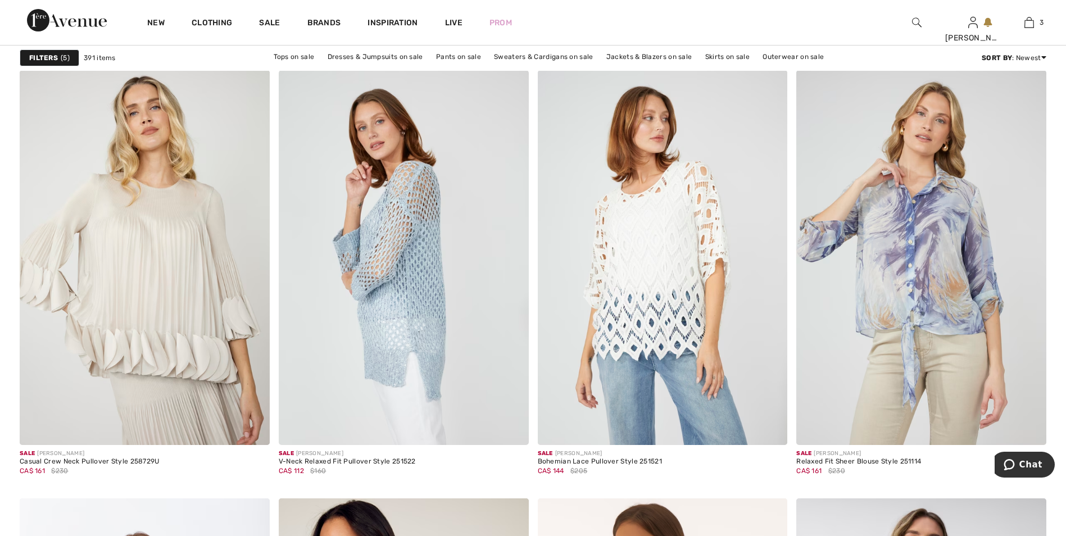
scroll to position [2521, 0]
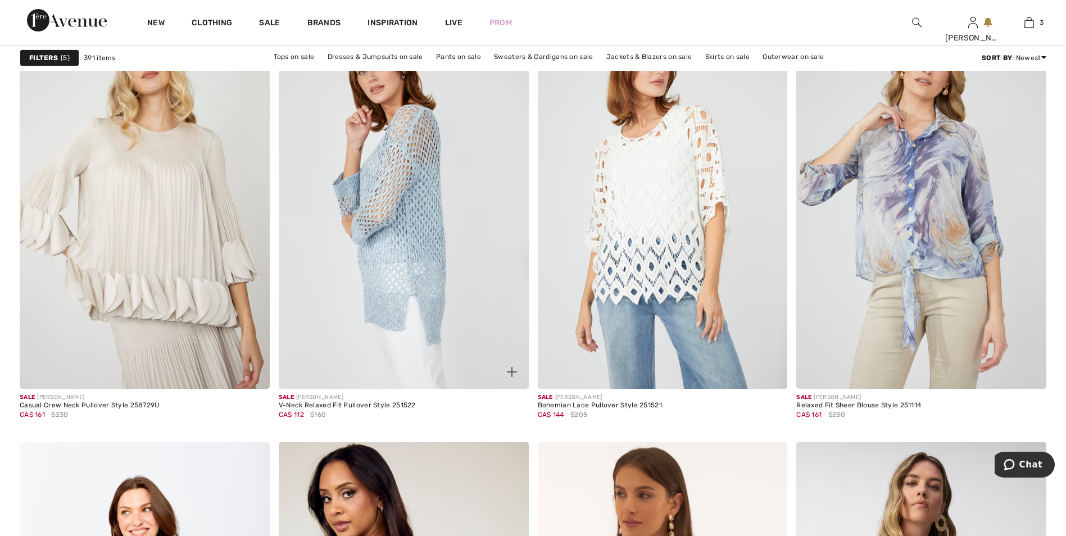
click at [430, 274] on img at bounding box center [404, 201] width 250 height 375
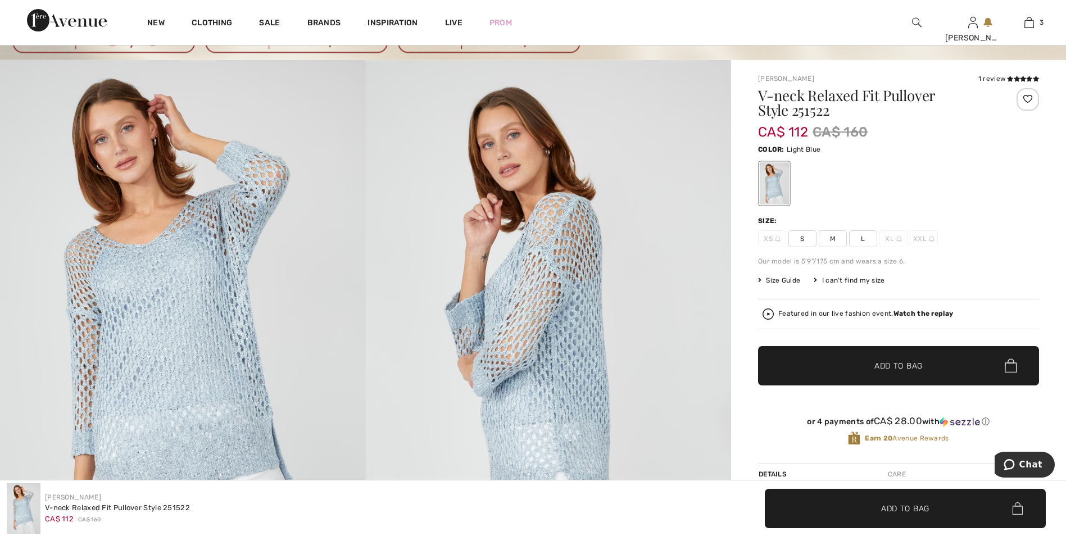
scroll to position [56, 0]
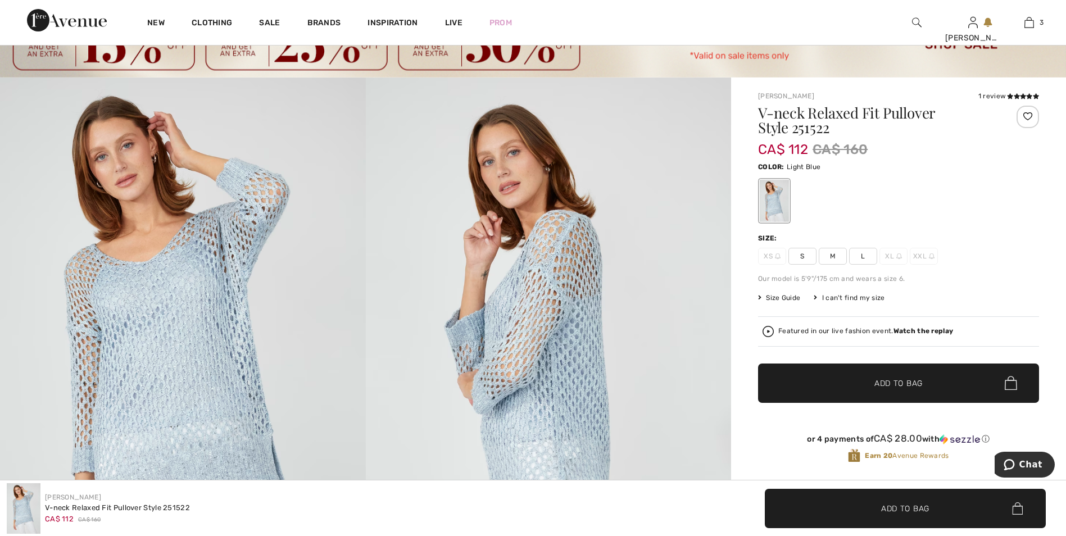
click at [789, 295] on span "Size Guide" at bounding box center [779, 298] width 42 height 10
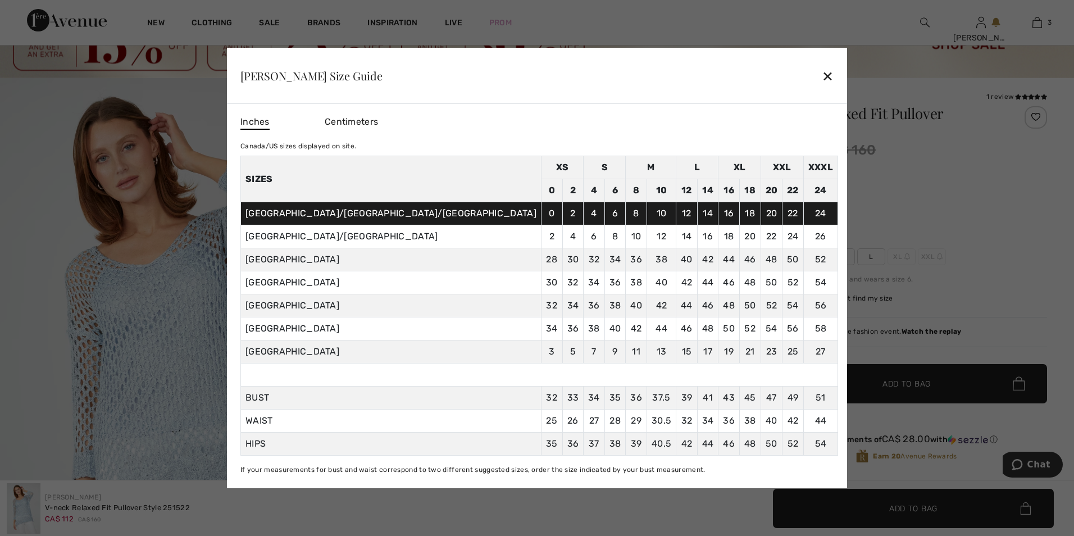
click at [822, 76] on div "✕" at bounding box center [828, 76] width 12 height 24
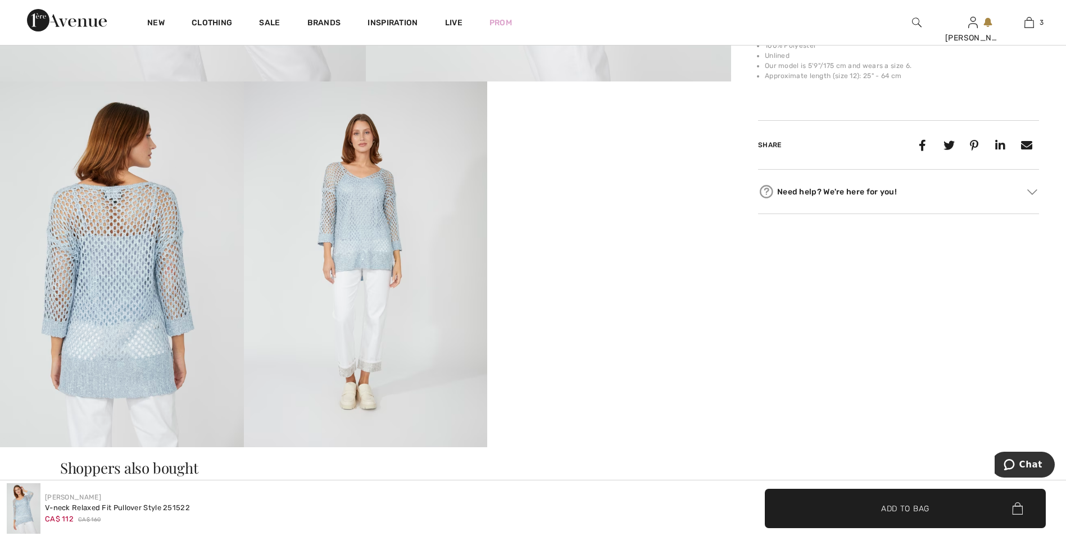
scroll to position [506, 0]
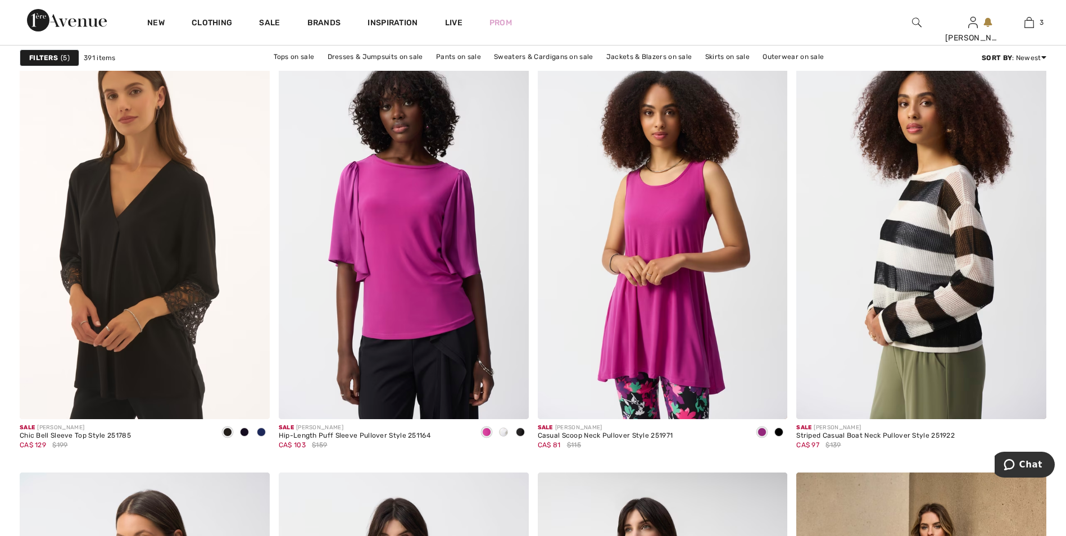
scroll to position [5842, 0]
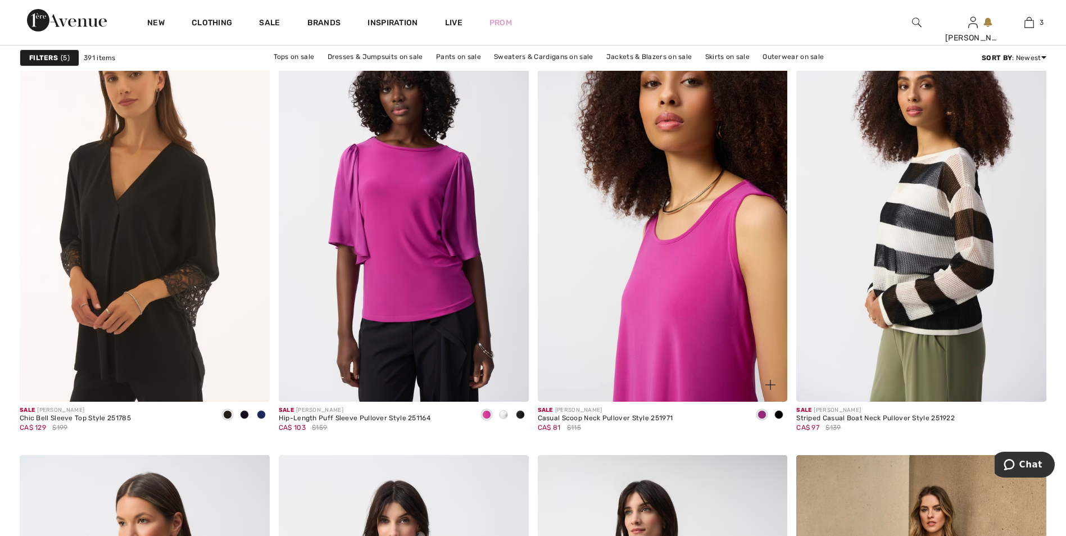
click at [695, 281] on img at bounding box center [663, 214] width 250 height 375
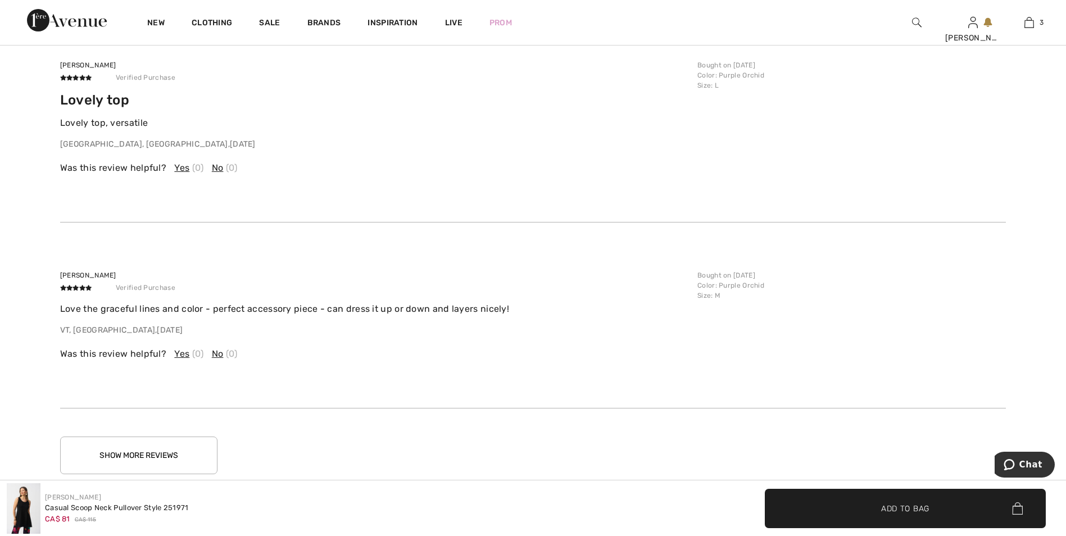
scroll to position [2078, 0]
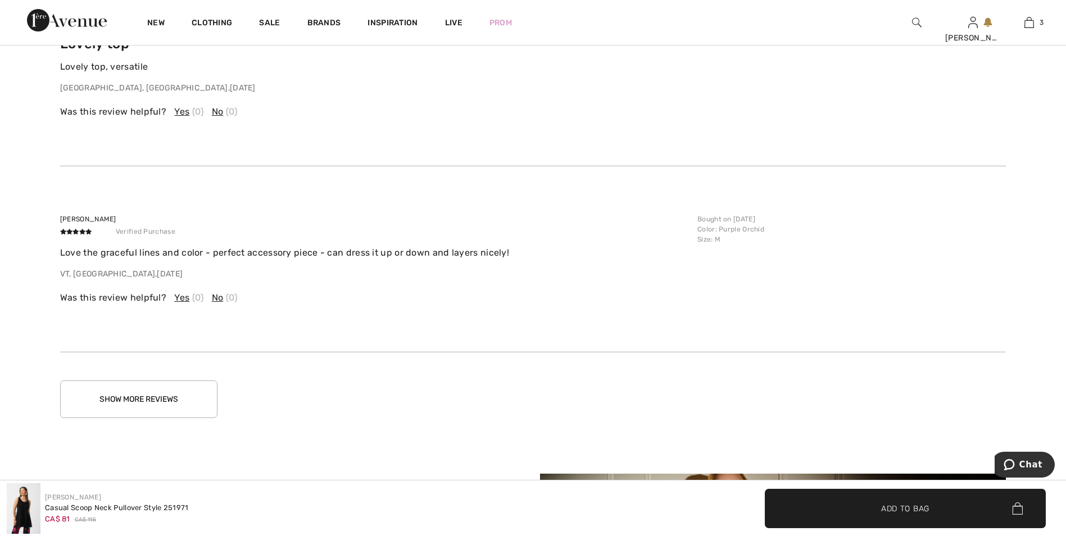
click at [178, 404] on button "Show More Reviews" at bounding box center [138, 399] width 157 height 38
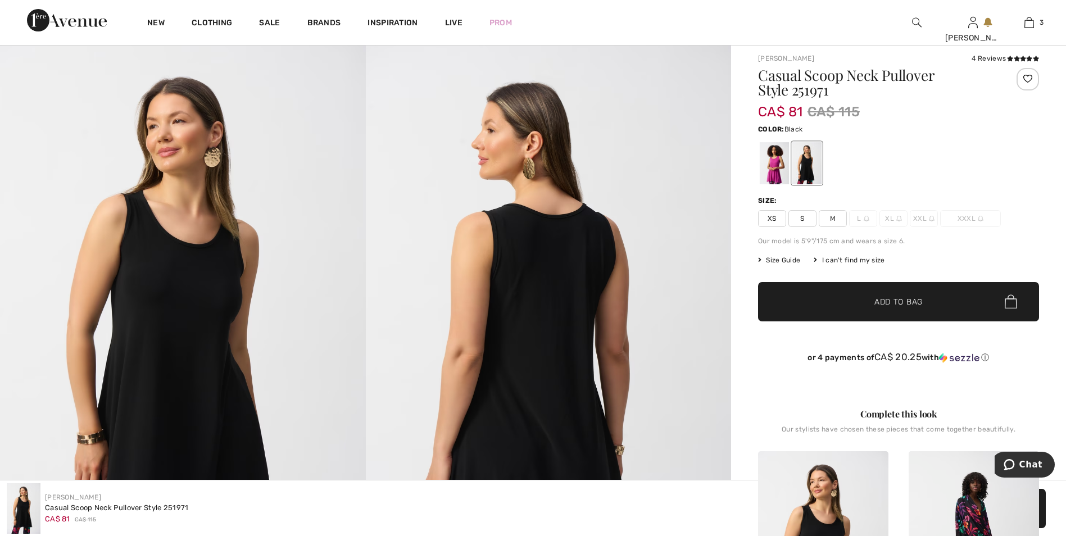
scroll to position [56, 0]
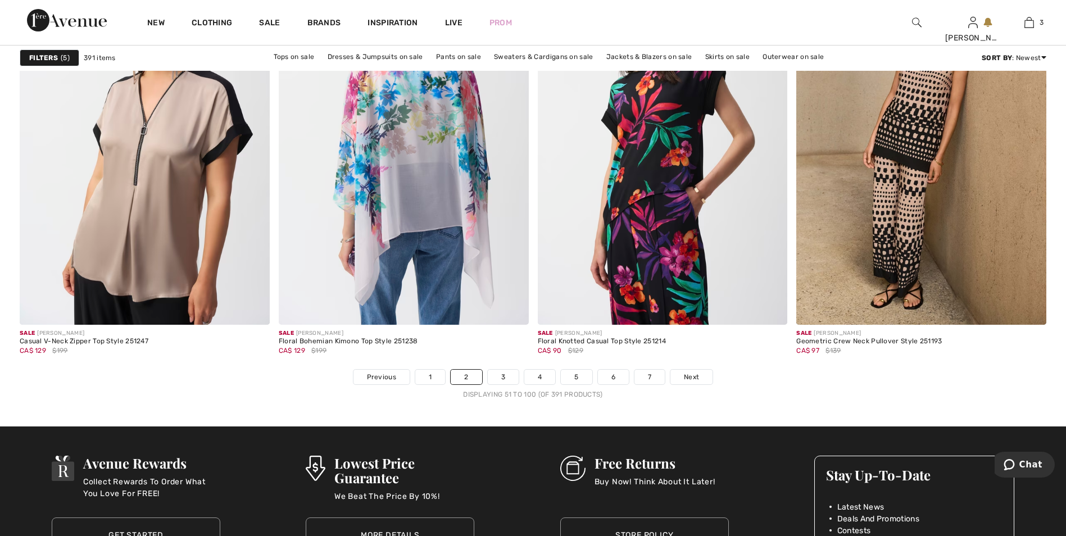
scroll to position [6341, 0]
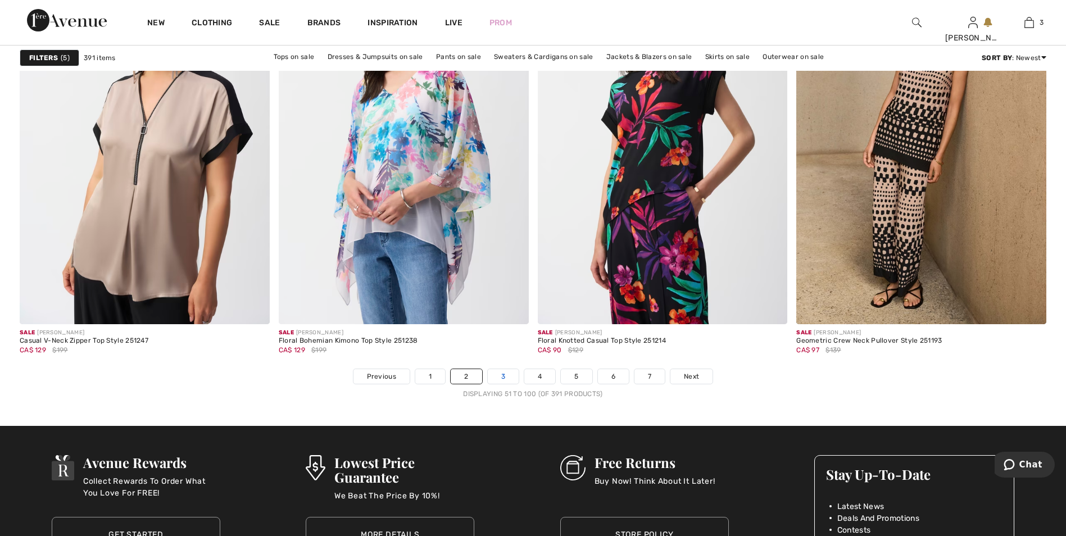
click at [501, 377] on link "3" at bounding box center [503, 376] width 31 height 15
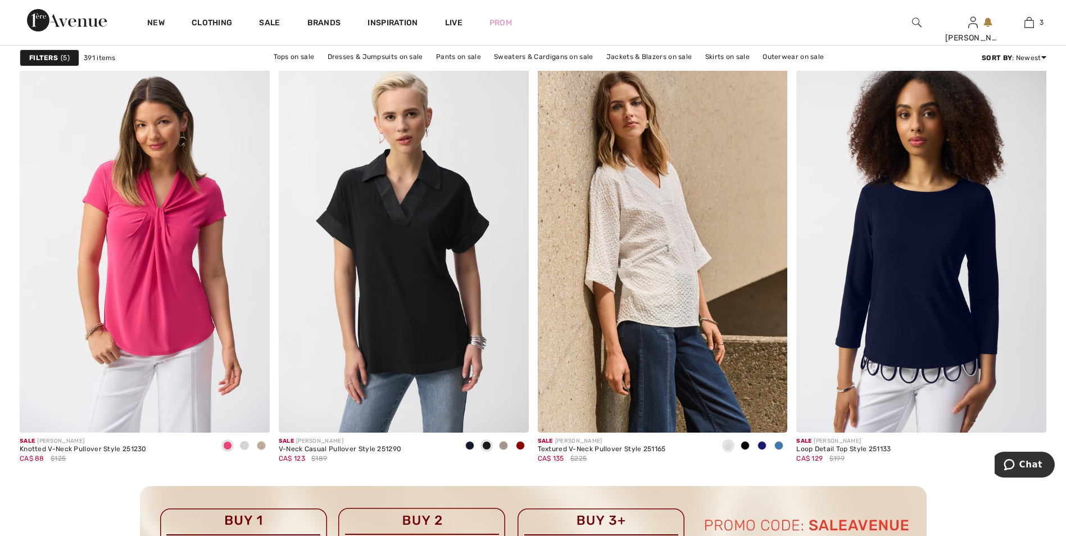
scroll to position [1461, 0]
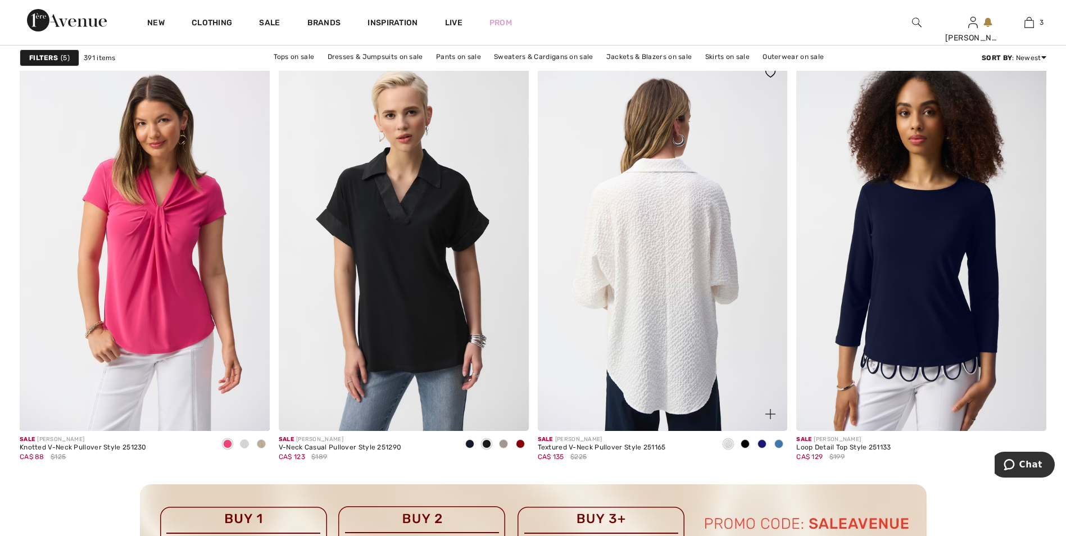
click at [675, 322] on img at bounding box center [663, 243] width 250 height 375
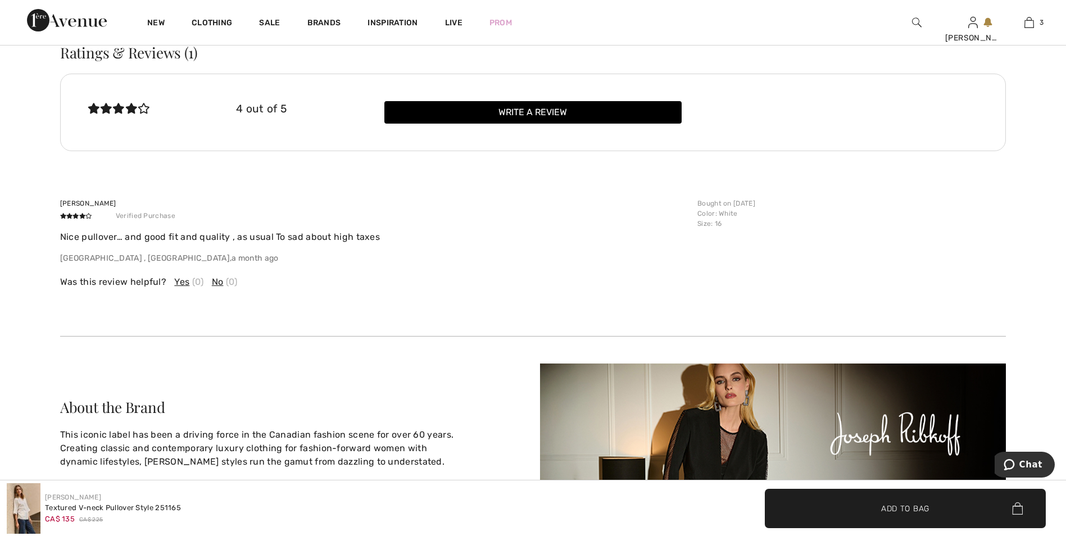
scroll to position [2247, 0]
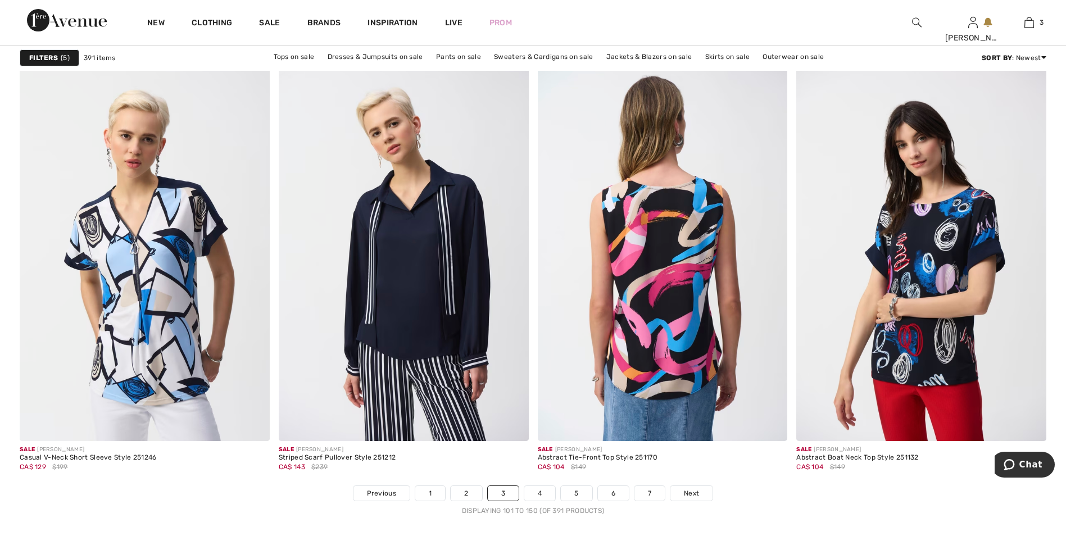
scroll to position [6235, 0]
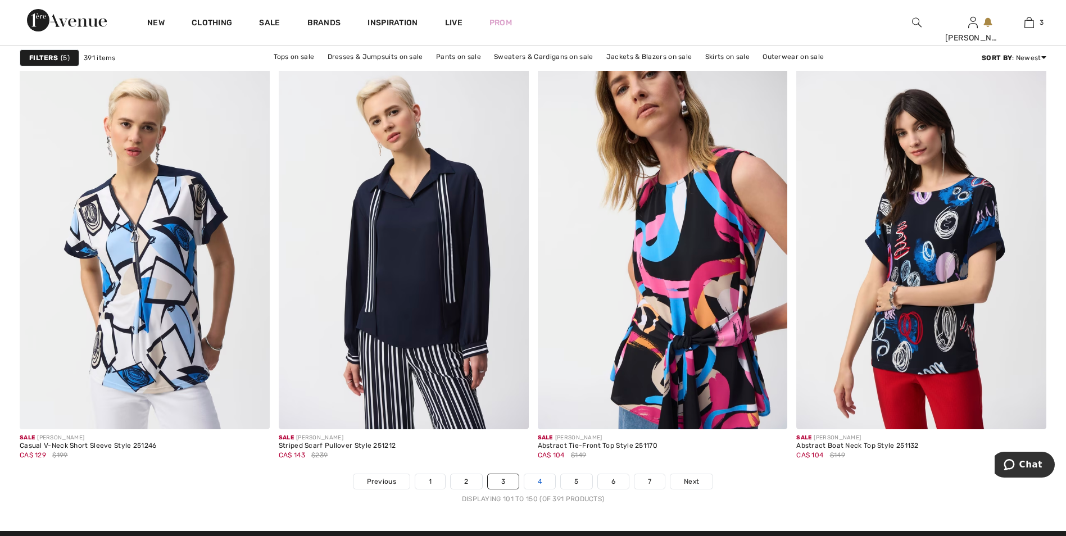
click at [542, 481] on link "4" at bounding box center [539, 481] width 31 height 15
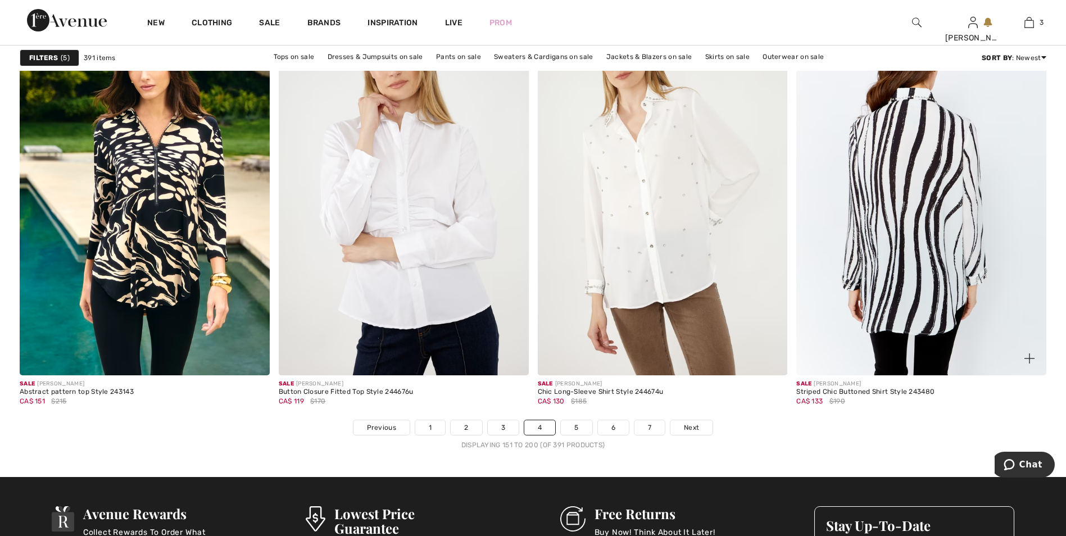
scroll to position [6460, 0]
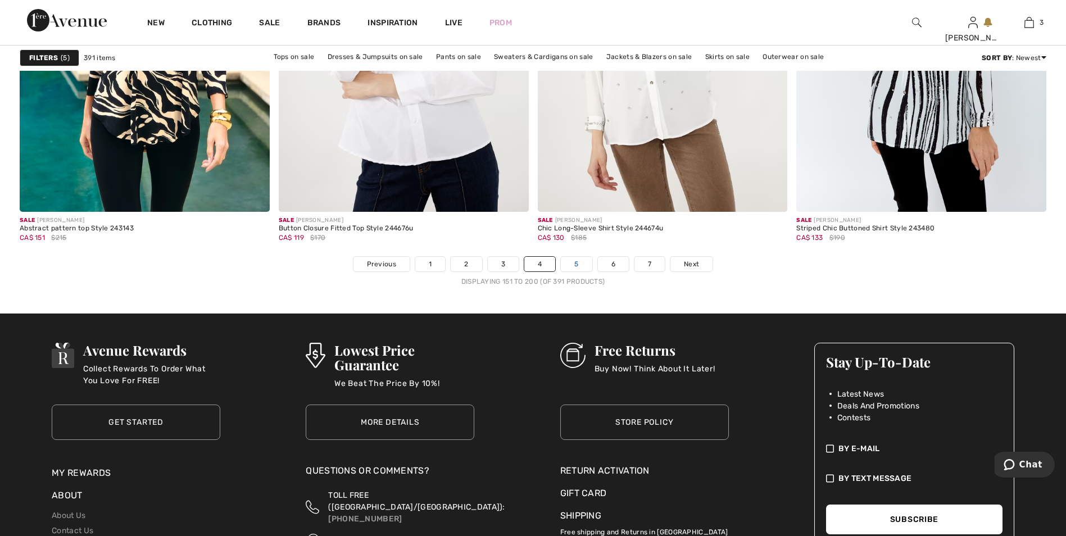
click at [570, 263] on link "5" at bounding box center [576, 264] width 31 height 15
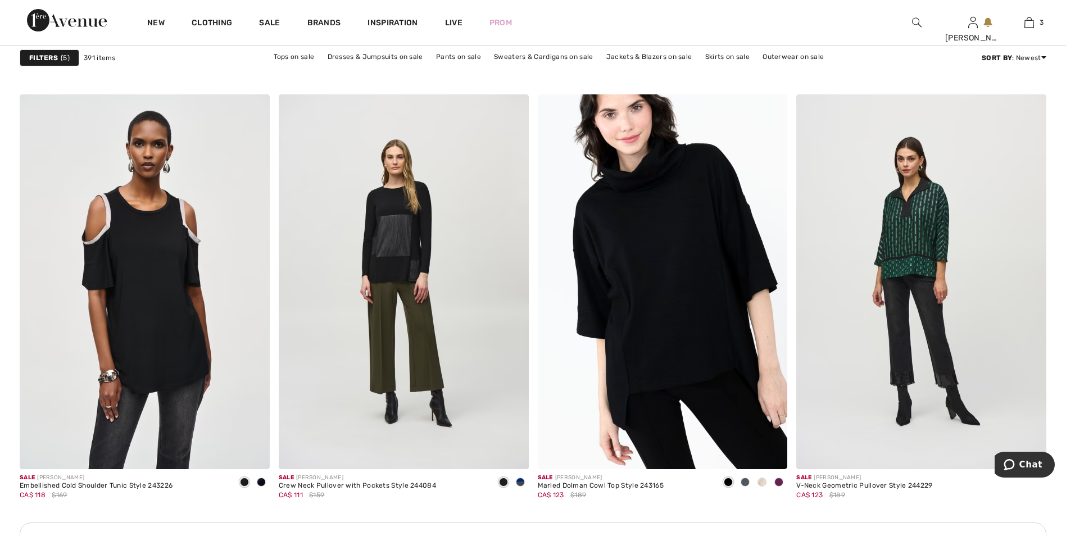
scroll to position [4831, 0]
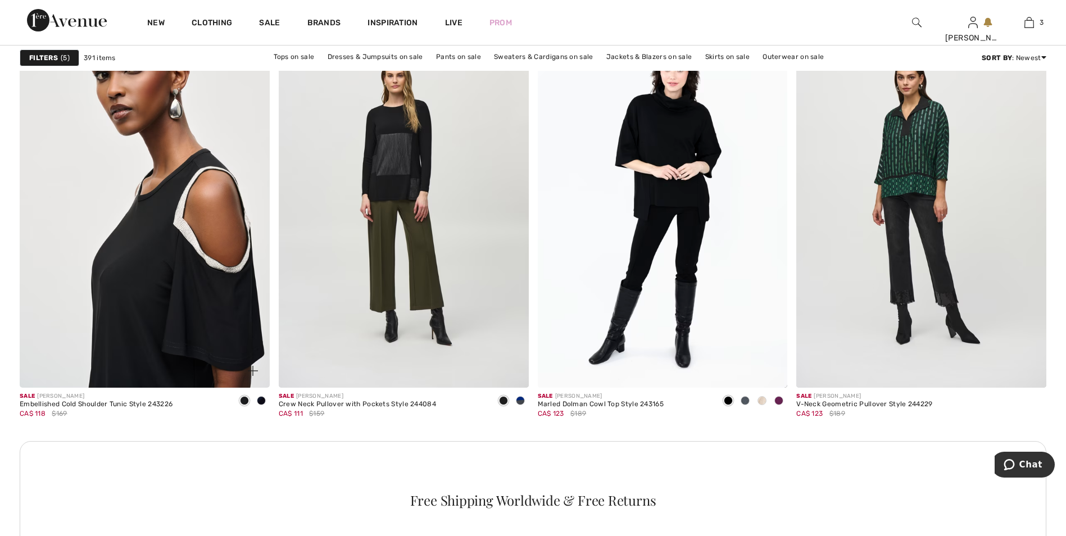
click at [174, 261] on img at bounding box center [145, 200] width 250 height 375
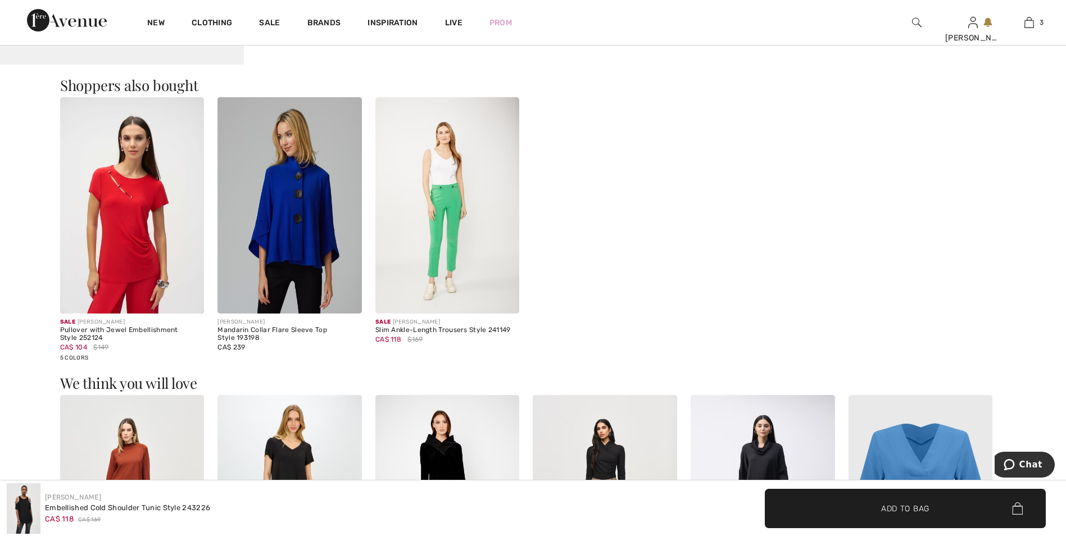
scroll to position [1231, 0]
